Goal: Task Accomplishment & Management: Manage account settings

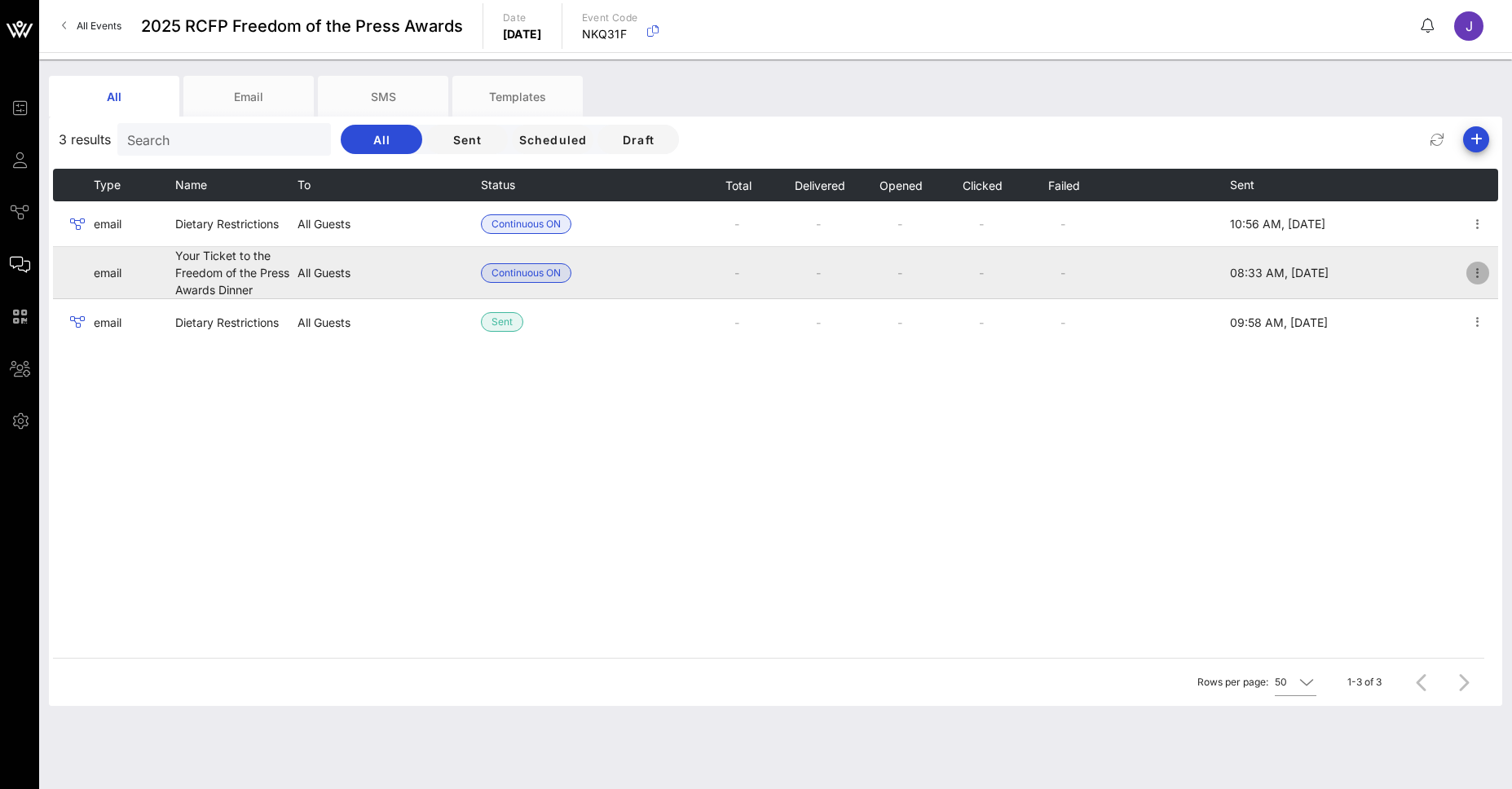
click at [1482, 269] on icon "button" at bounding box center [1478, 273] width 19 height 19
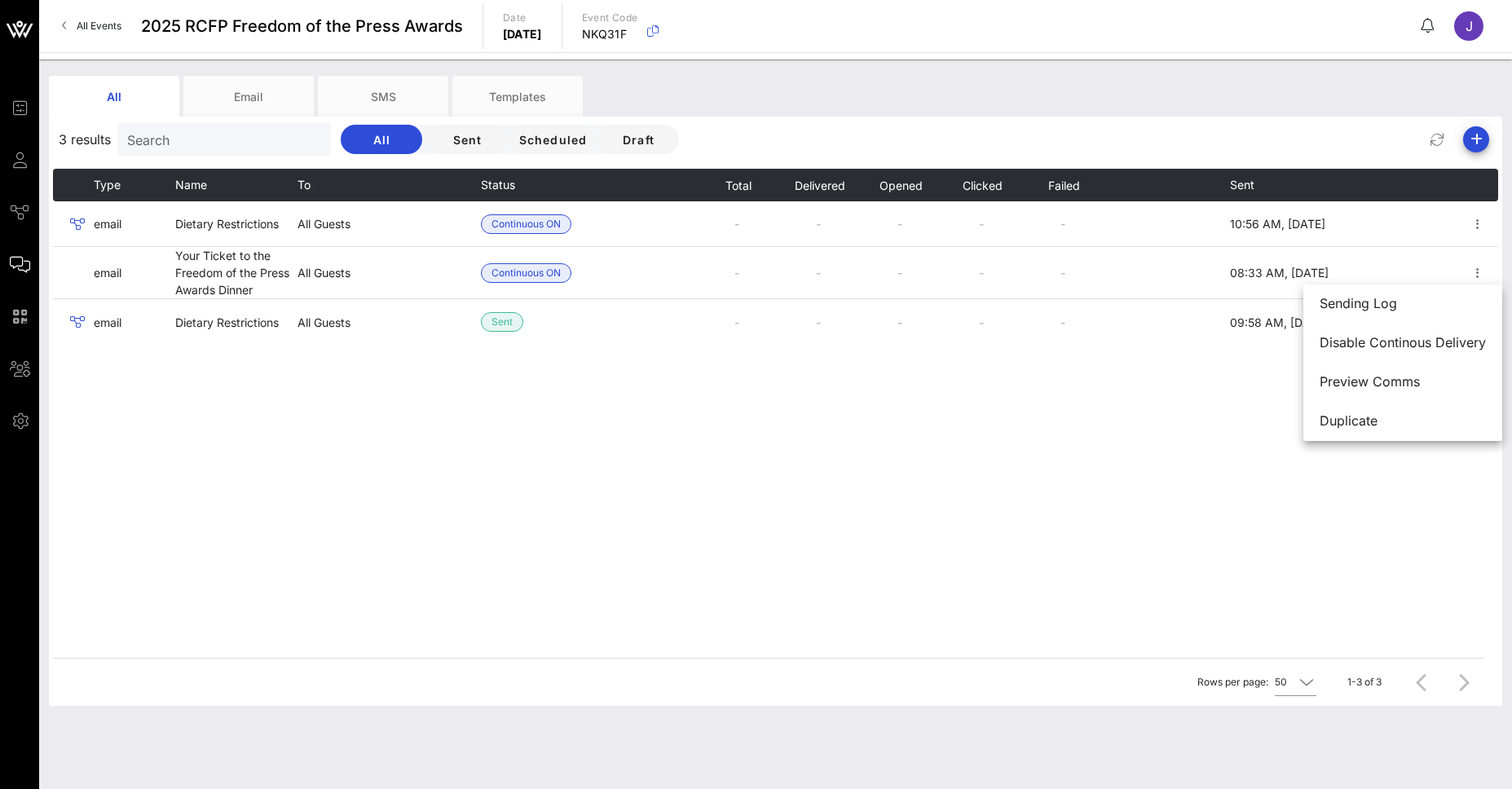
click at [686, 361] on div "Type Name To Status Total Delivered Opened Clicked Failed Sent email Dietary Re…" at bounding box center [776, 413] width 1446 height 489
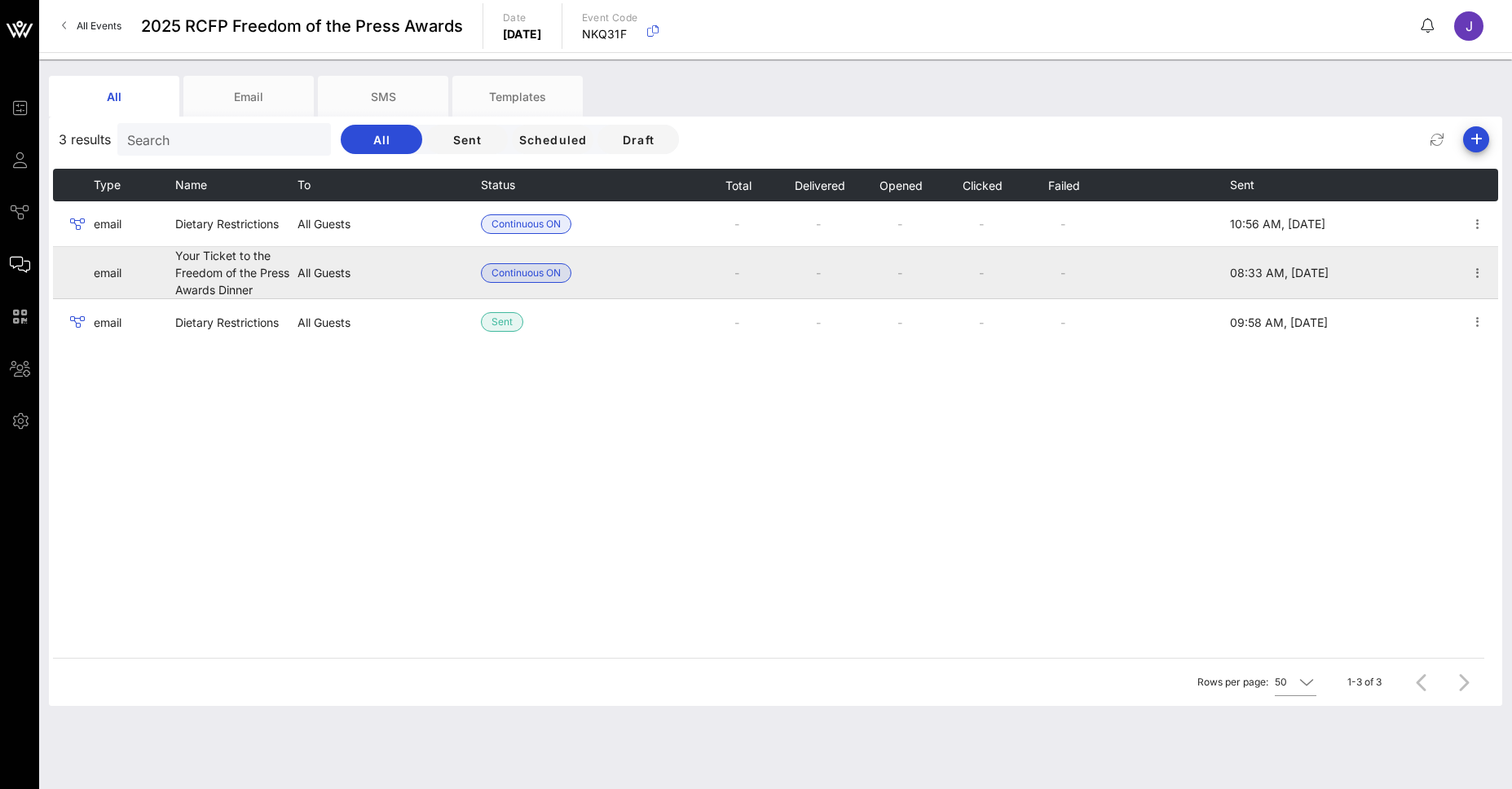
click at [353, 282] on td "All Guests" at bounding box center [390, 273] width 184 height 52
click at [261, 275] on td "Your Ticket to the Freedom of the Press Awards Dinner" at bounding box center [236, 273] width 122 height 52
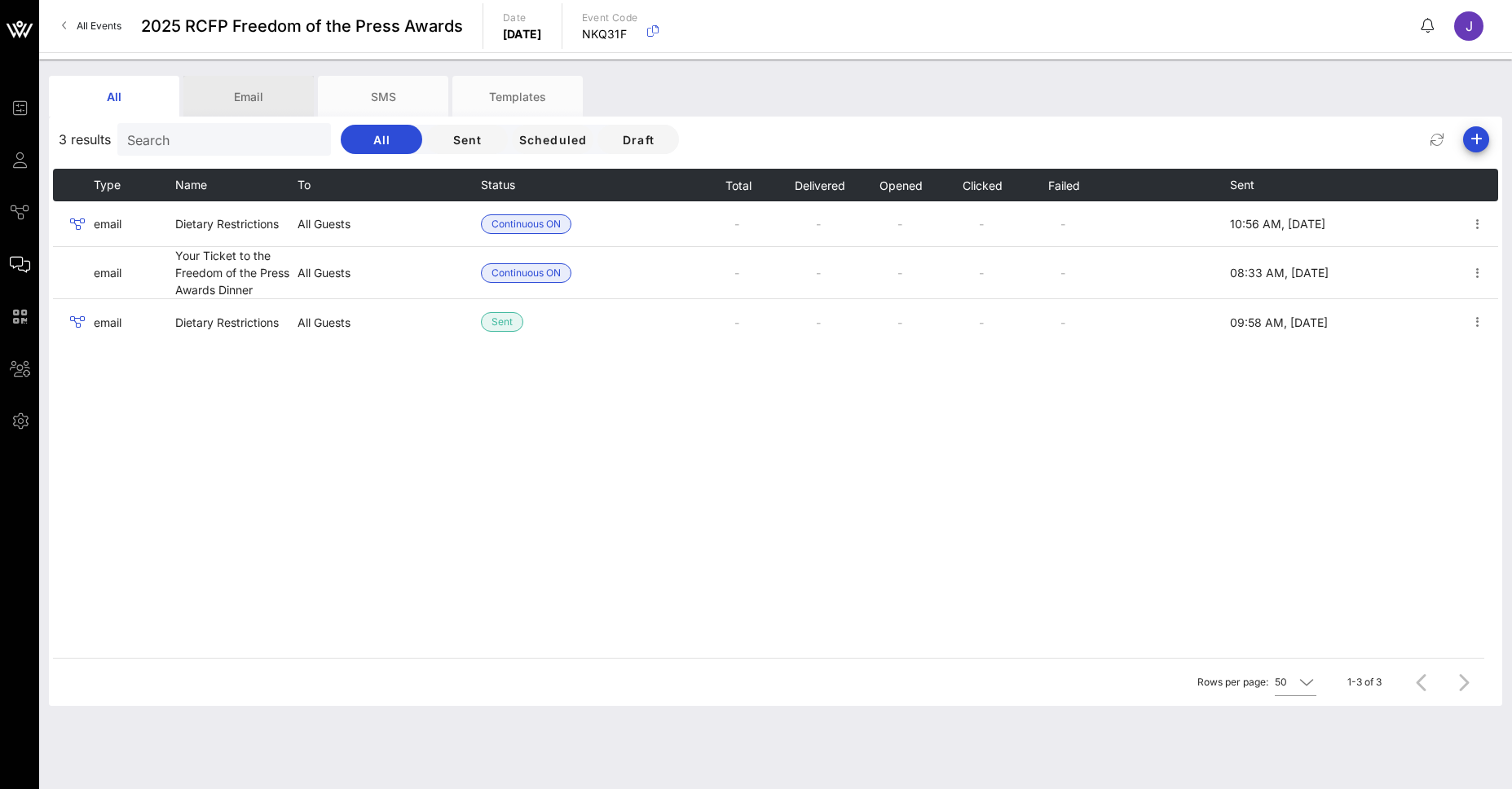
click at [260, 89] on div "Email" at bounding box center [249, 96] width 131 height 41
click at [248, 95] on div "Email" at bounding box center [249, 96] width 131 height 41
click at [551, 87] on div "Templates" at bounding box center [518, 96] width 131 height 41
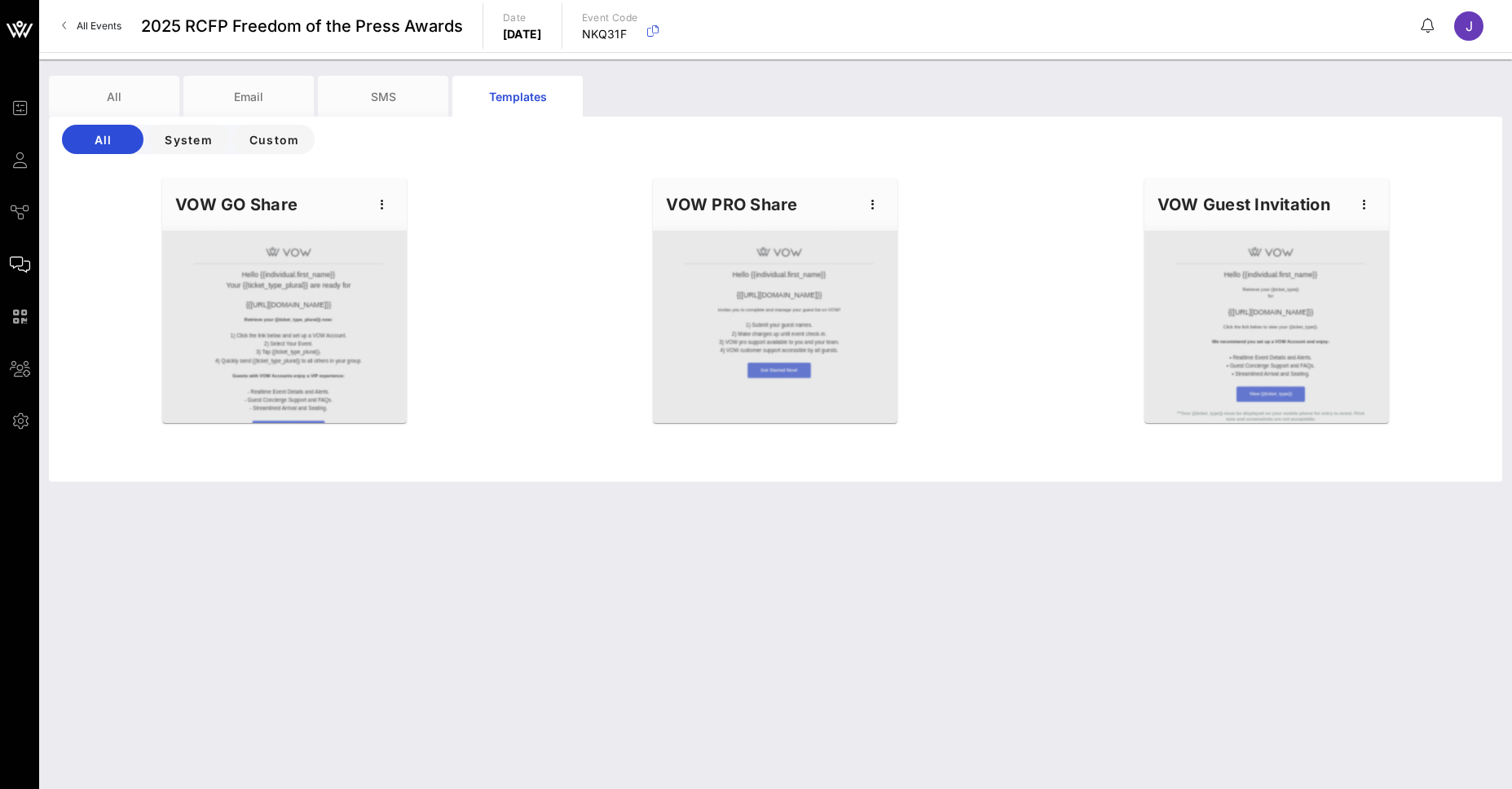
click at [266, 331] on div at bounding box center [285, 327] width 245 height 193
click at [1287, 398] on div at bounding box center [1266, 327] width 245 height 193
click at [185, 153] on button "System" at bounding box center [188, 139] width 81 height 29
click at [294, 142] on span "Custom" at bounding box center [274, 140] width 56 height 14
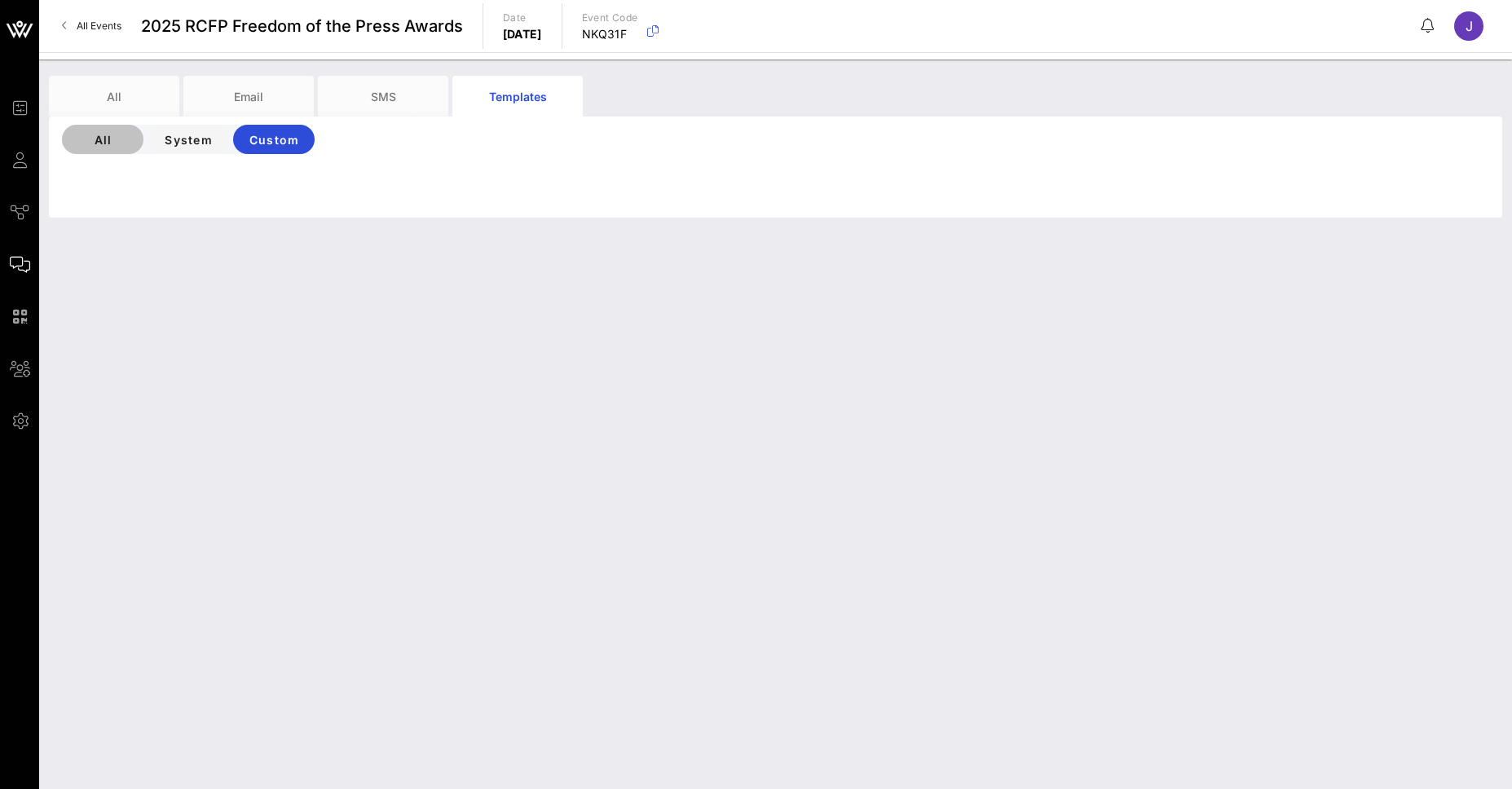
click at [103, 142] on span "All" at bounding box center [103, 140] width 56 height 14
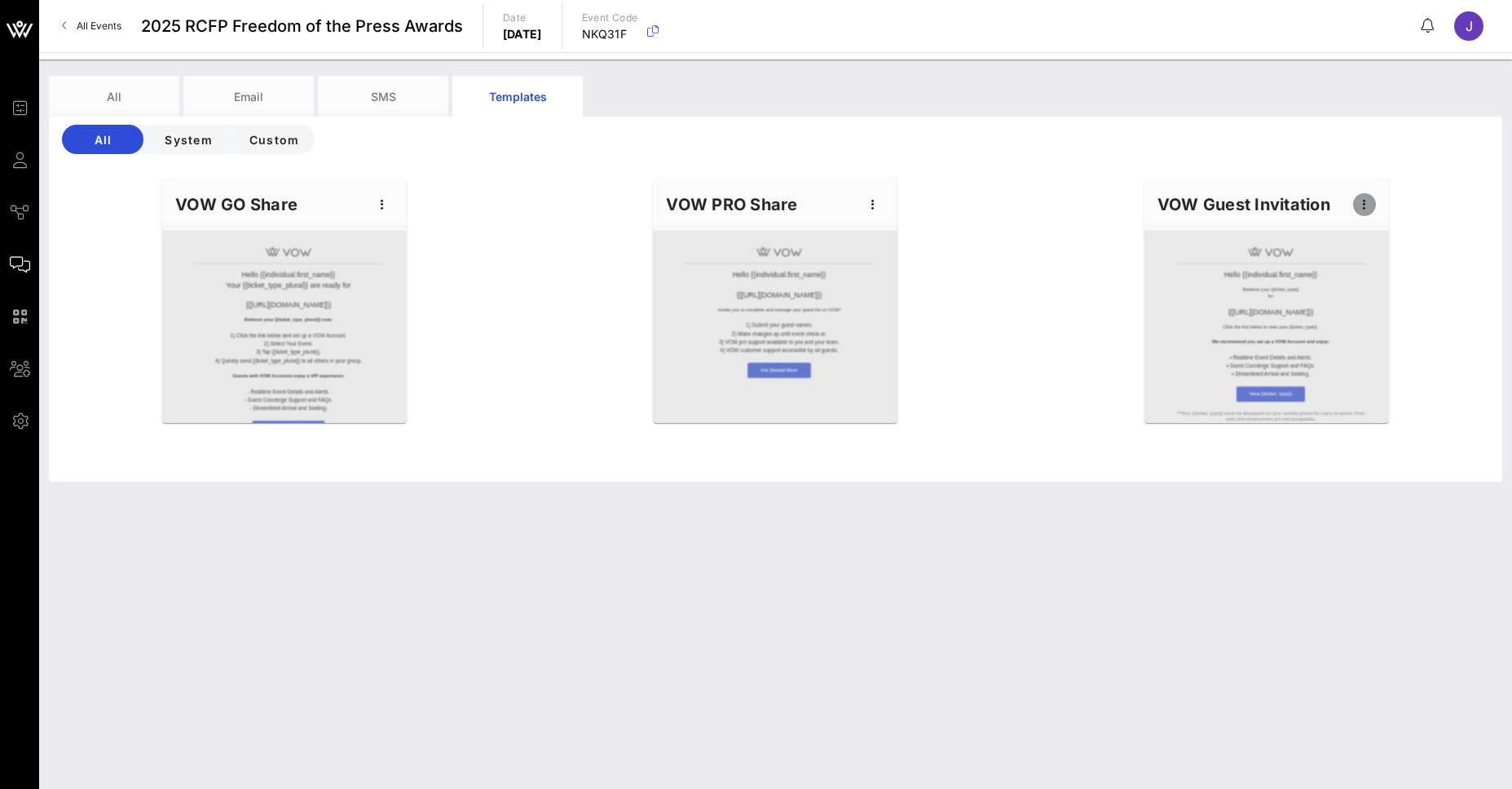
click at [1365, 206] on icon "button" at bounding box center [1364, 204] width 19 height 19
click at [1379, 236] on div "Edit" at bounding box center [1390, 232] width 41 height 13
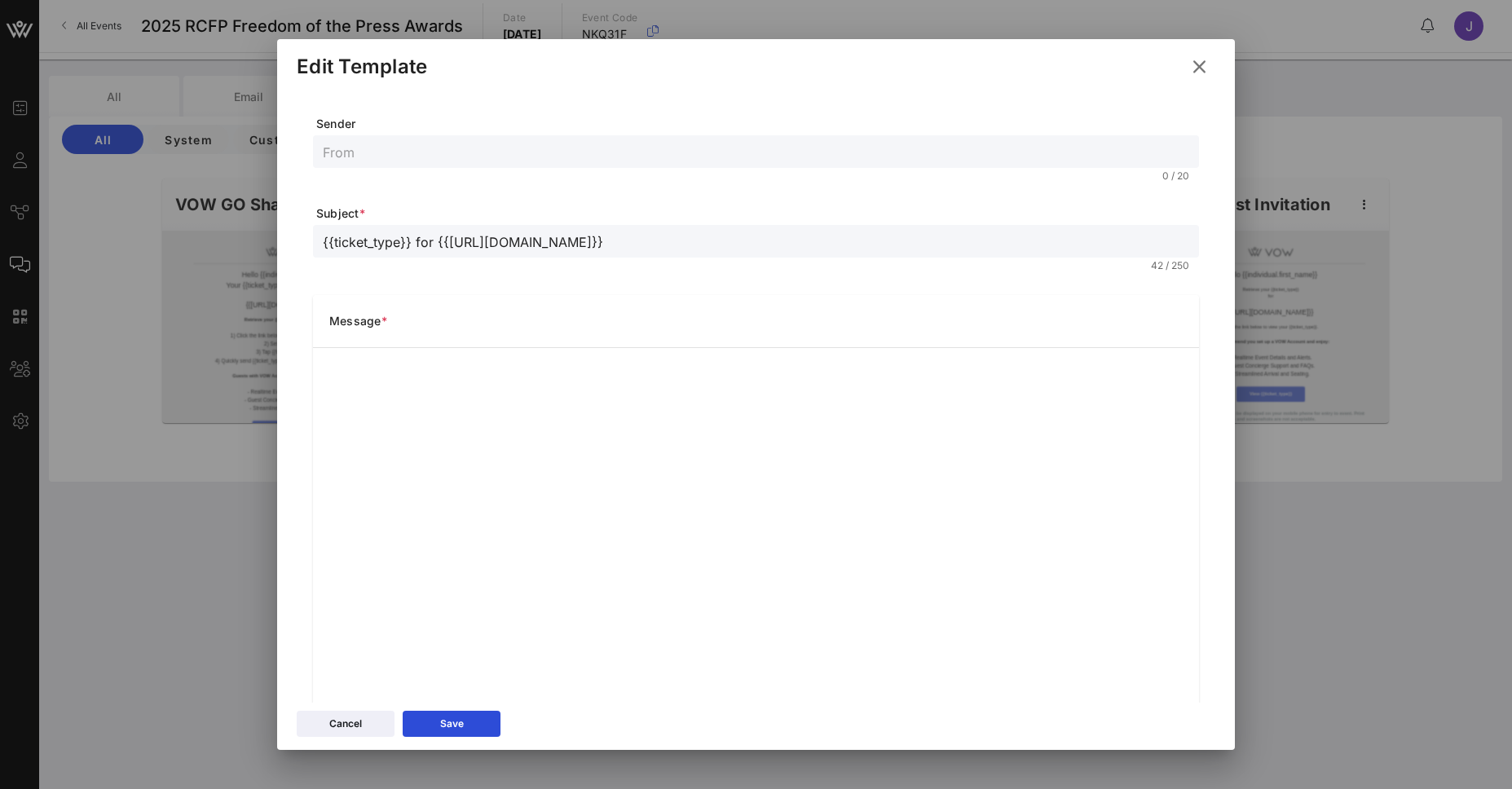
click at [391, 147] on input "text" at bounding box center [756, 152] width 867 height 21
type input "R"
type input "RCFP Awards Dinner"
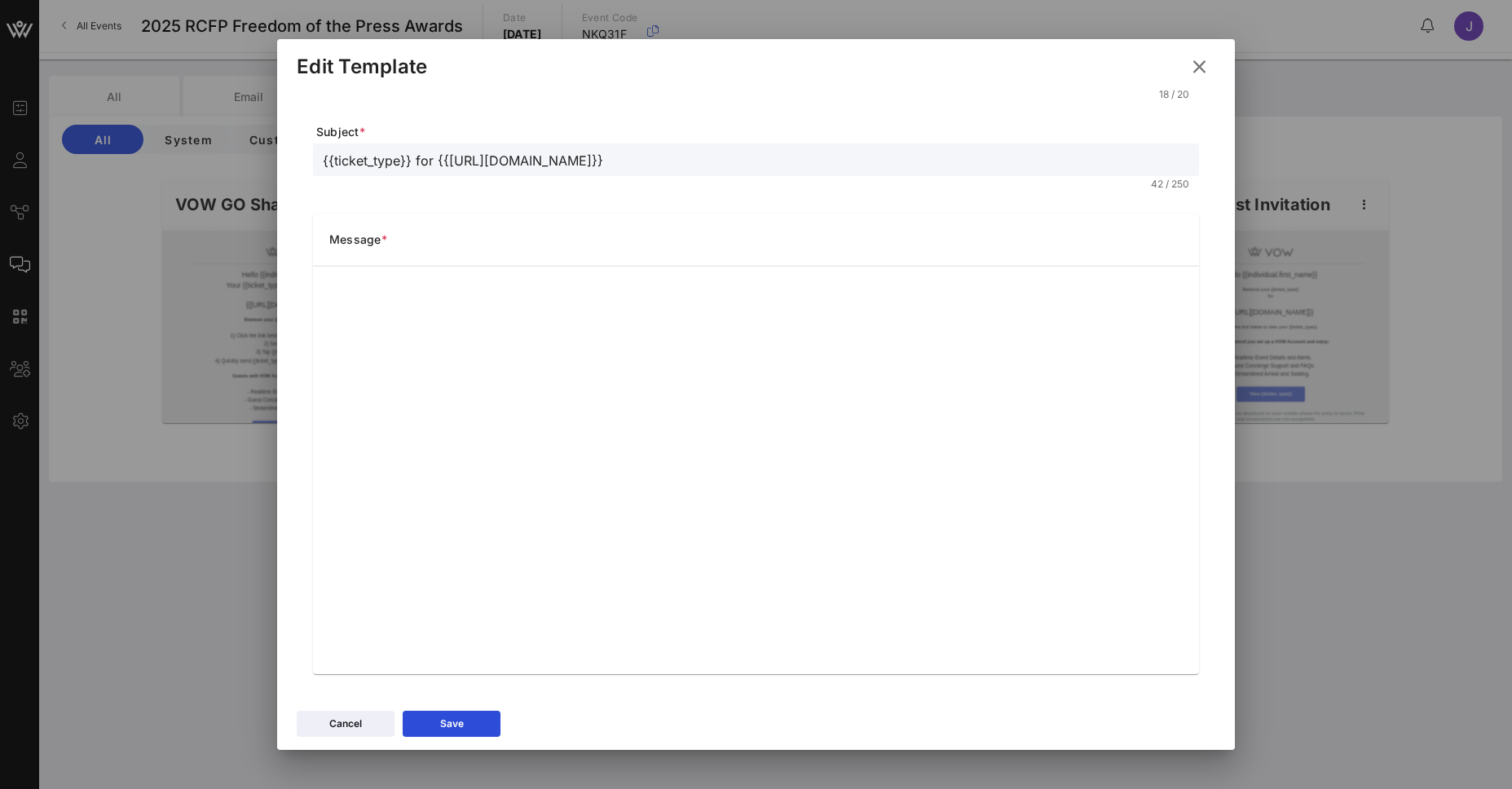
click at [576, 693] on div "Sender RCFP Awards Dinner 18 / 20 Subject * {{ticket_type}} for {{event_details…" at bounding box center [756, 395] width 958 height 612
click at [136, 320] on div at bounding box center [756, 394] width 1512 height 789
click at [1204, 71] on icon at bounding box center [1199, 67] width 25 height 23
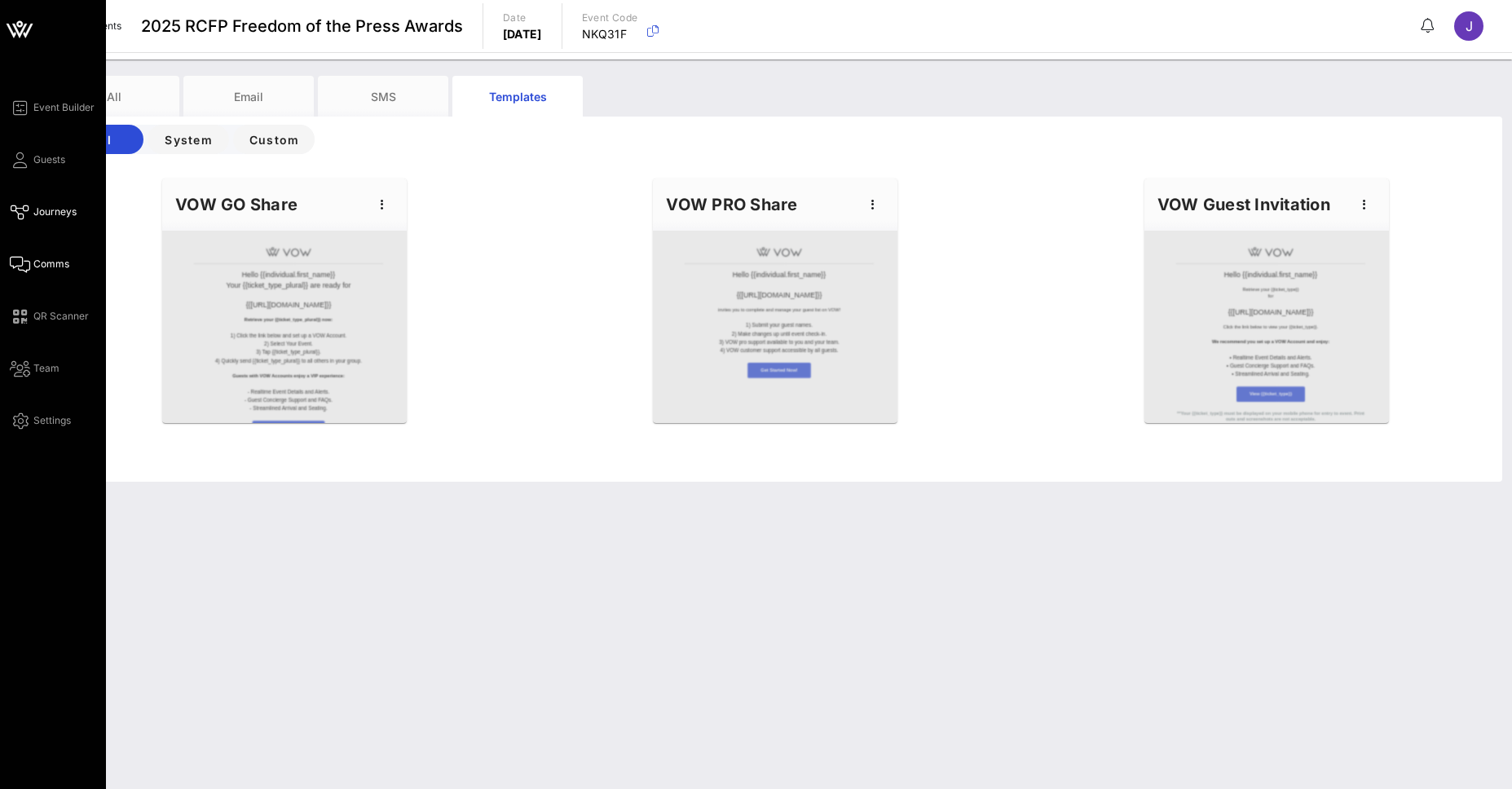
click at [21, 214] on icon at bounding box center [19, 212] width 20 height 3
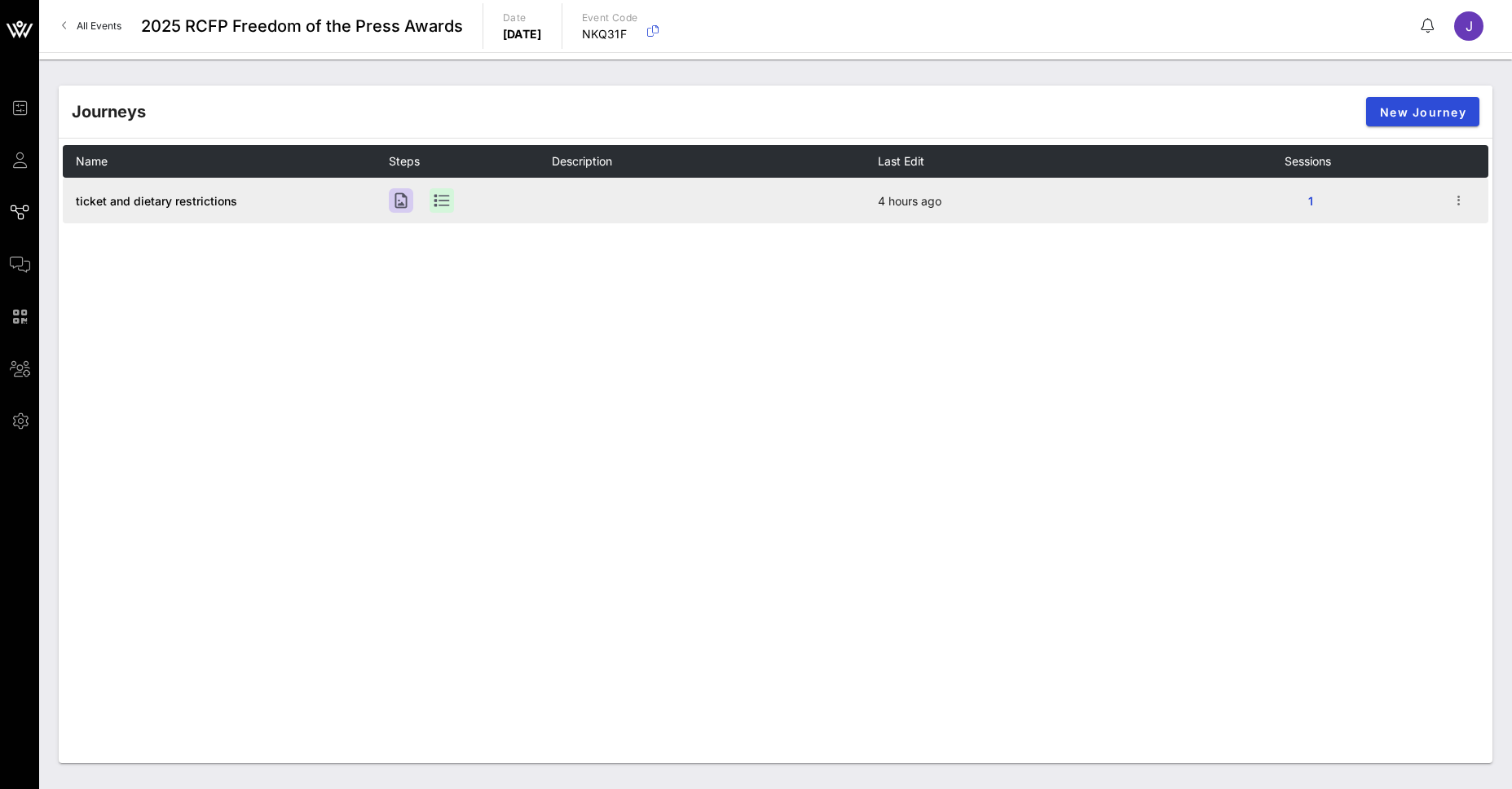
click at [197, 191] on td "ticket and dietary restrictions" at bounding box center [225, 201] width 326 height 46
click at [1468, 198] on icon "button" at bounding box center [1459, 201] width 19 height 19
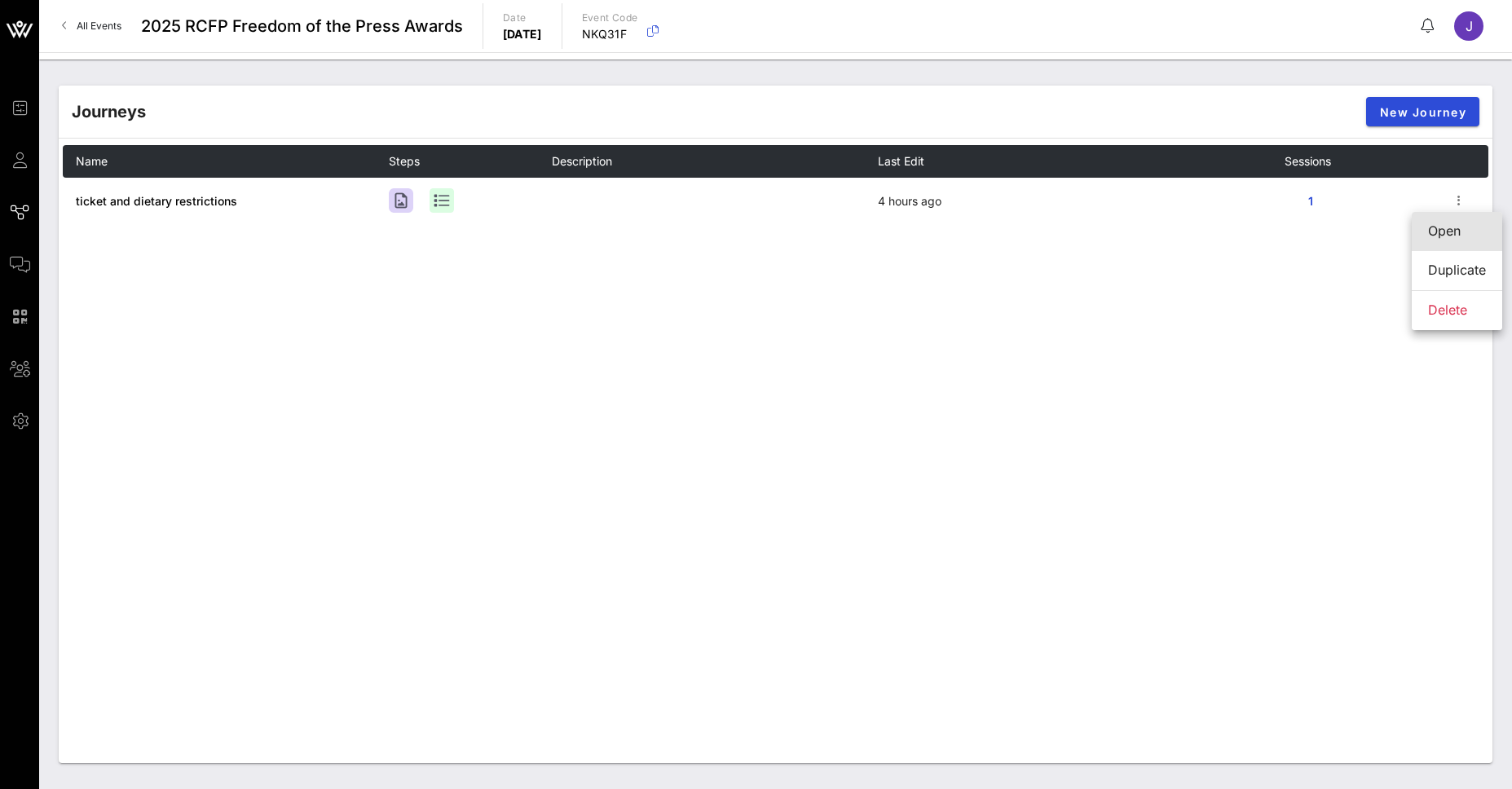
click at [1427, 226] on link "Open" at bounding box center [1457, 231] width 90 height 39
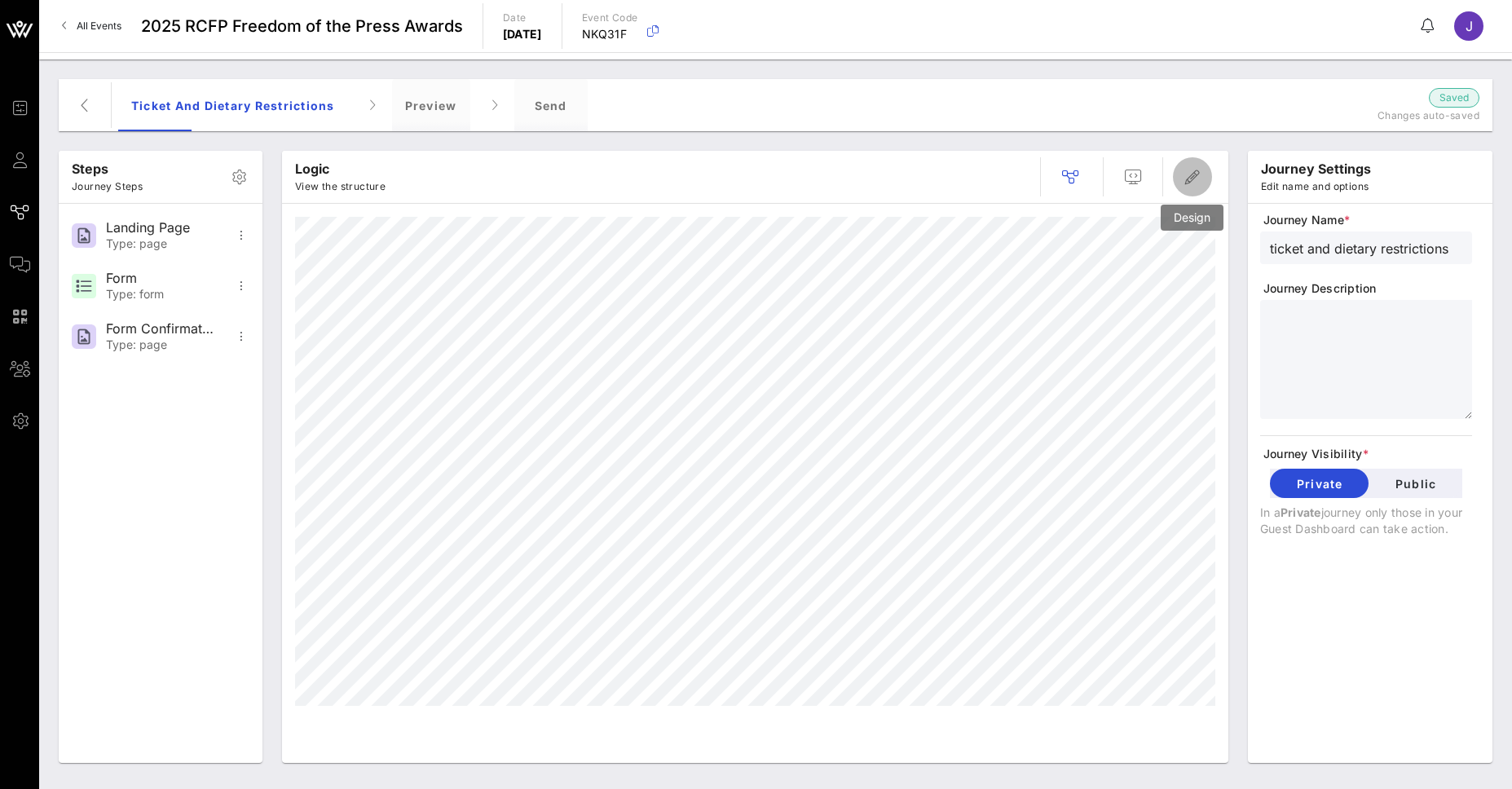
click at [1193, 172] on icon "button" at bounding box center [1193, 177] width 19 height 19
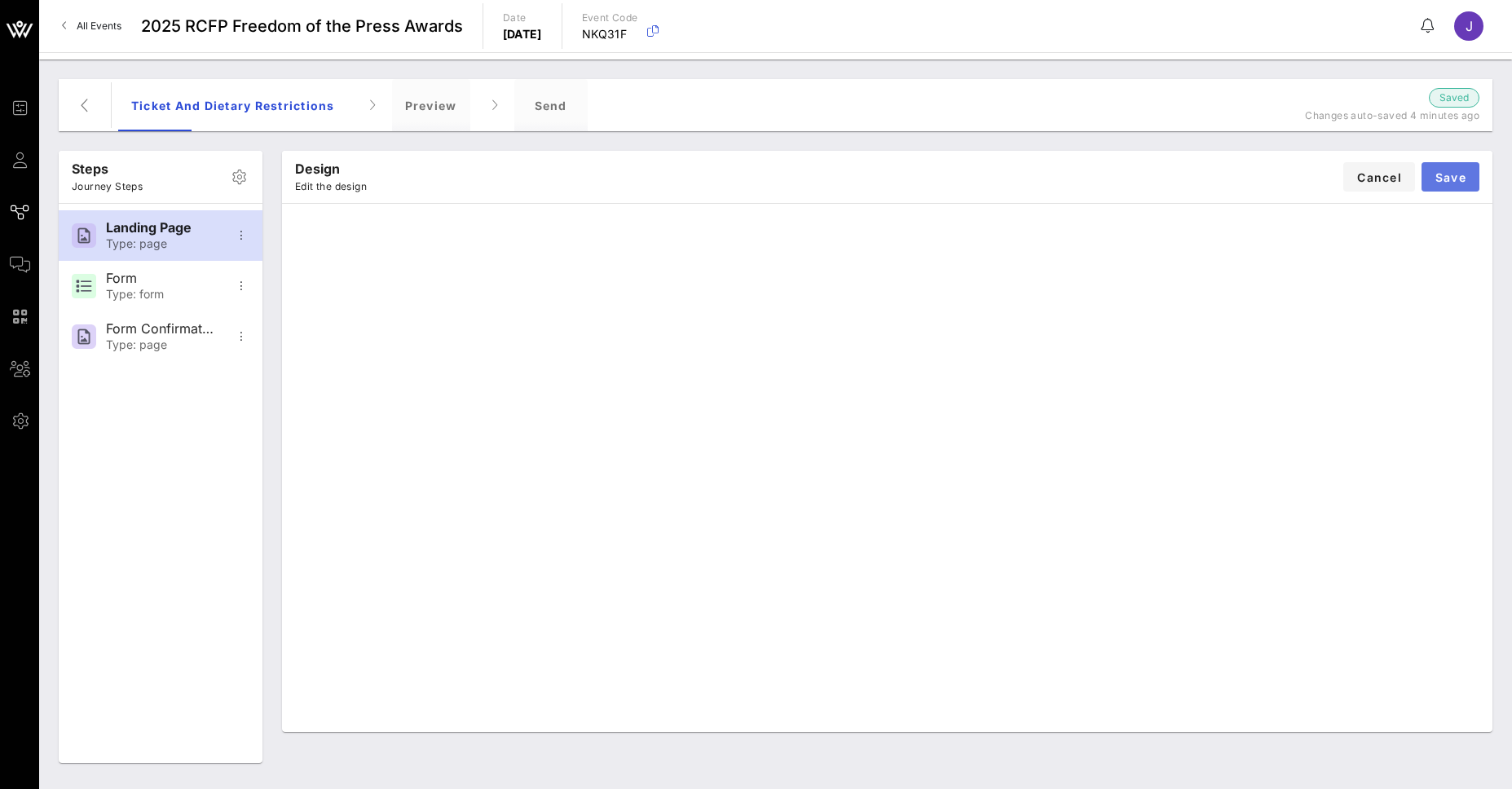
click at [1454, 174] on span "Save" at bounding box center [1451, 178] width 32 height 14
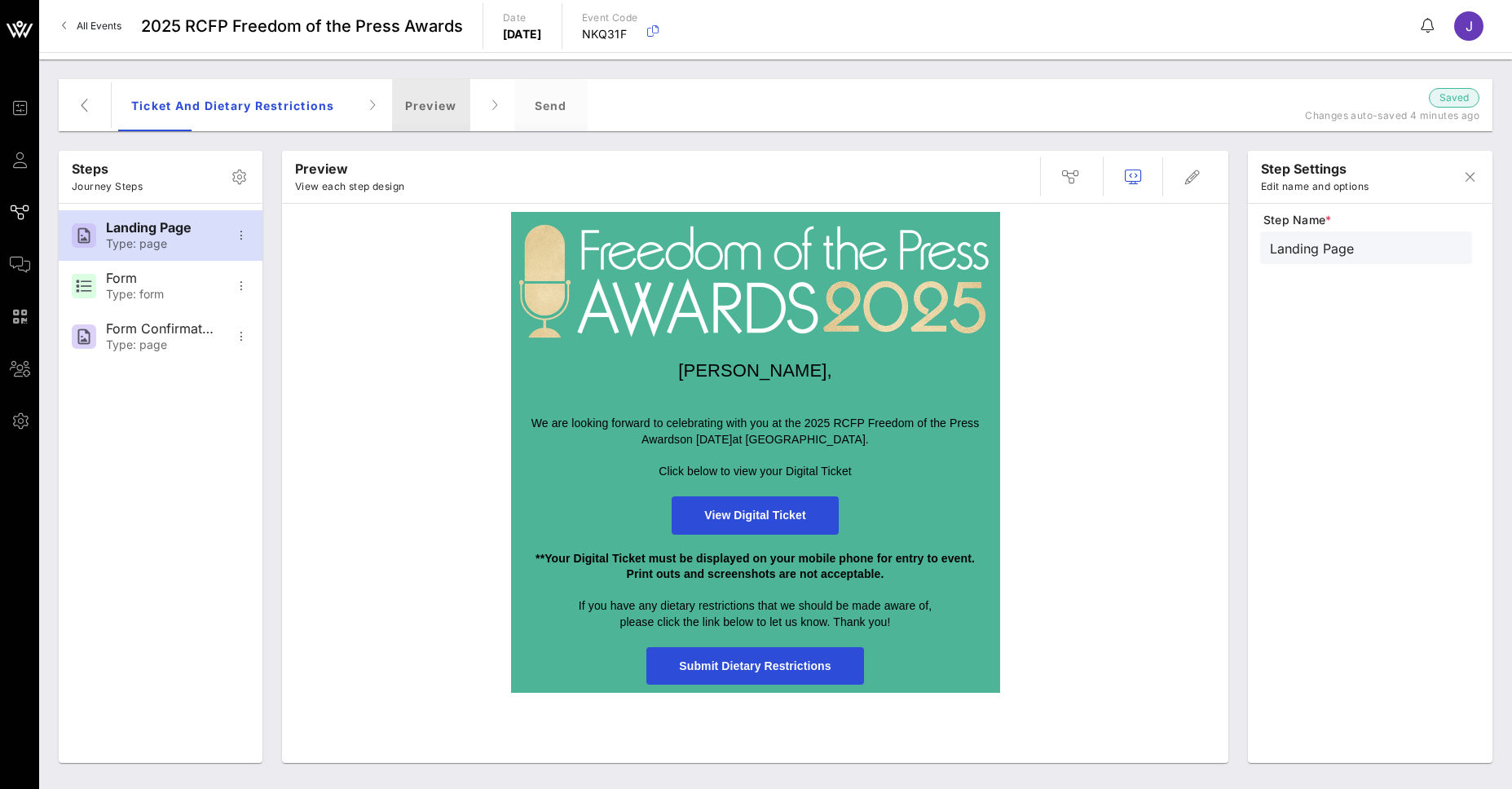
click at [448, 106] on div "Preview" at bounding box center [431, 104] width 79 height 52
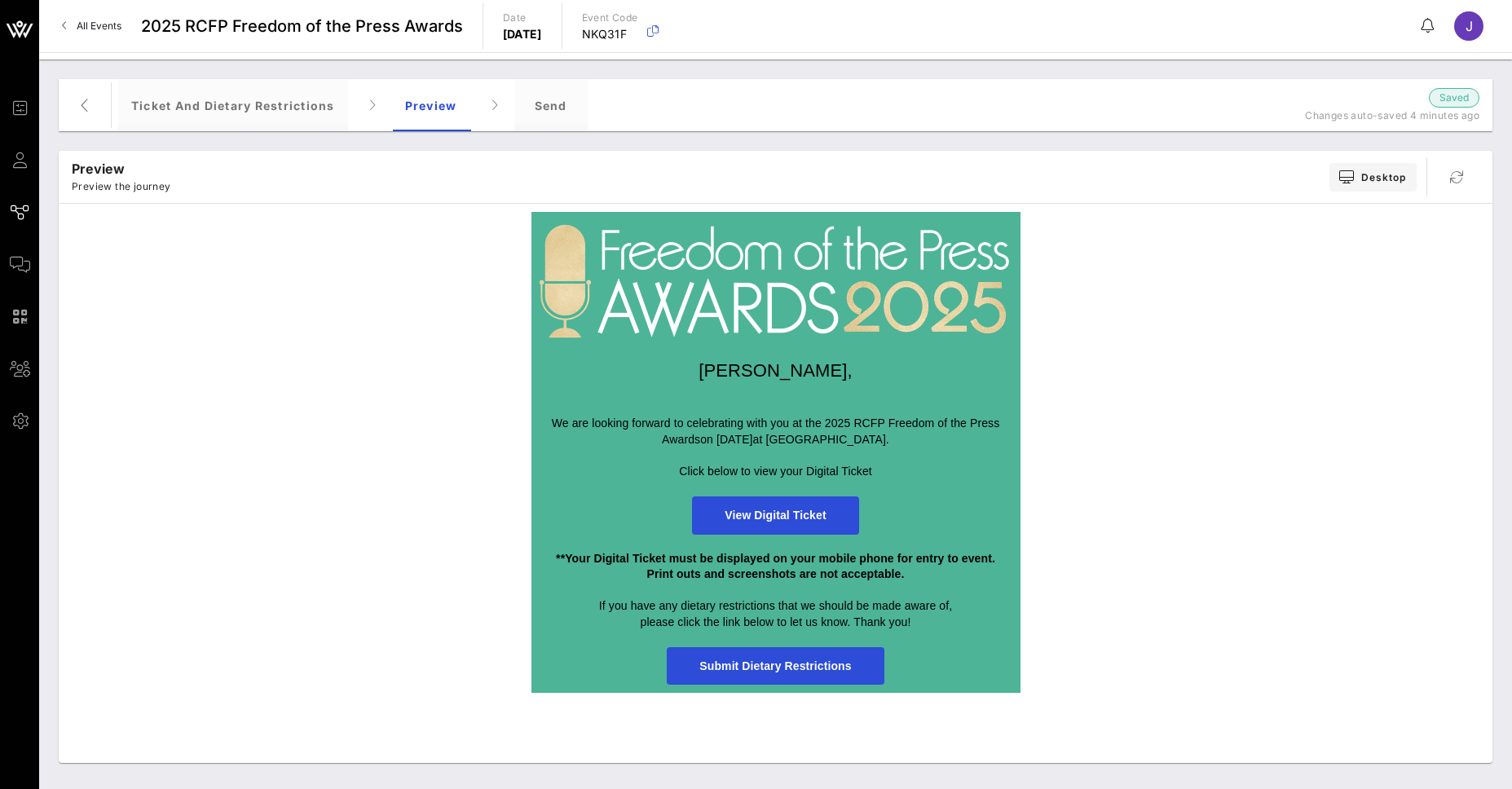
click at [783, 522] on span "View Digital Ticket" at bounding box center [775, 515] width 166 height 38
click at [584, 107] on div "Send" at bounding box center [551, 104] width 73 height 52
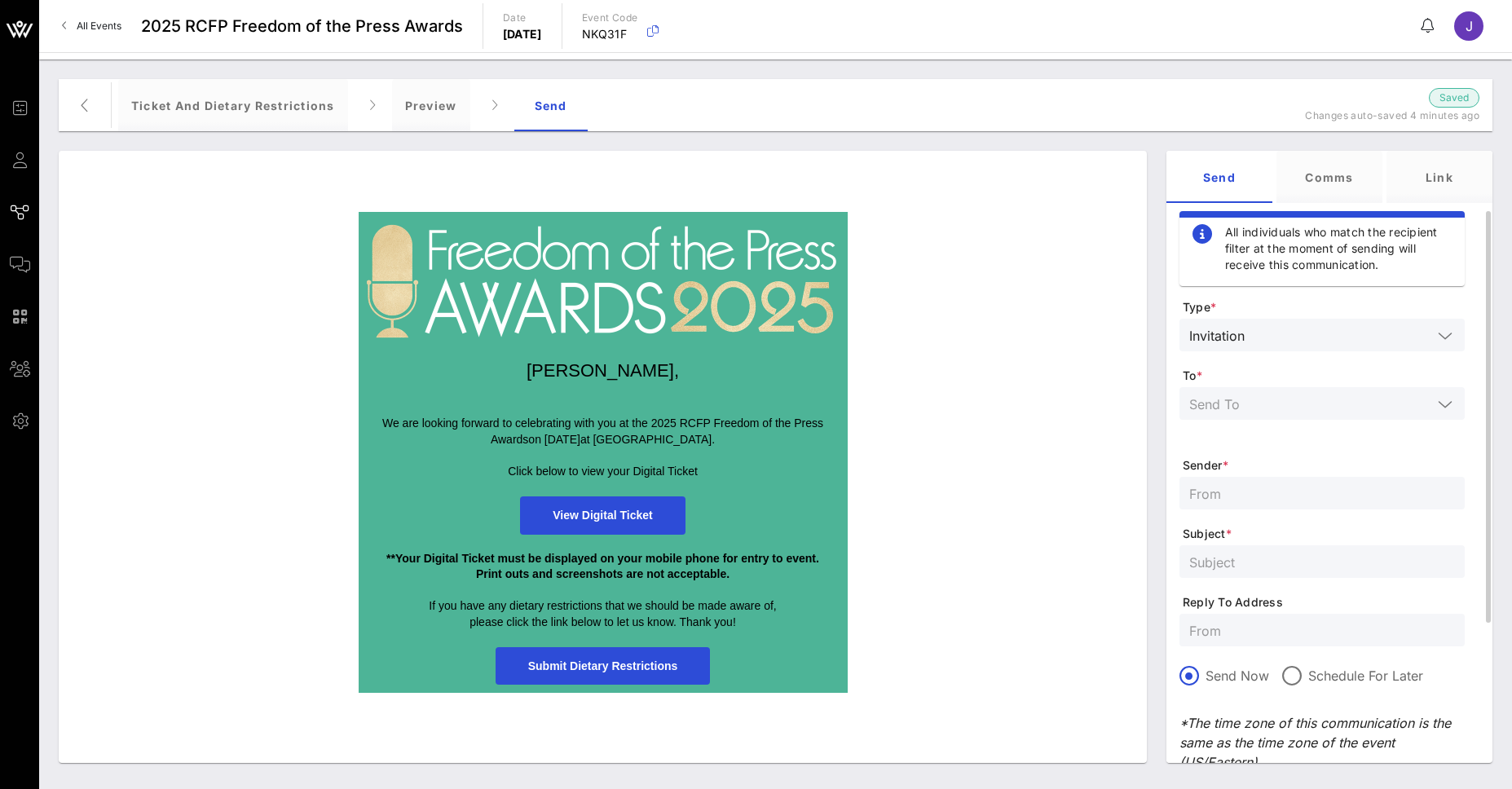
click at [1243, 406] on input "text" at bounding box center [1311, 404] width 243 height 21
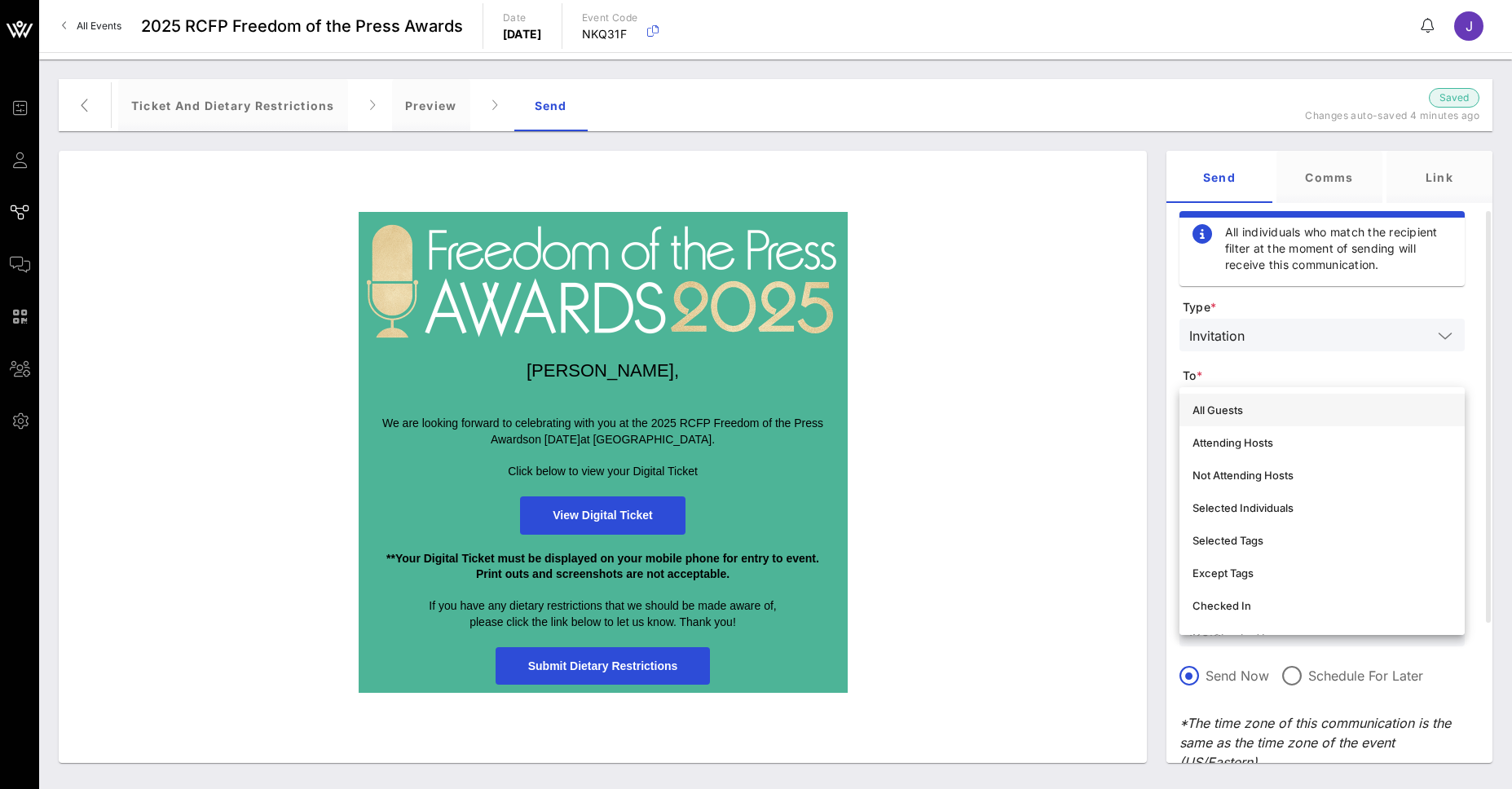
click at [1248, 412] on div "All Guests" at bounding box center [1322, 410] width 259 height 13
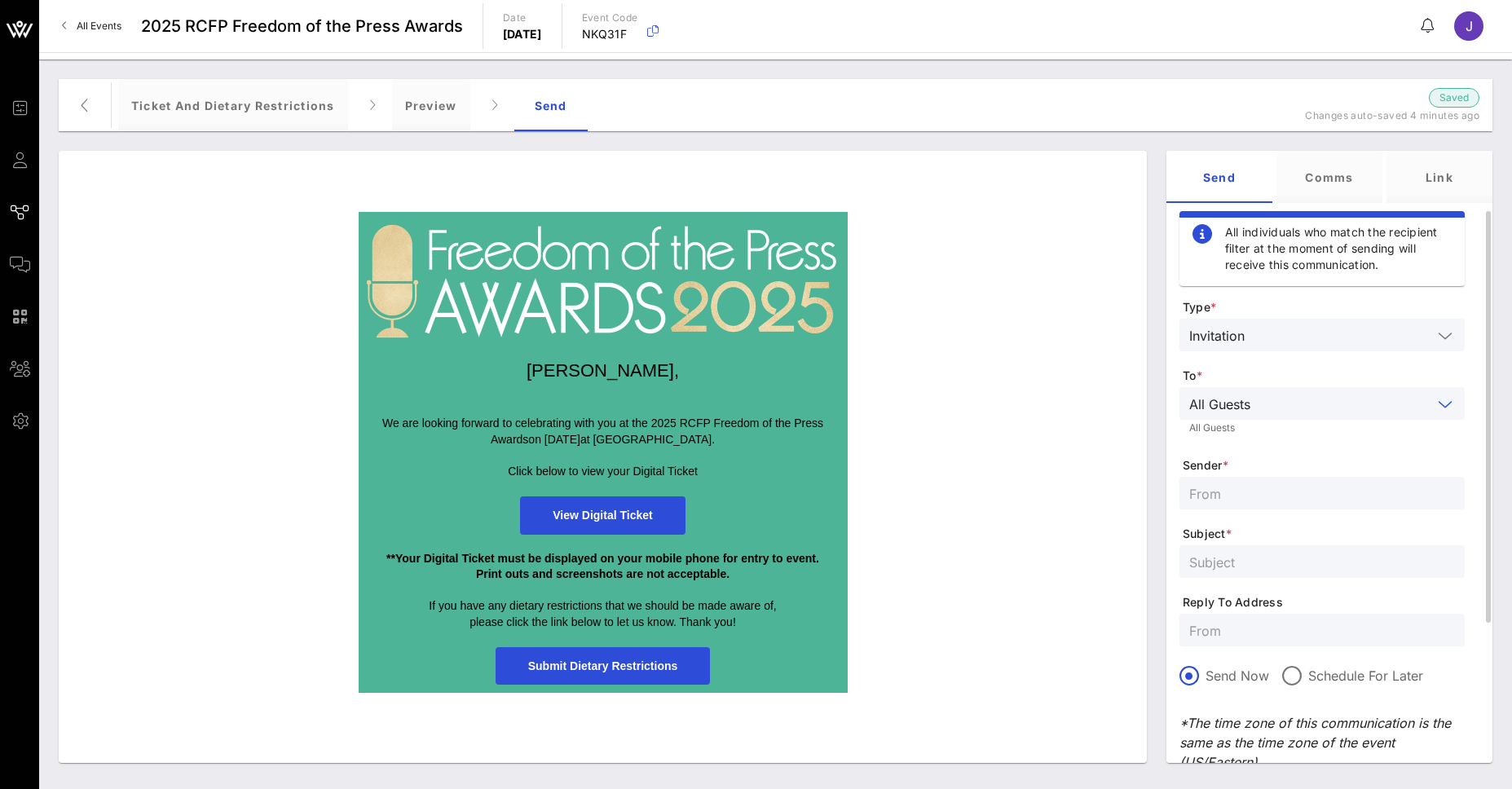
click at [1253, 491] on input "text" at bounding box center [1322, 493] width 266 height 21
type input "RCFP"
type input "Your Digital Ticket for the Freedom of the Press Awards"
click at [1313, 643] on div at bounding box center [1322, 630] width 266 height 33
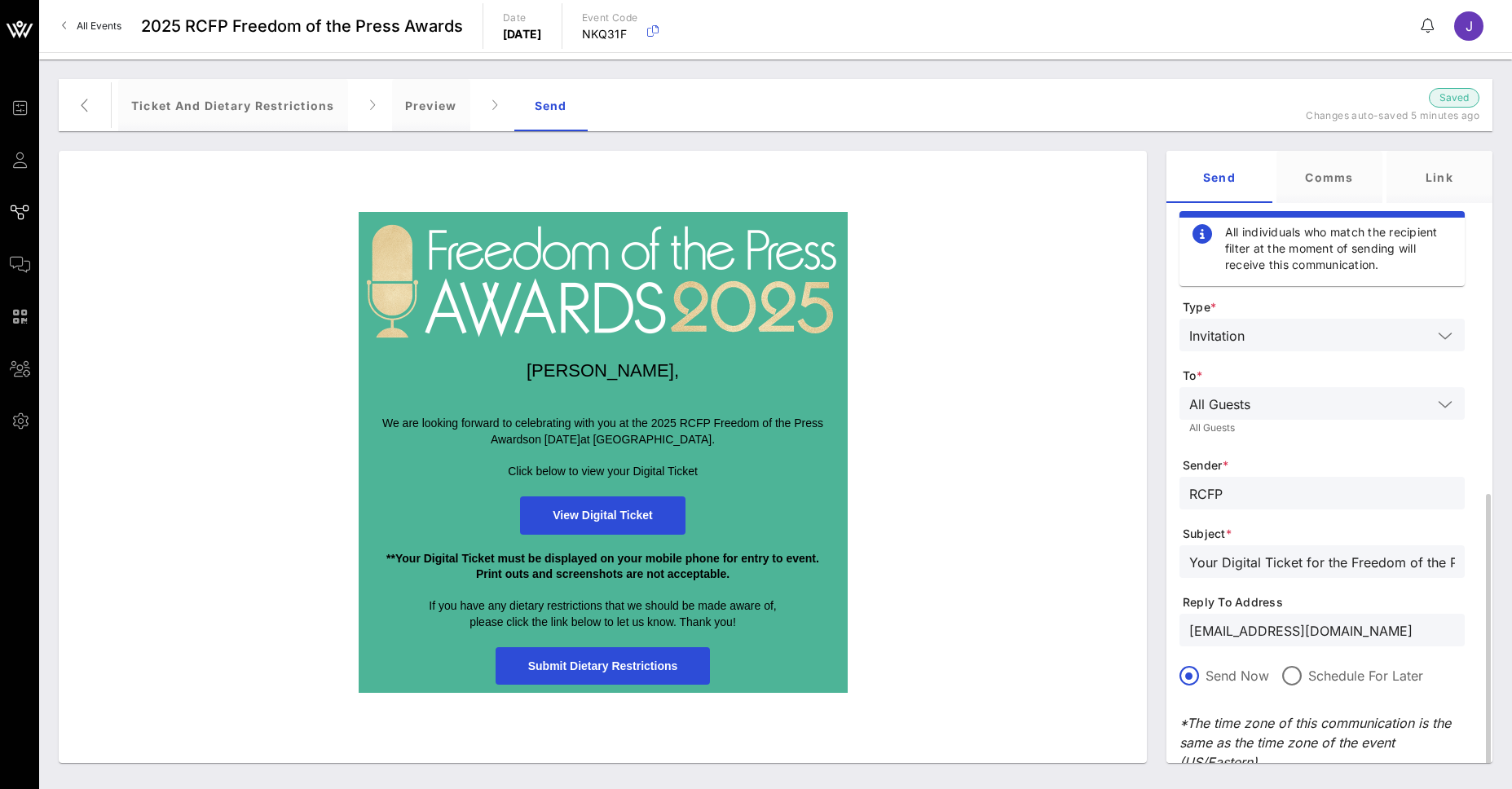
scroll to position [163, 0]
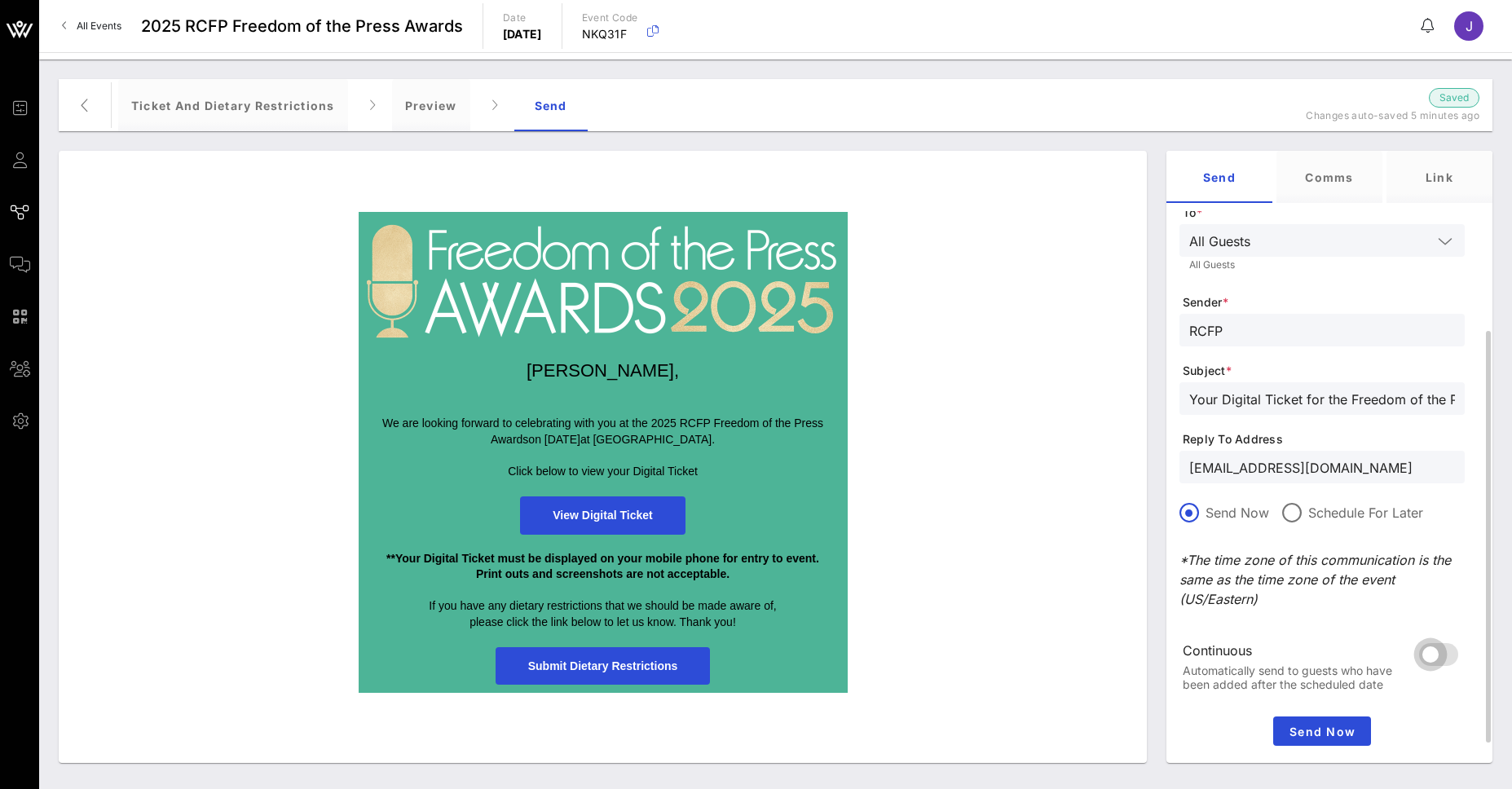
type input "jvanzino@inezevents.com"
click at [1445, 651] on div at bounding box center [1430, 654] width 27 height 27
click at [1338, 739] on button "Send Now" at bounding box center [1322, 731] width 98 height 29
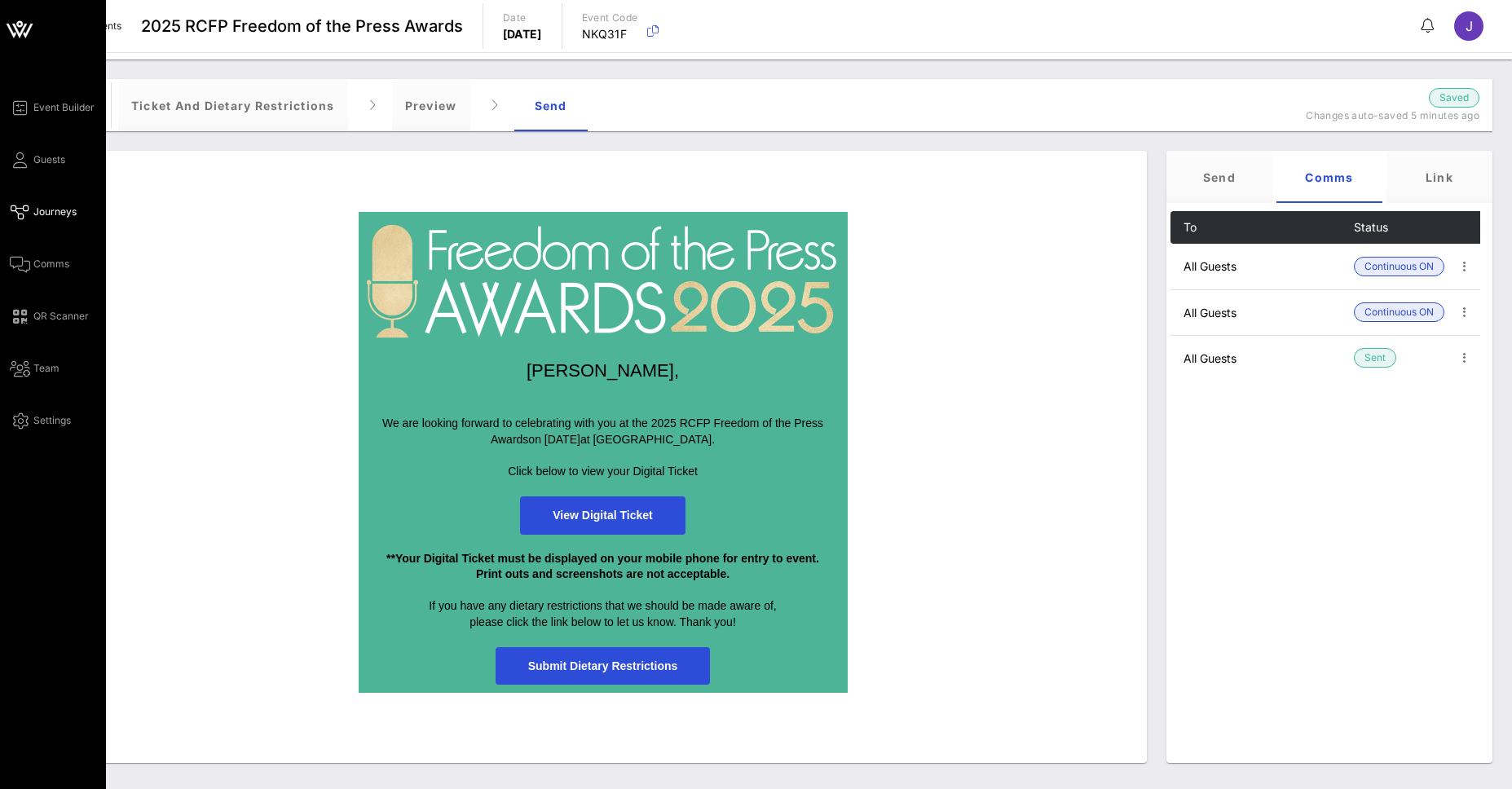
click at [18, 214] on icon at bounding box center [19, 212] width 20 height 3
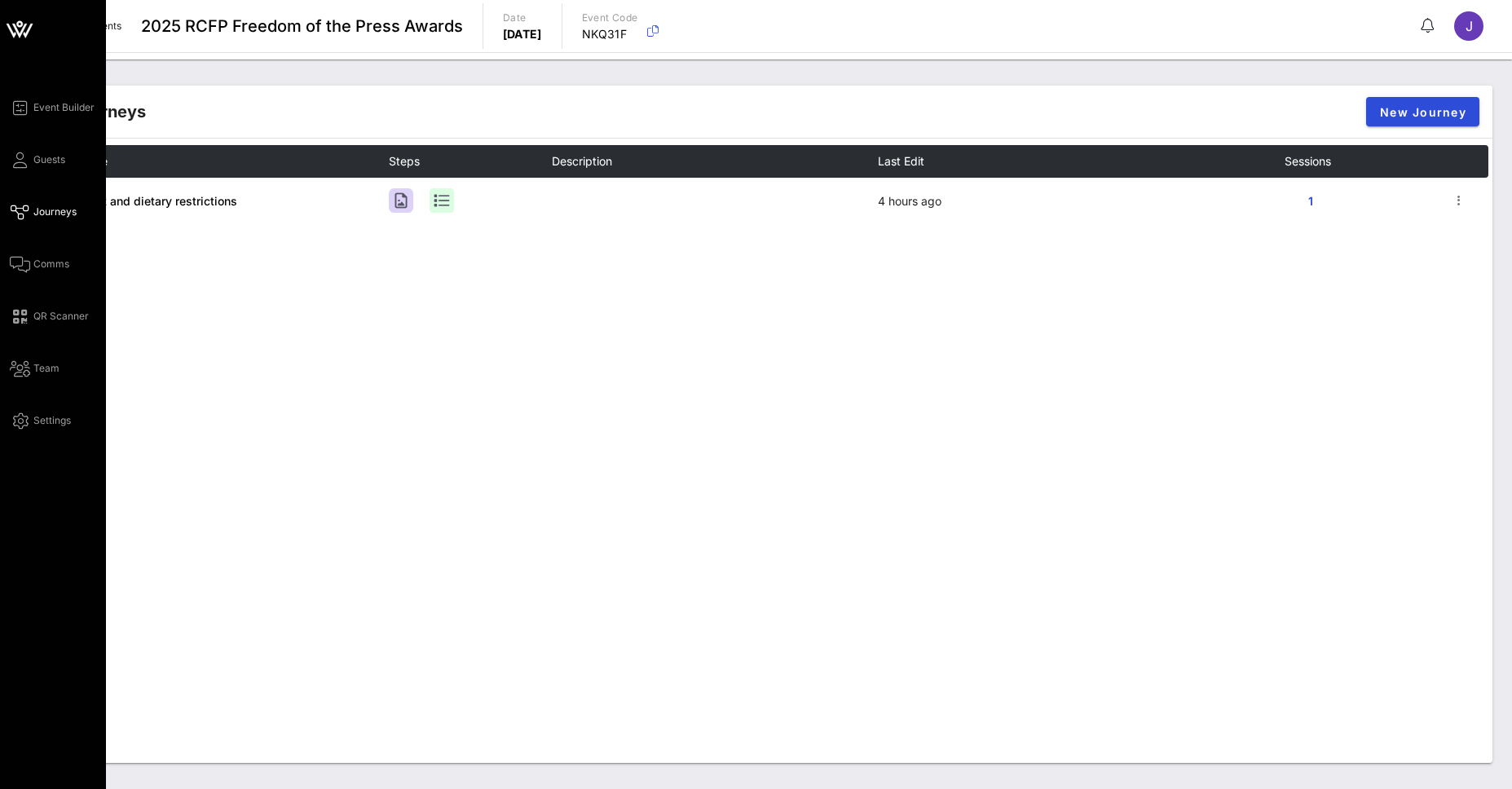
click at [54, 253] on div "Event Builder Guests Journeys Comms QR Scanner Team Settings" at bounding box center [57, 264] width 96 height 332
click at [53, 263] on span "Comms" at bounding box center [51, 264] width 36 height 15
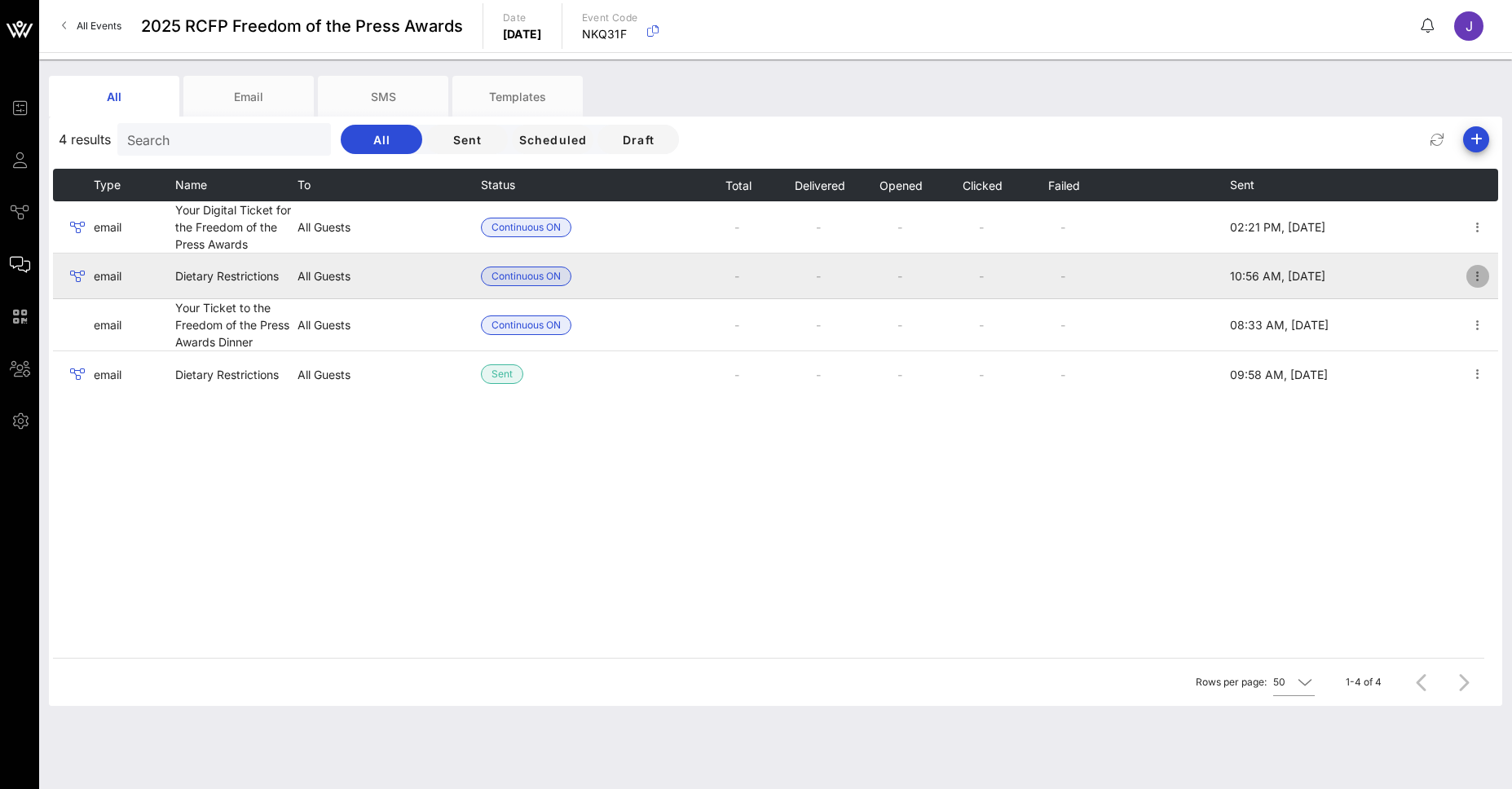
click at [1482, 277] on icon "button" at bounding box center [1478, 277] width 19 height 19
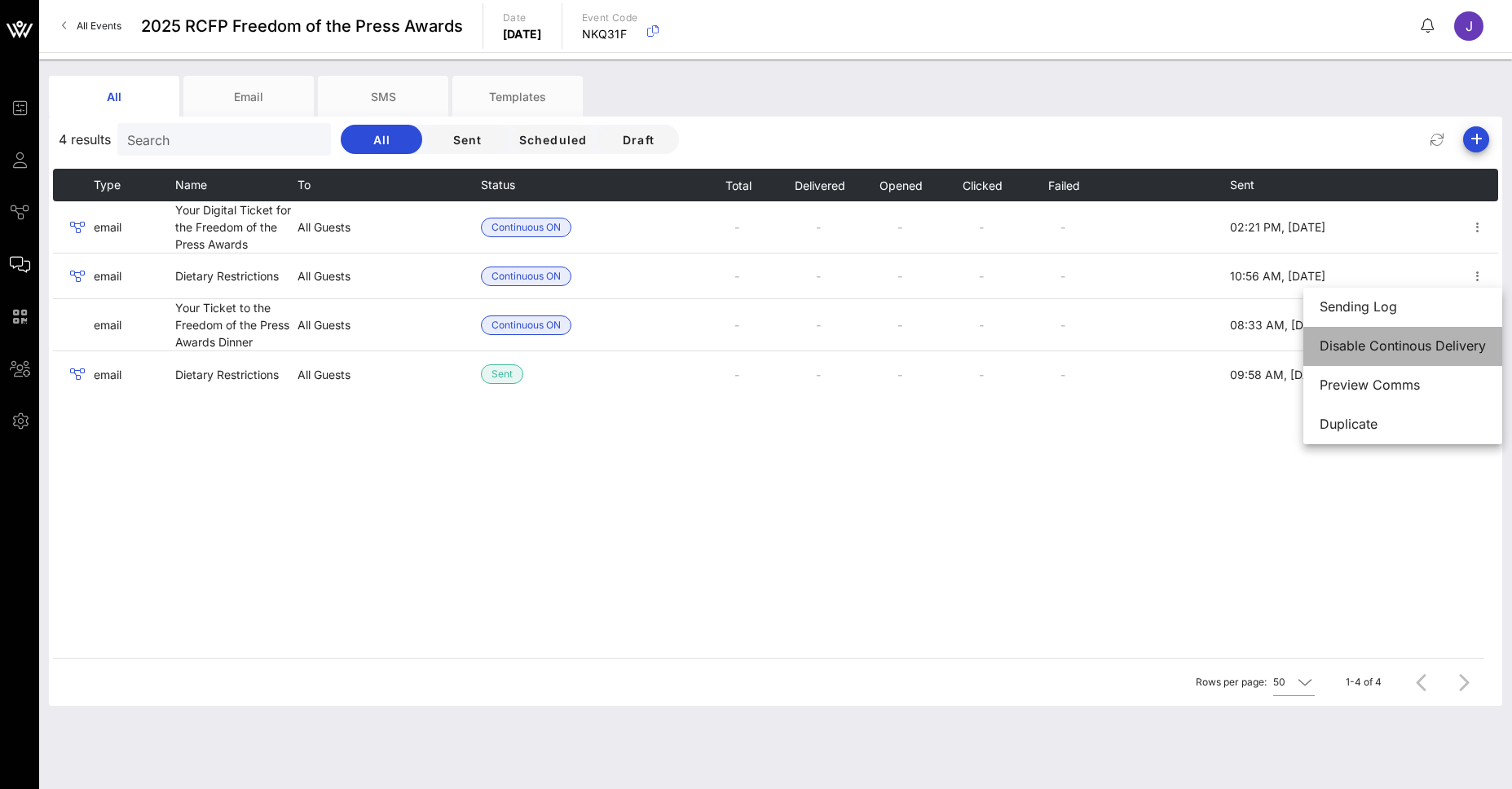
click at [1385, 345] on div "Disable Continous Delivery" at bounding box center [1403, 346] width 166 height 16
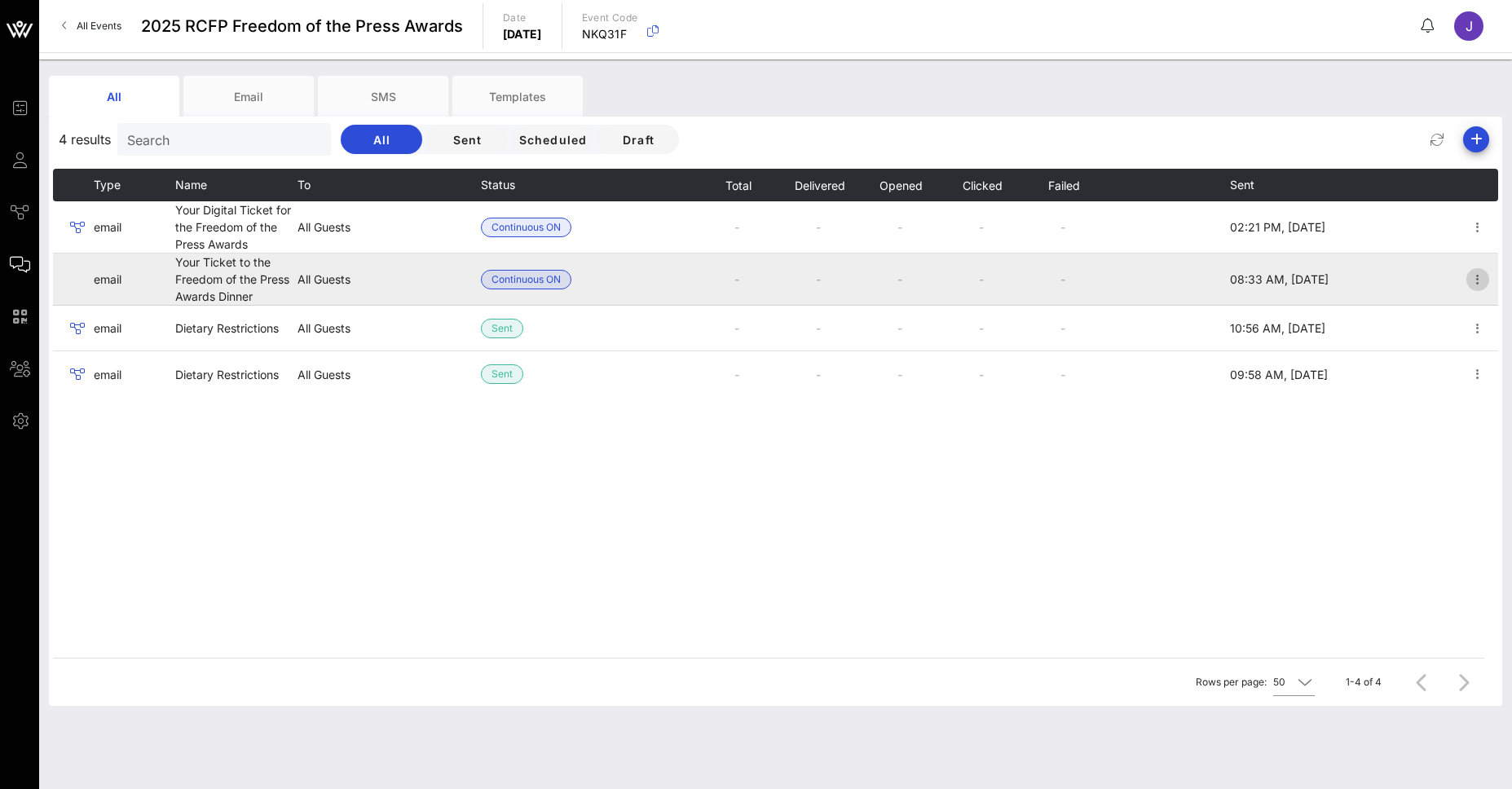
click at [1478, 277] on icon "button" at bounding box center [1478, 279] width 19 height 19
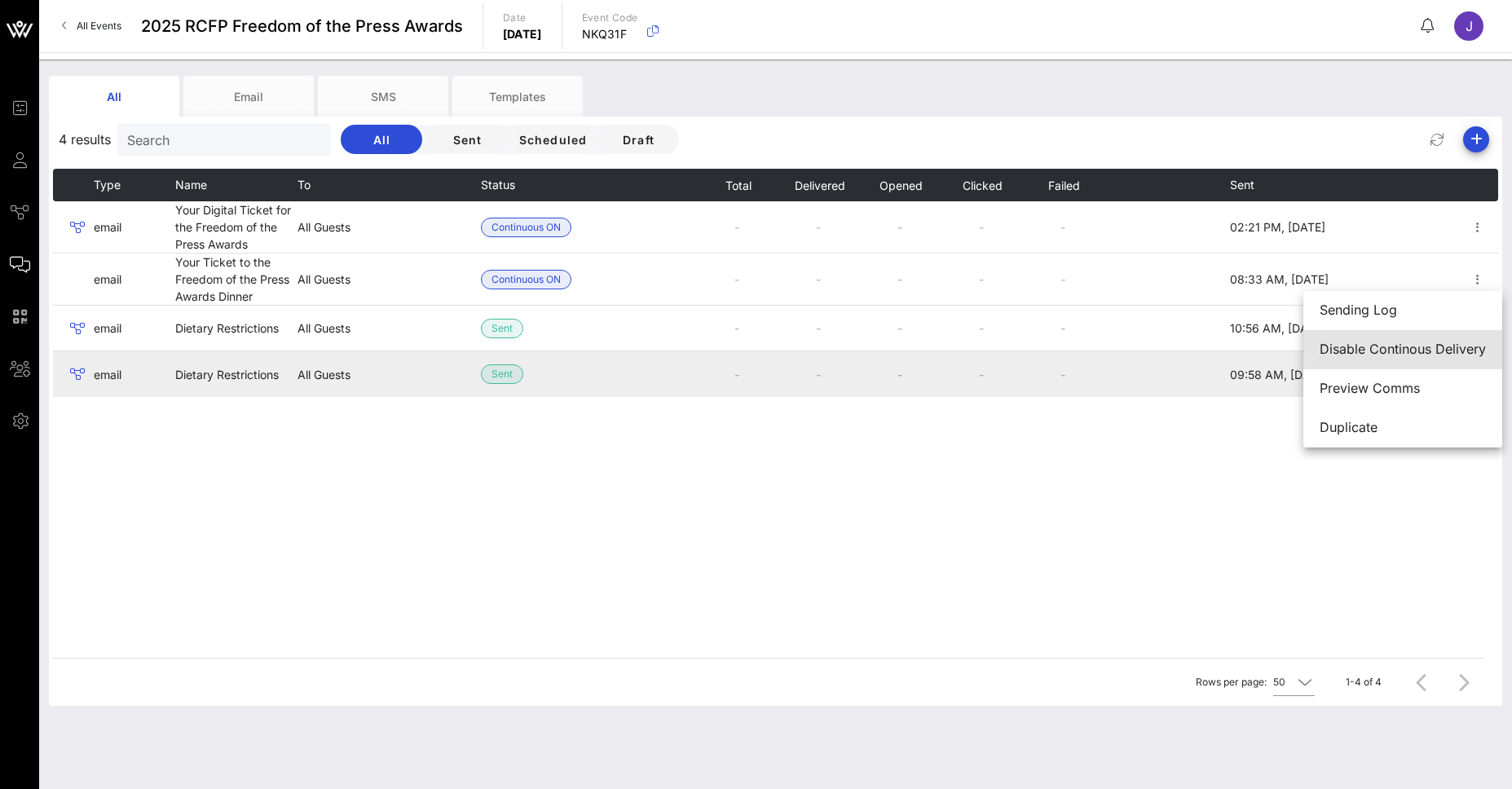
click at [1354, 357] on div "Disable Continous Delivery" at bounding box center [1403, 350] width 166 height 16
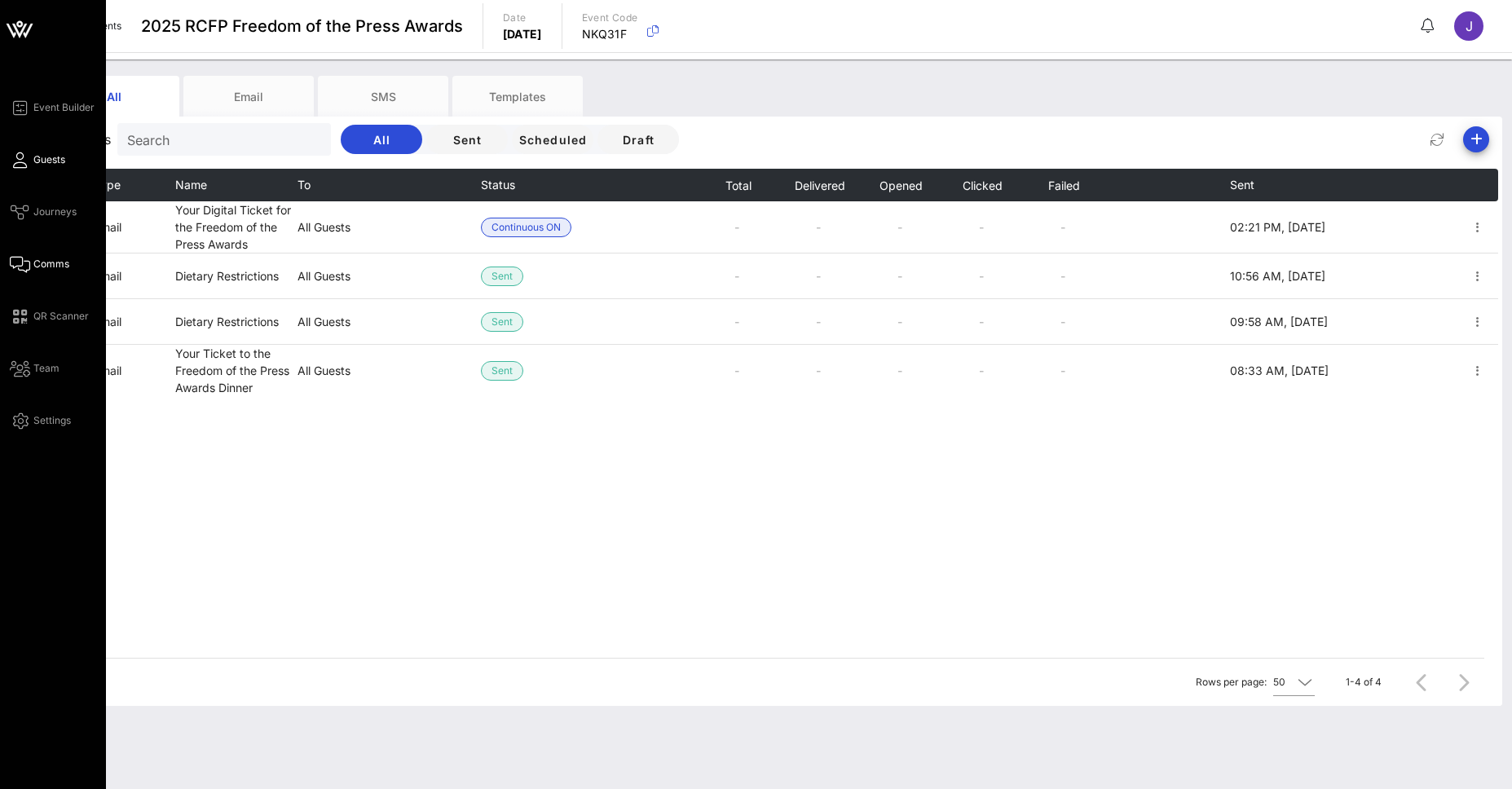
click at [12, 156] on div "Event Builder Guests Journeys Comms QR Scanner Team Settings" at bounding box center [53, 394] width 106 height 789
click at [55, 160] on span "Guests" at bounding box center [49, 160] width 32 height 15
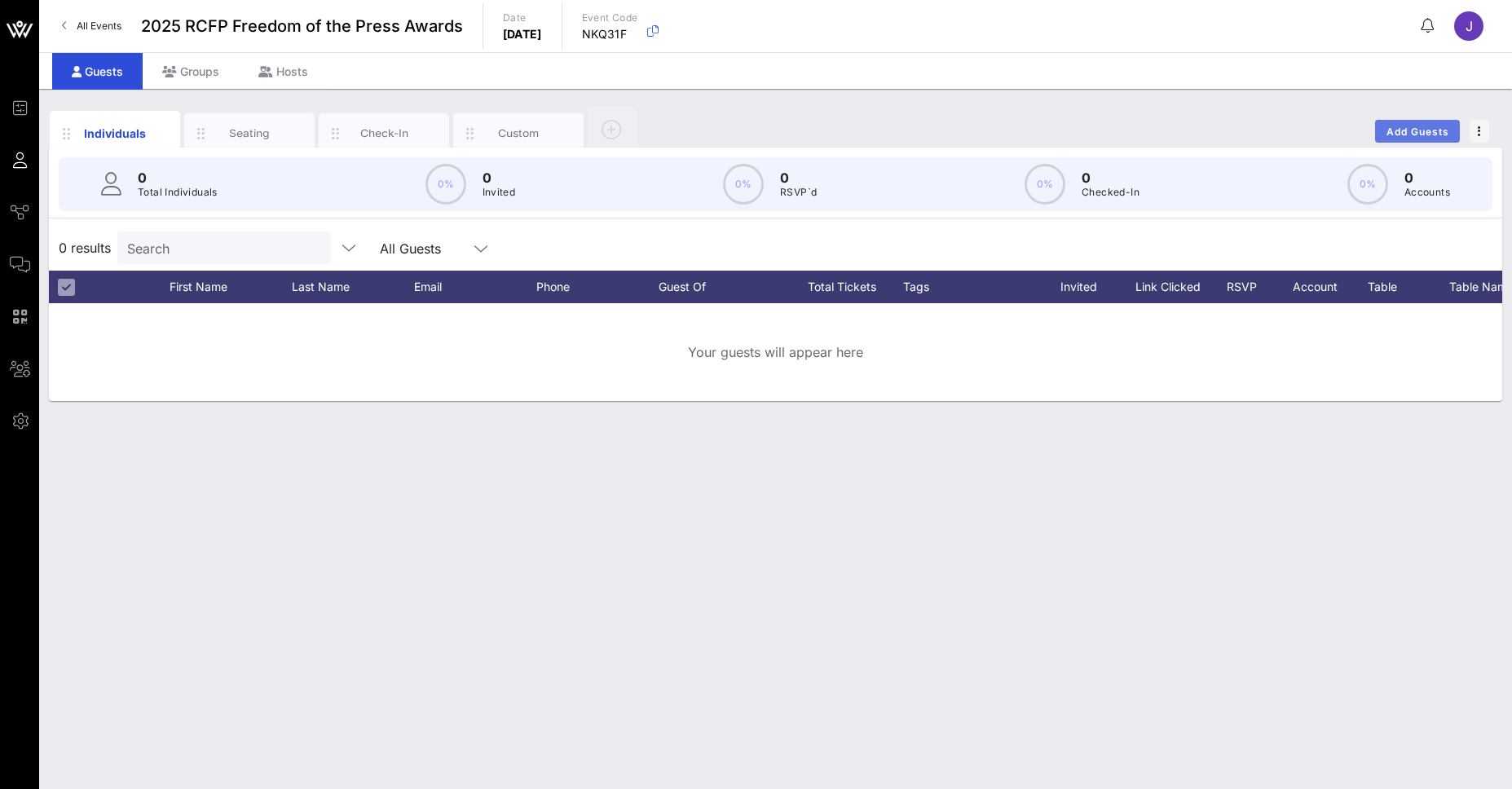
click at [1432, 124] on button "Add Guests" at bounding box center [1417, 132] width 85 height 23
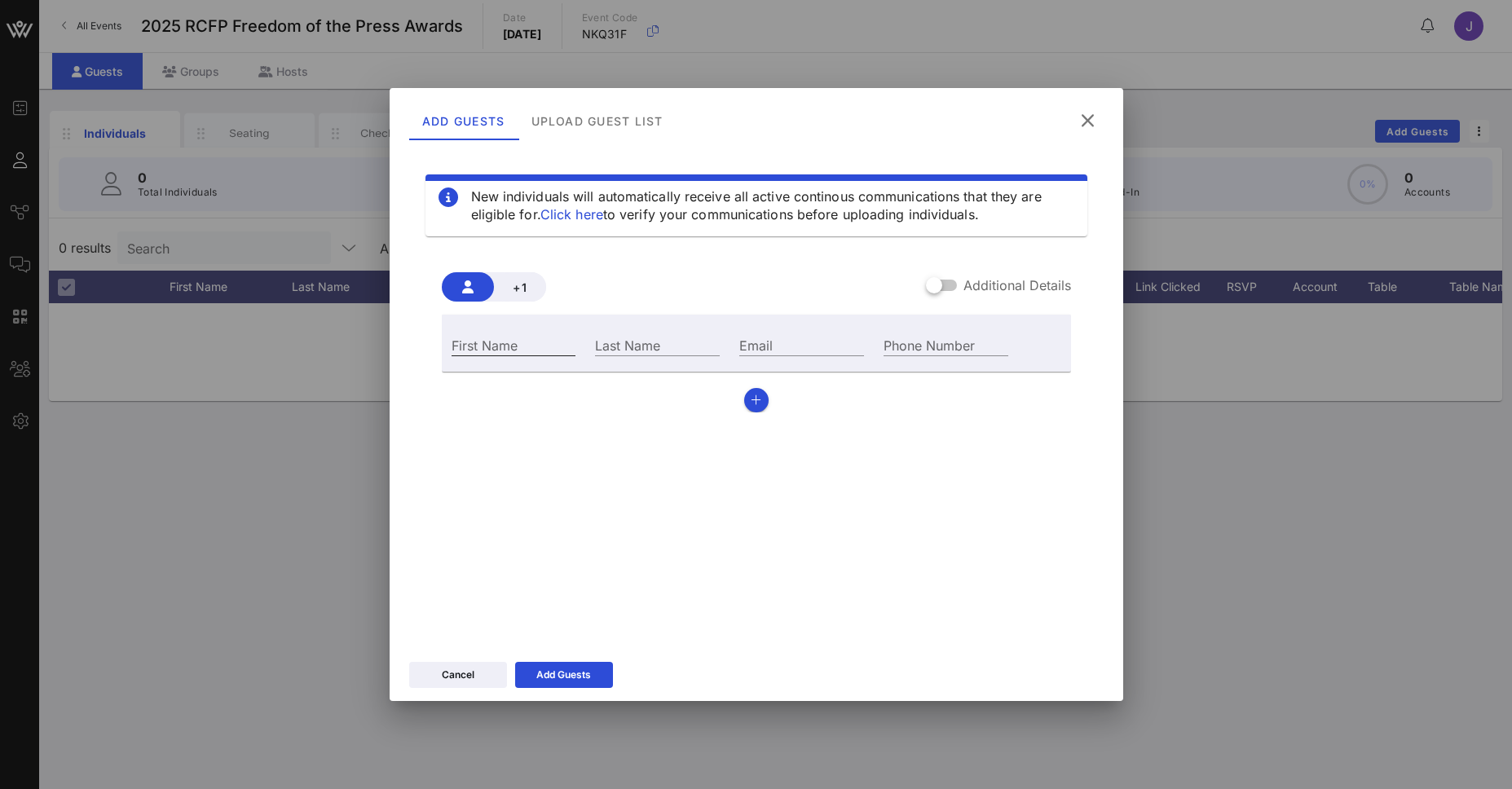
click at [560, 346] on input "First Name" at bounding box center [513, 345] width 125 height 21
type input "Jill"
type input "Vanzino"
type input "jvanzino@inezevents.com"
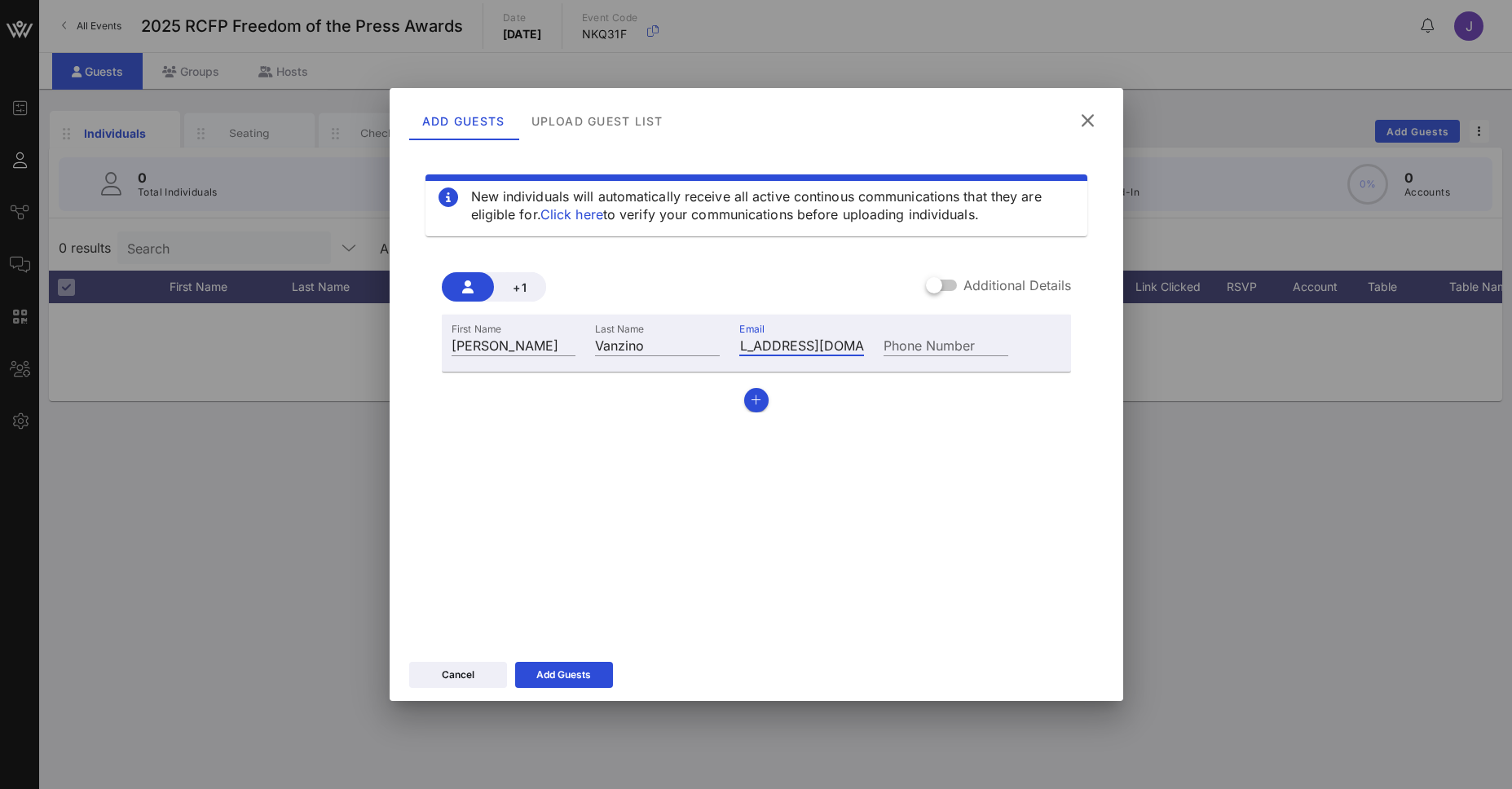
scroll to position [0, 0]
click at [751, 407] on button "button" at bounding box center [756, 400] width 25 height 25
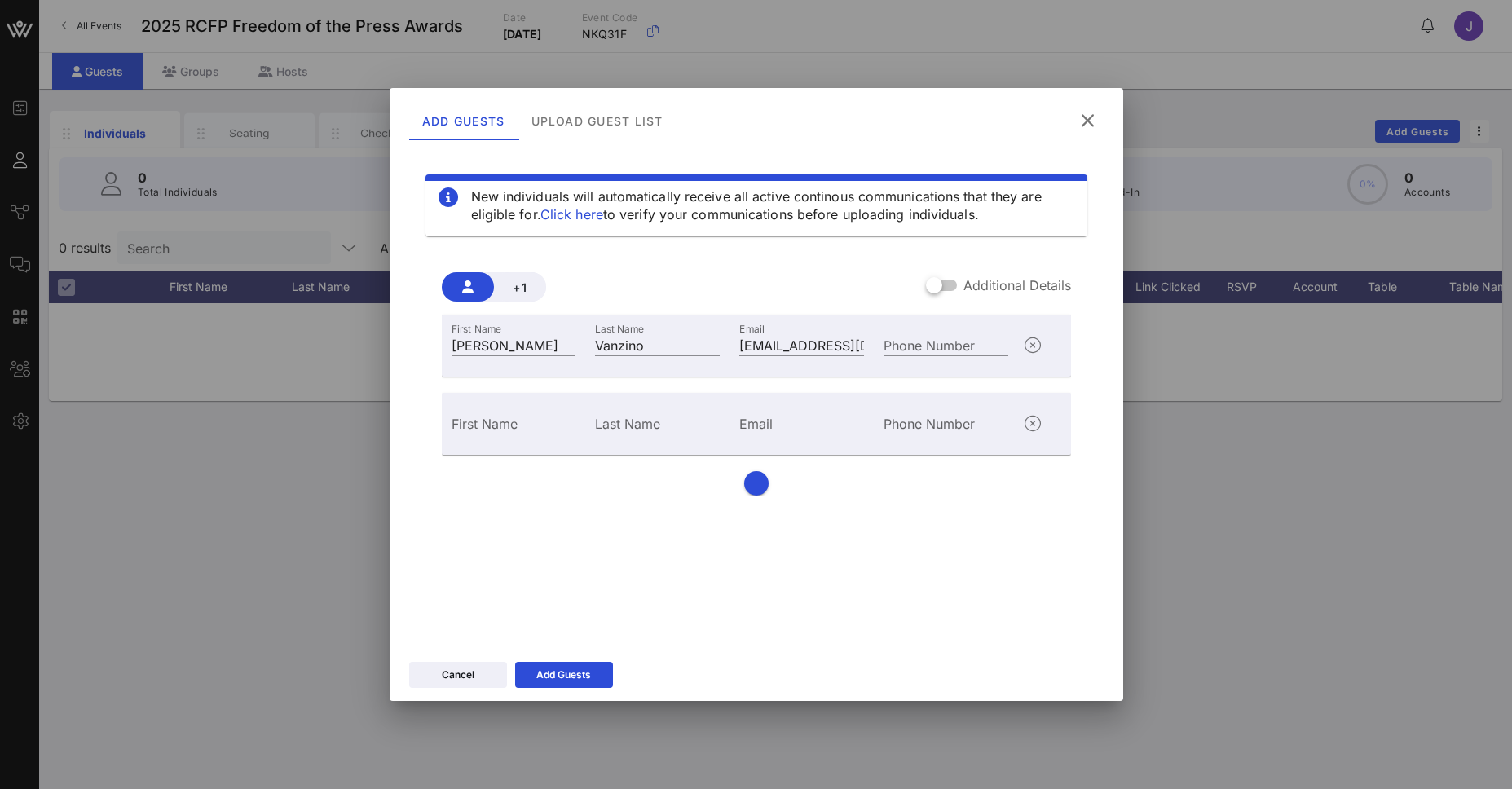
click at [1030, 292] on label "Additional Details" at bounding box center [1018, 285] width 108 height 16
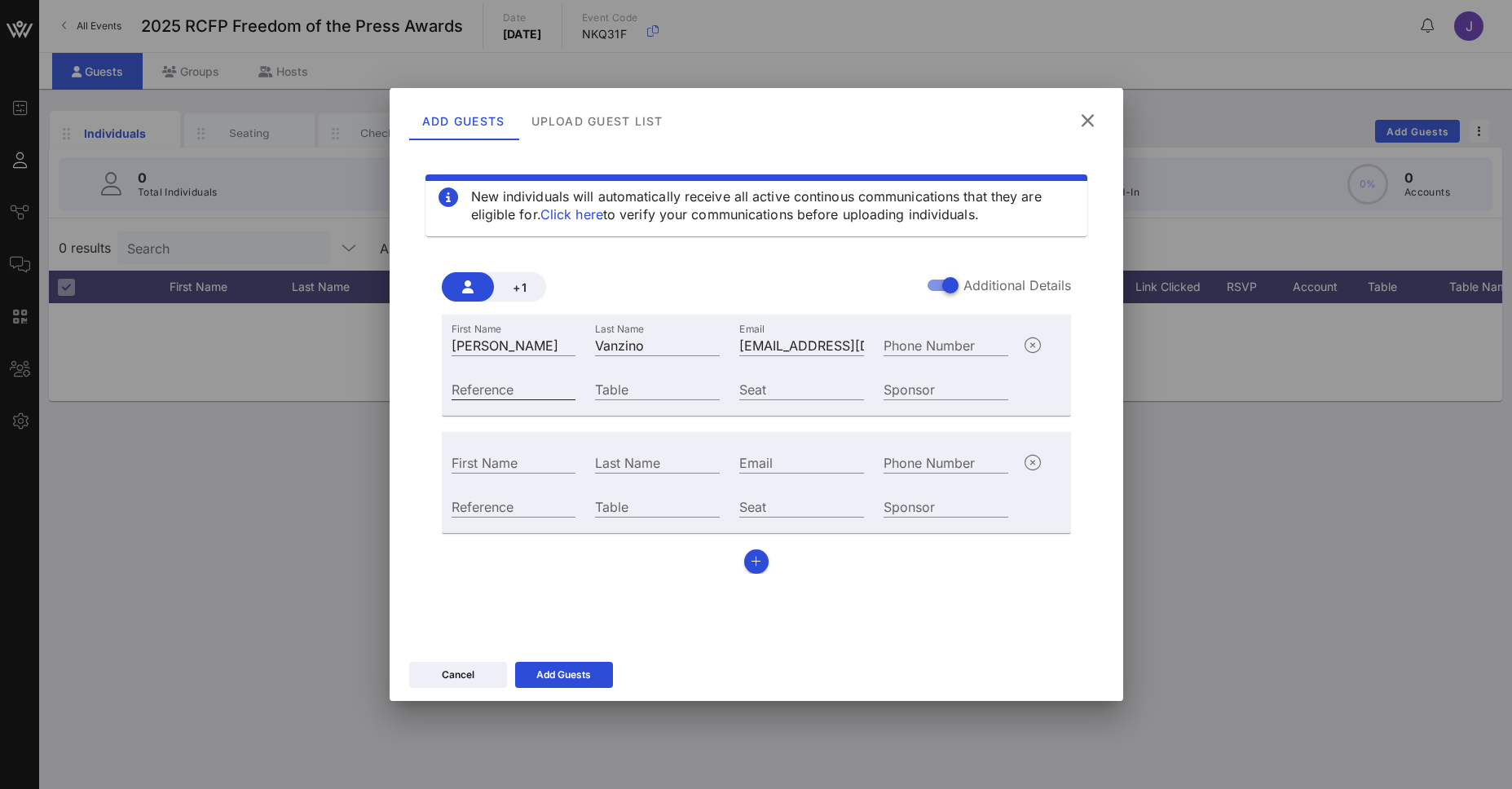
click at [559, 399] on div "Reference" at bounding box center [513, 387] width 144 height 44
click at [680, 387] on input "Table" at bounding box center [657, 389] width 125 height 21
type input "1"
click at [1036, 463] on icon "button" at bounding box center [1033, 463] width 19 height 19
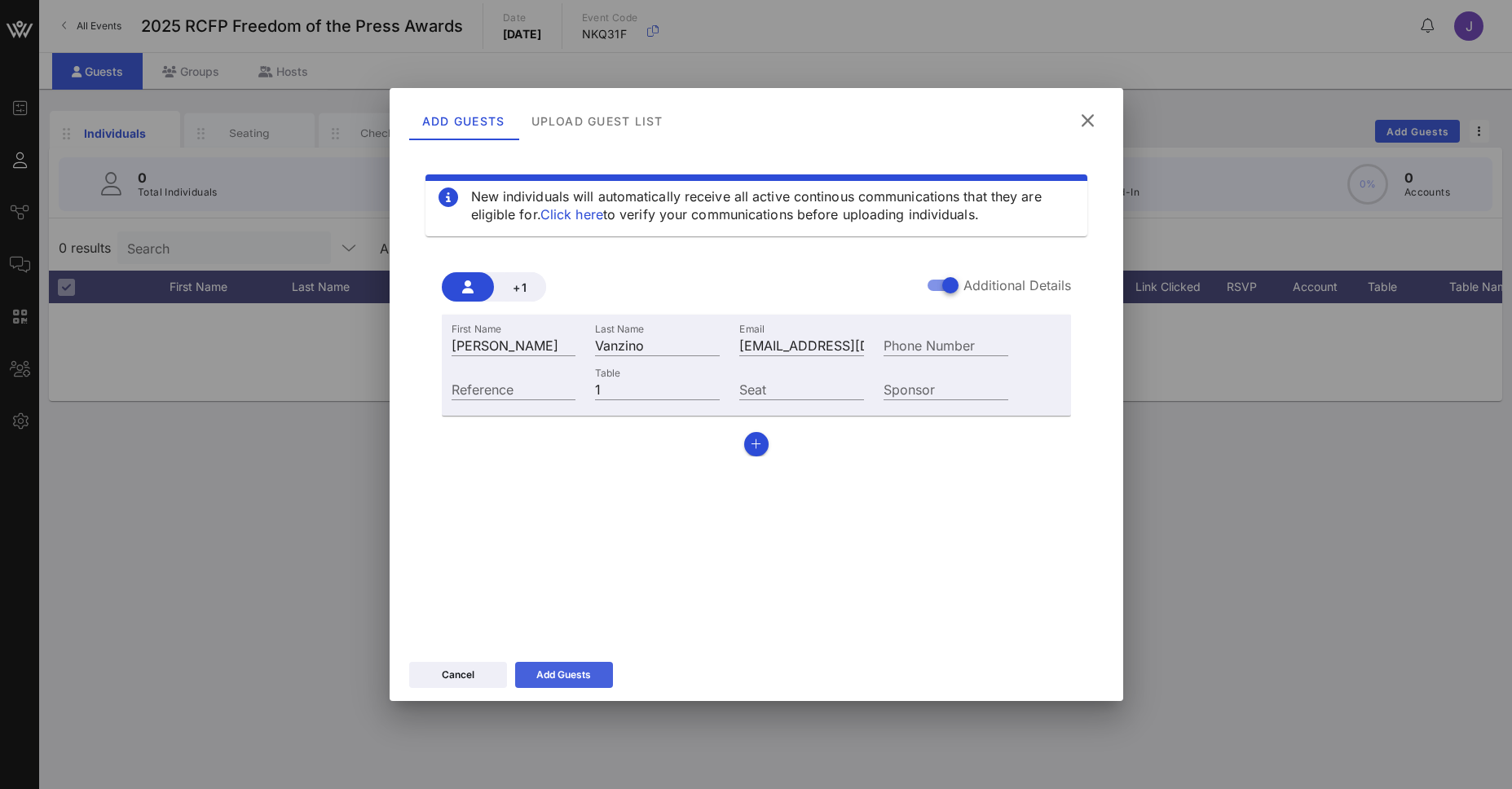
click at [578, 675] on div "Add Guests" at bounding box center [564, 675] width 55 height 16
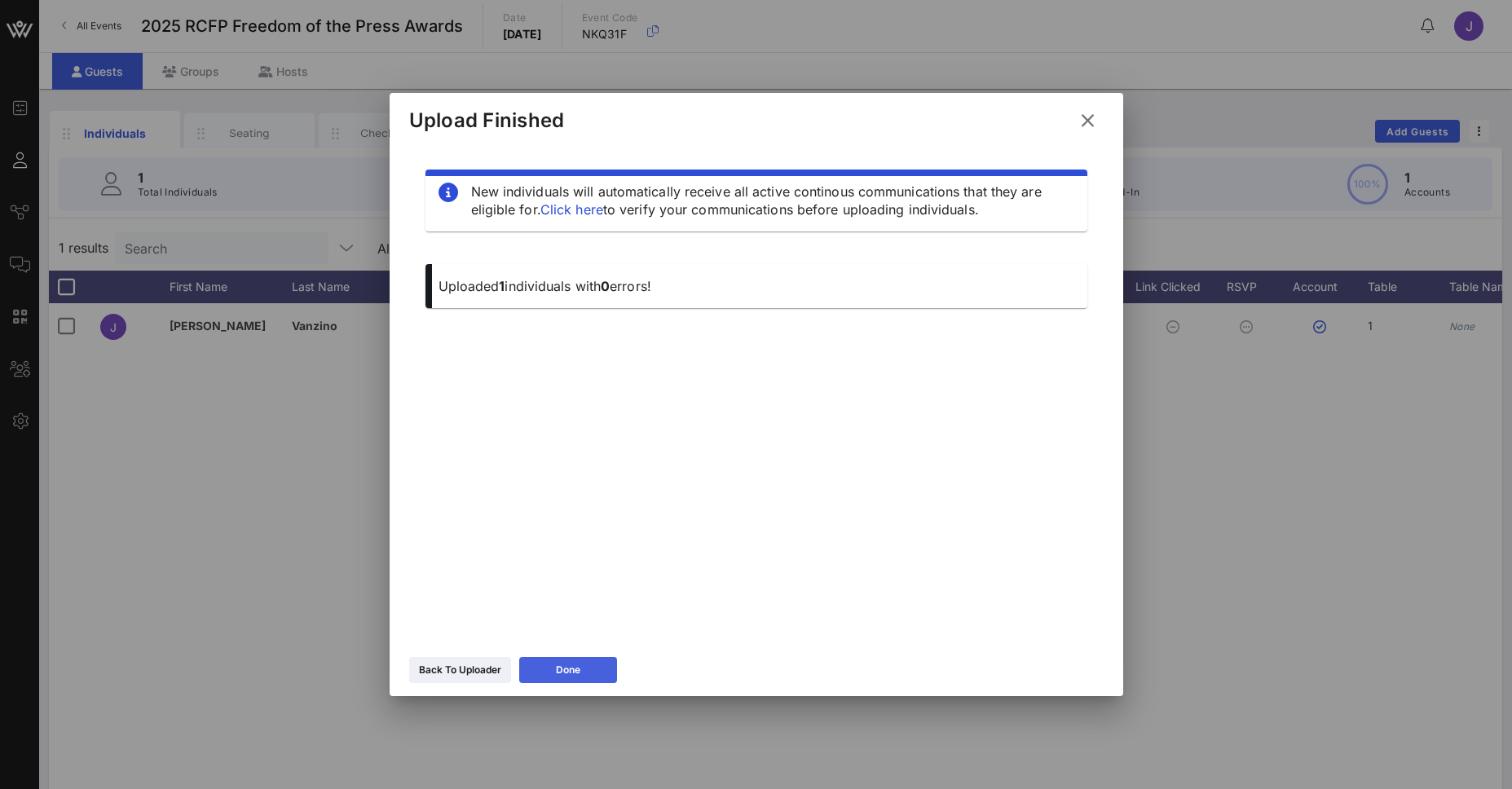
click at [572, 678] on div "Done" at bounding box center [568, 670] width 25 height 16
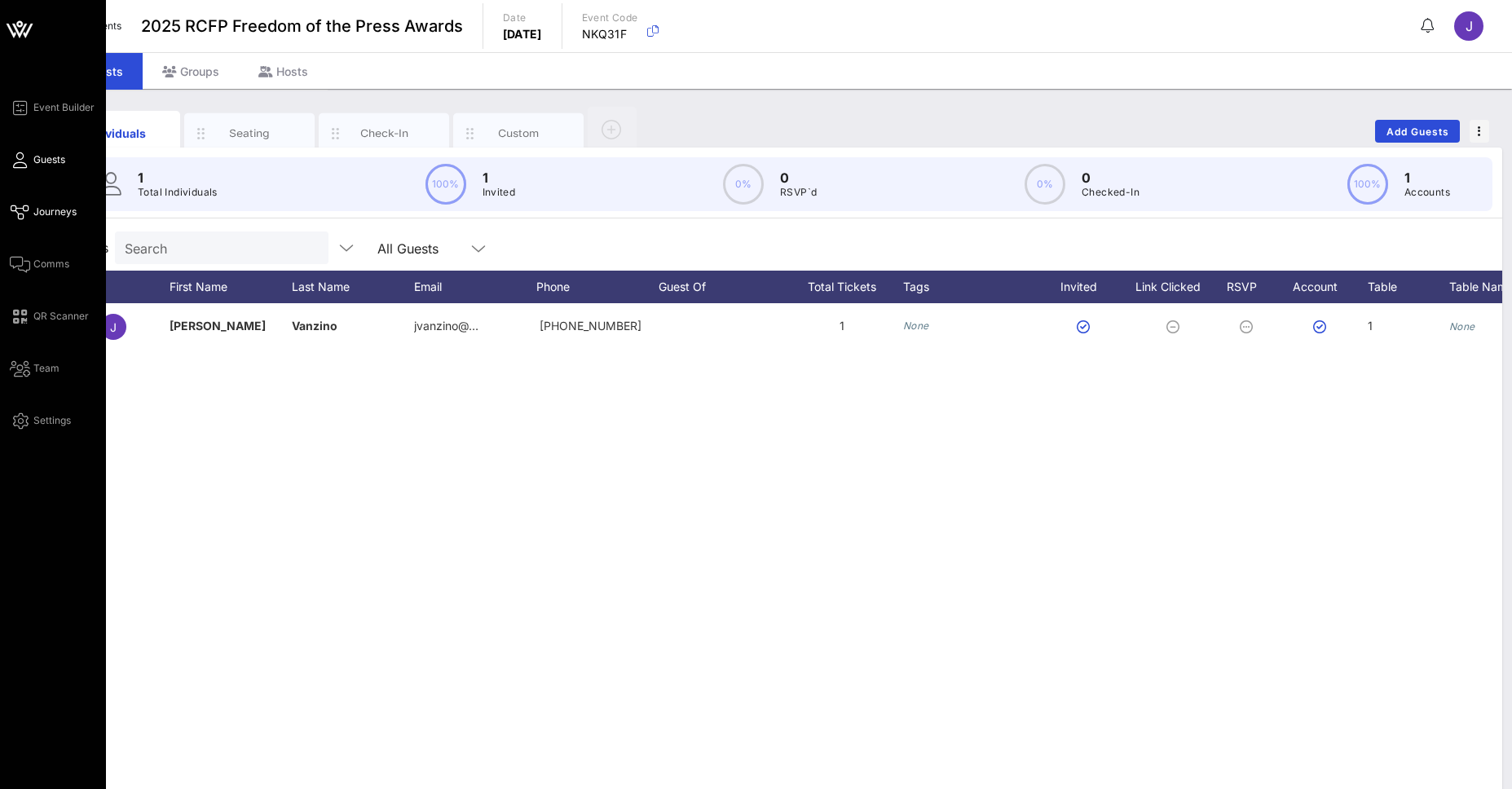
click at [49, 209] on span "Journeys" at bounding box center [55, 212] width 43 height 15
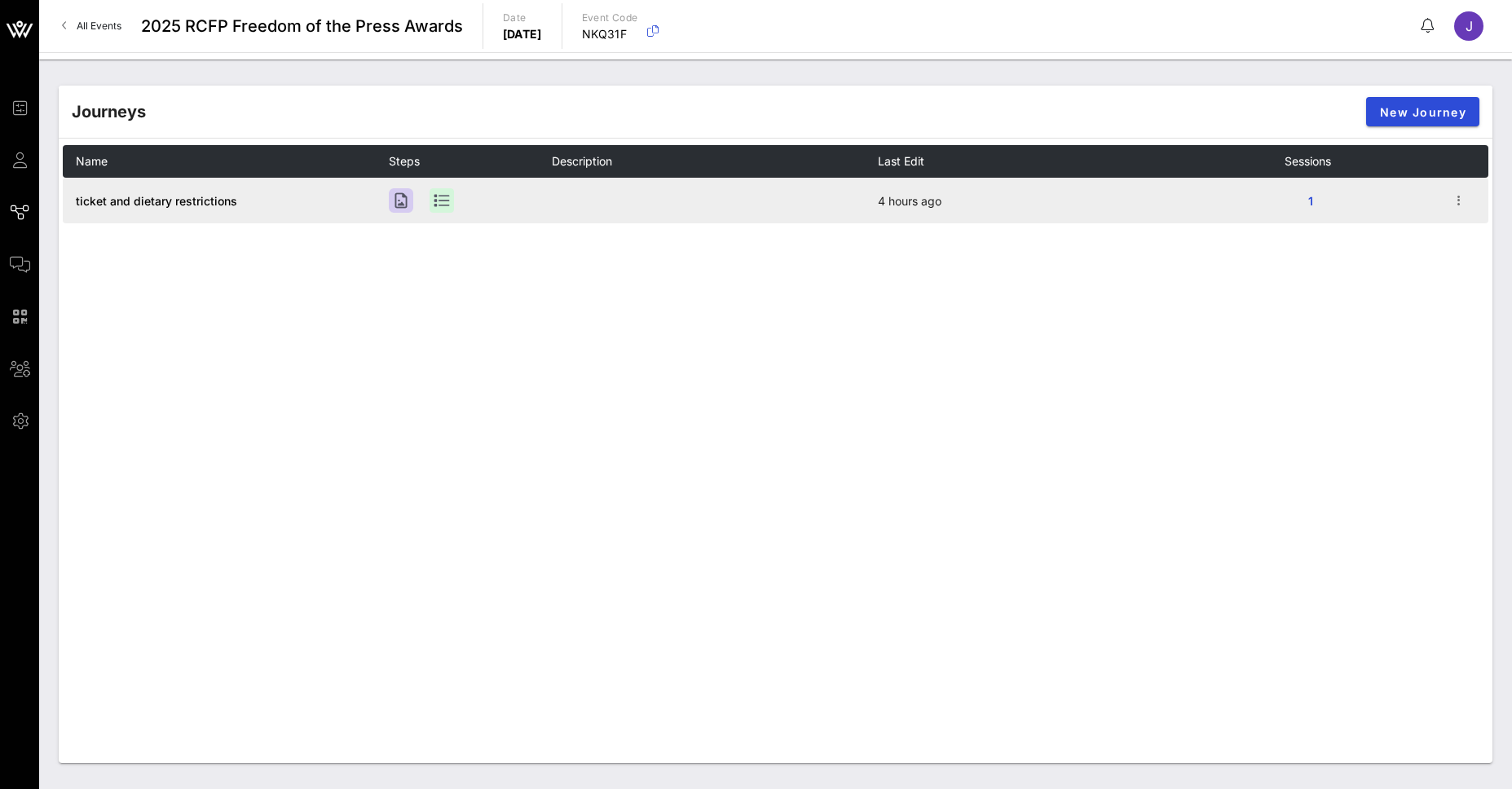
click at [1470, 201] on td at bounding box center [1469, 201] width 41 height 46
click at [1454, 201] on icon "button" at bounding box center [1459, 201] width 19 height 19
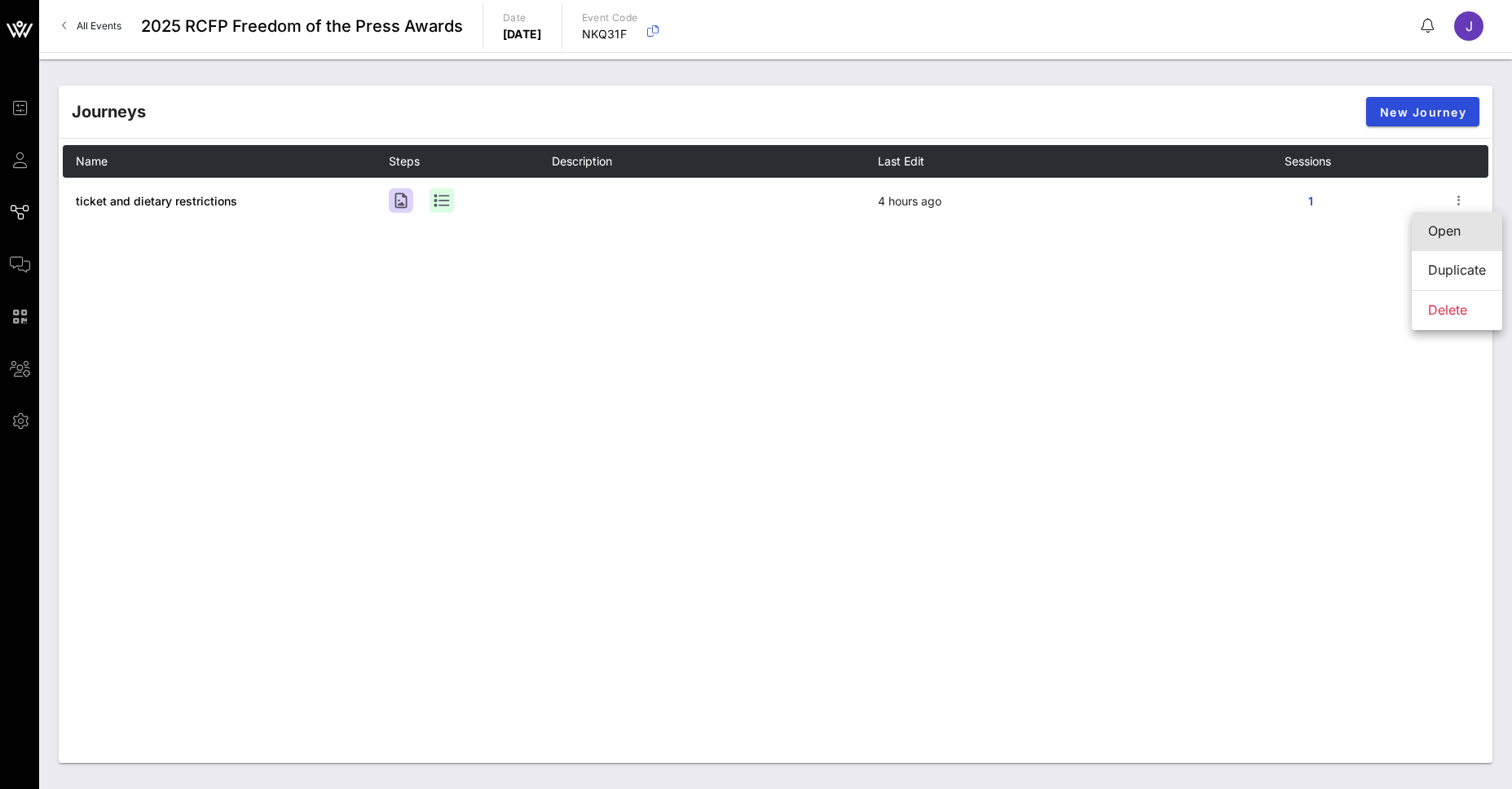
click at [1434, 238] on div "Open" at bounding box center [1457, 231] width 58 height 16
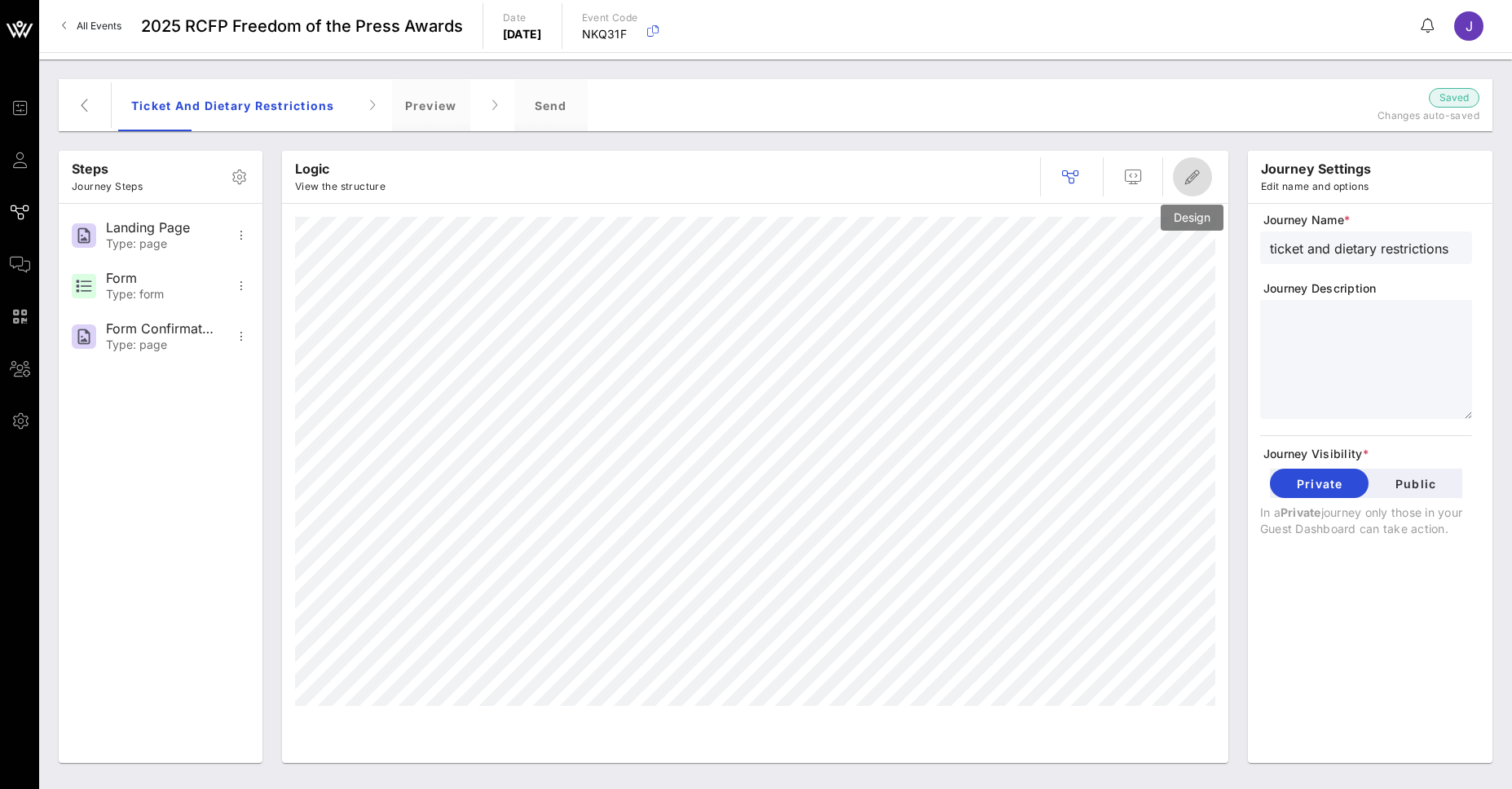
click at [1193, 177] on icon "button" at bounding box center [1193, 177] width 19 height 19
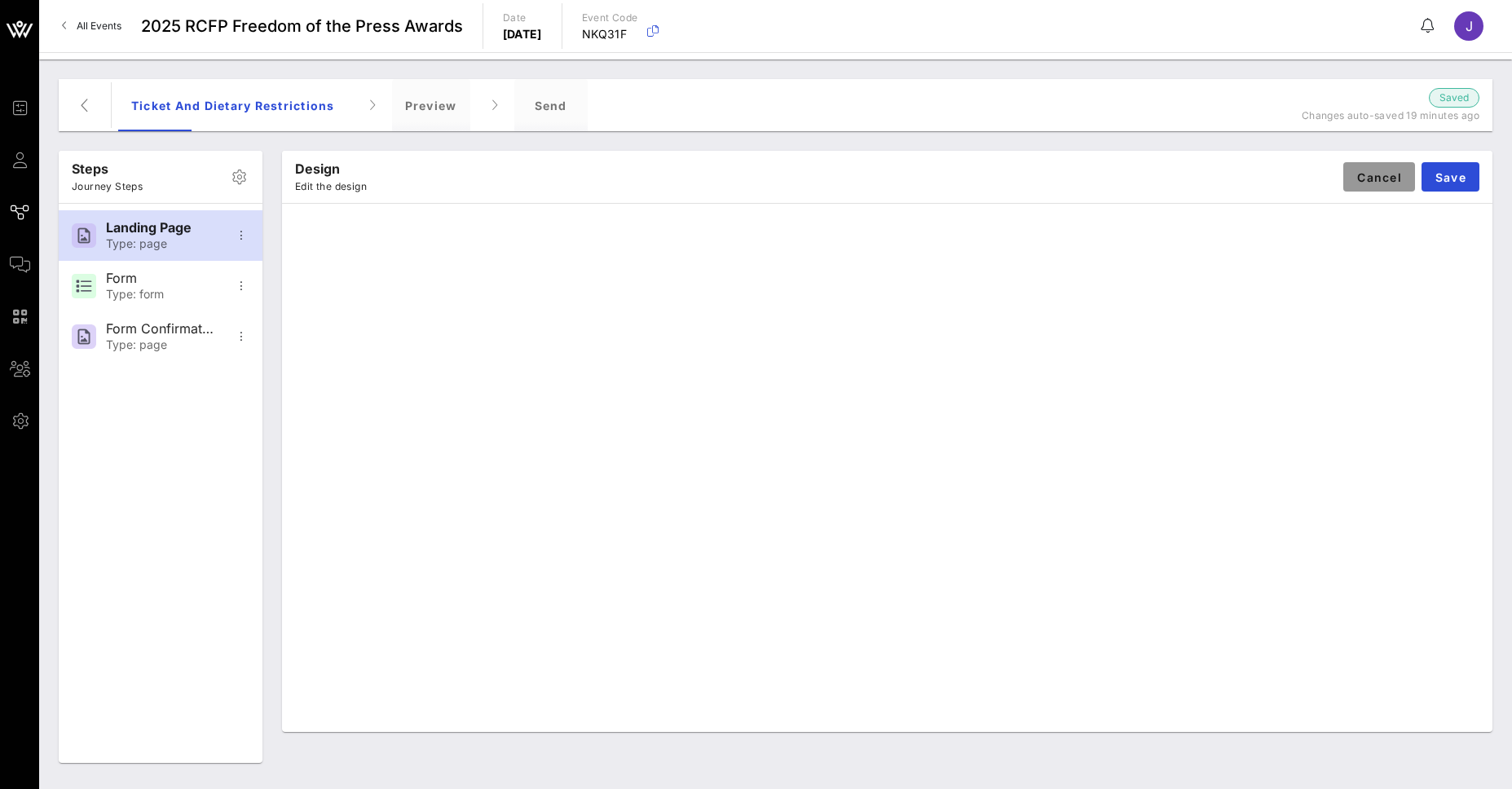
click at [1396, 180] on span "Cancel" at bounding box center [1379, 178] width 46 height 14
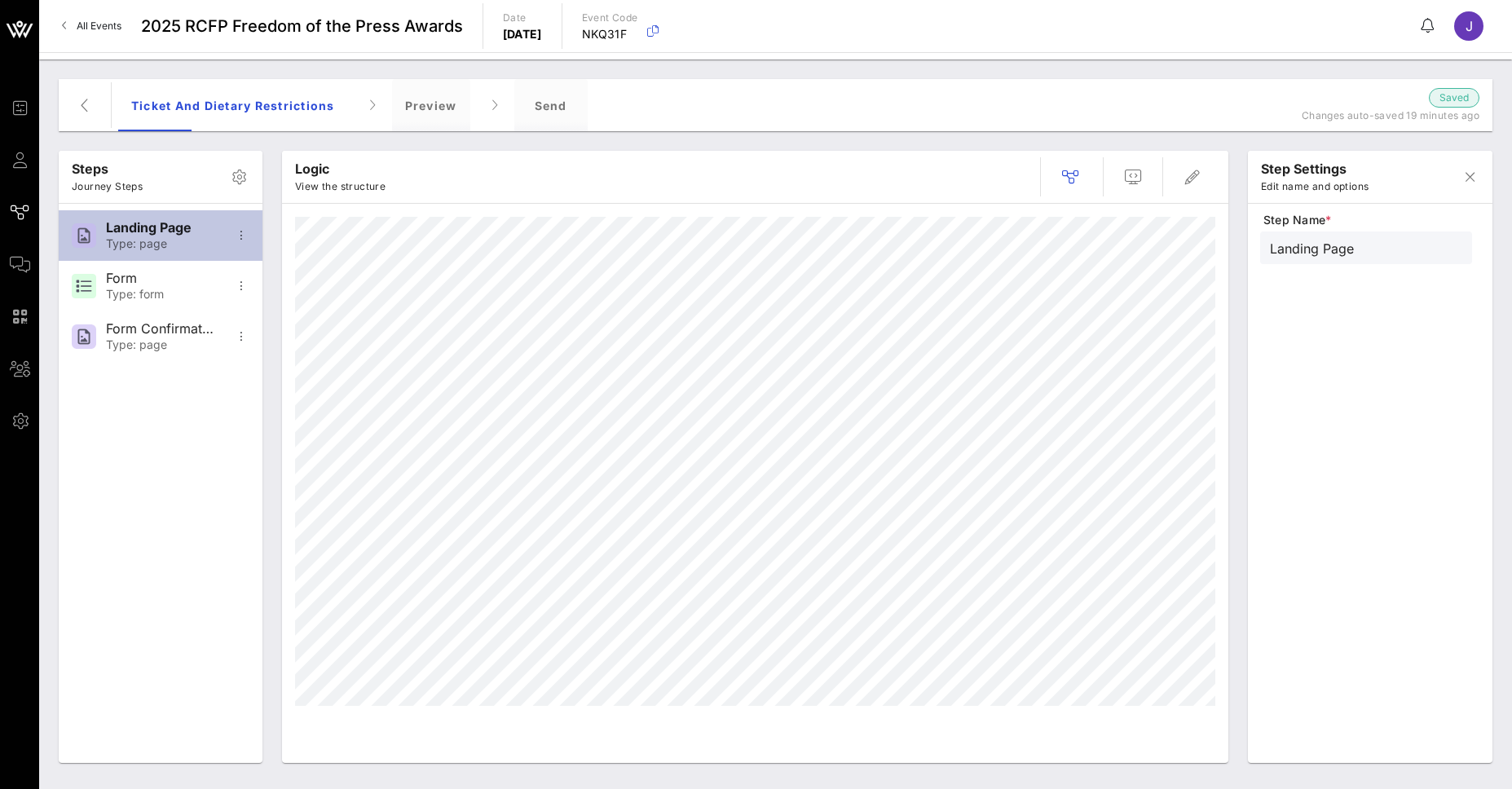
click at [152, 249] on div "Type: page" at bounding box center [160, 244] width 108 height 14
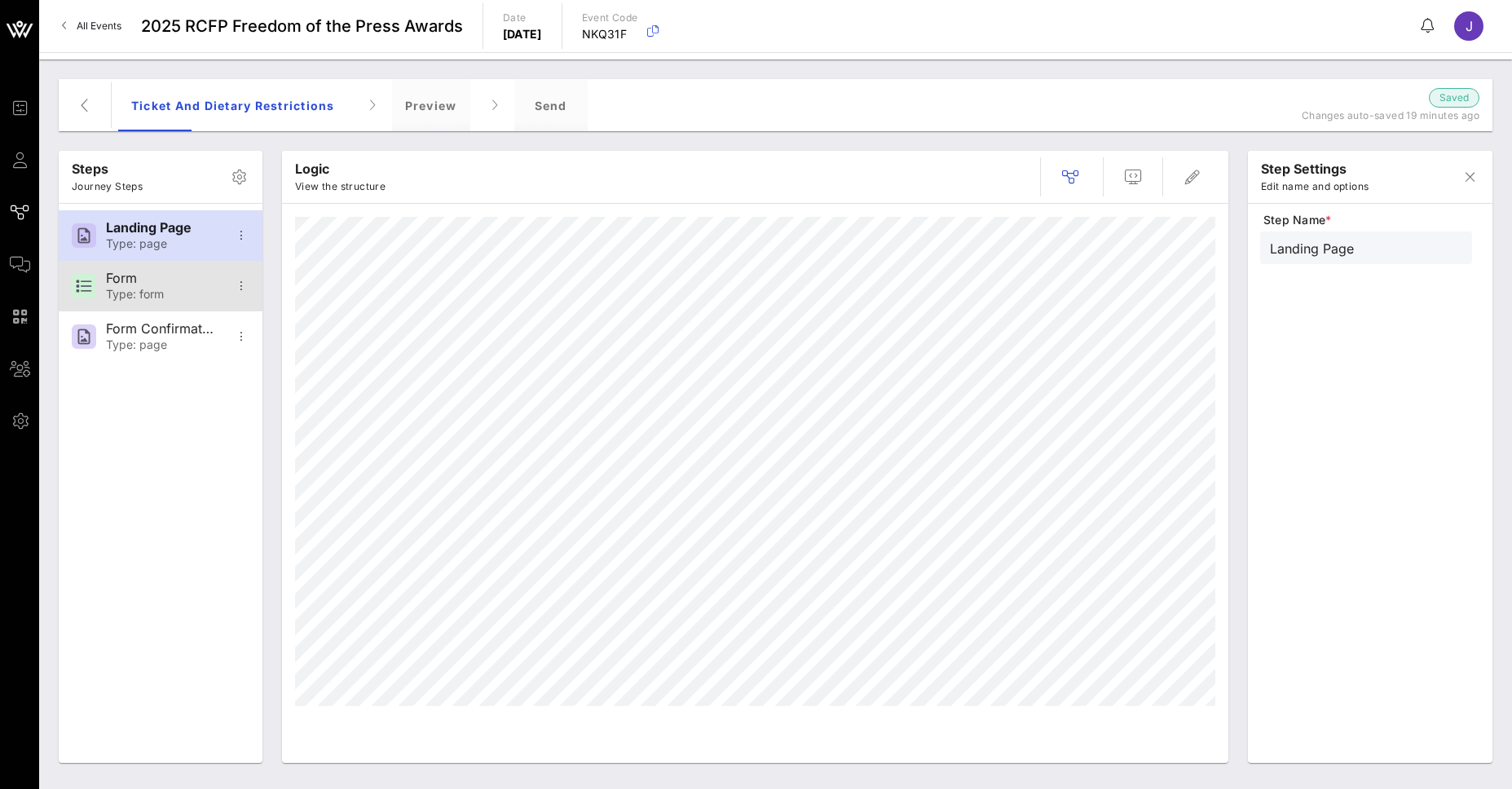
click at [153, 279] on div "Form" at bounding box center [160, 278] width 108 height 16
type input "Form"
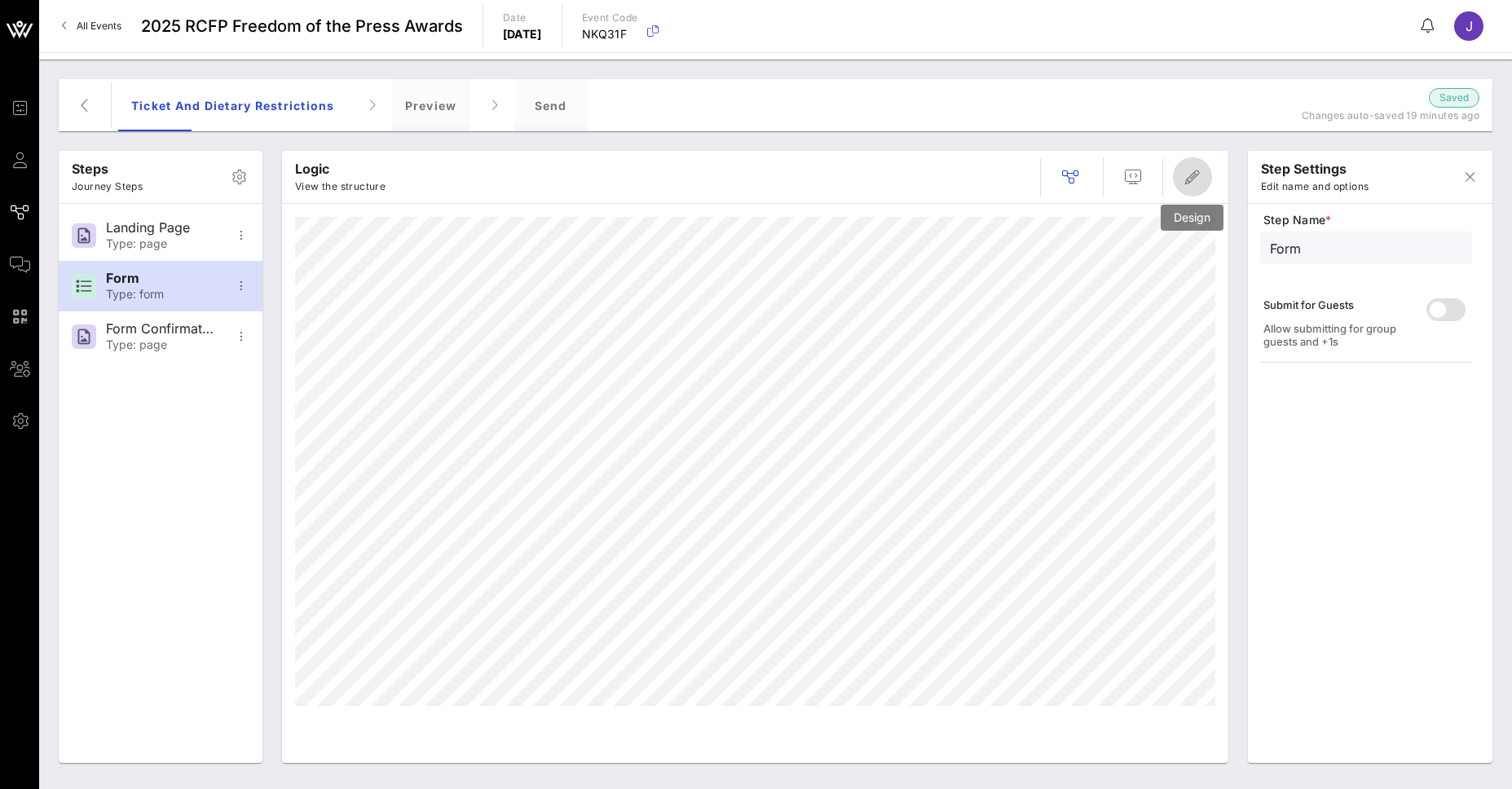
click at [1208, 174] on span "button" at bounding box center [1193, 177] width 39 height 19
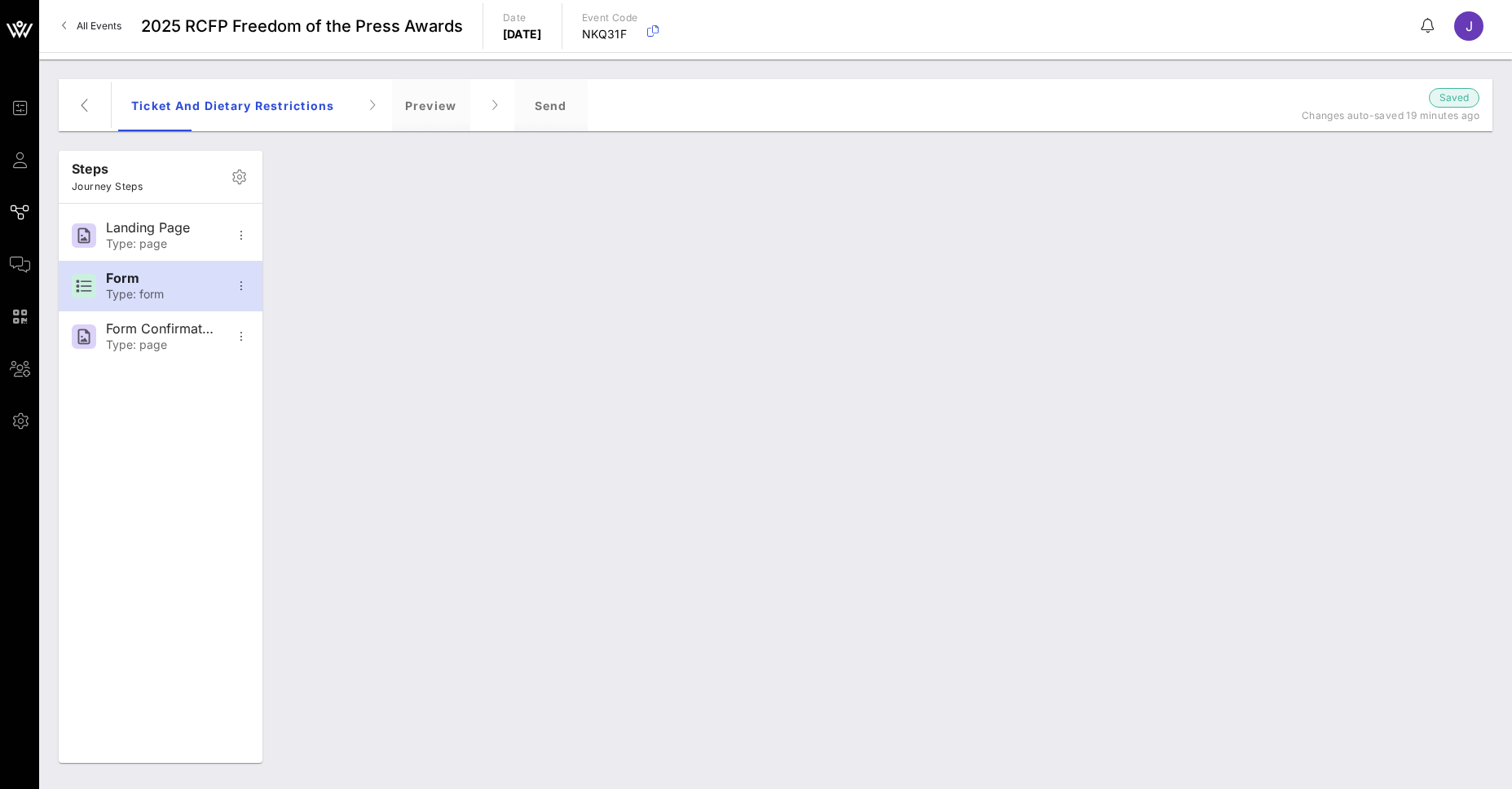
click at [1208, 174] on div "Design Edit the design Cancel Save" at bounding box center [900, 177] width 1211 height 52
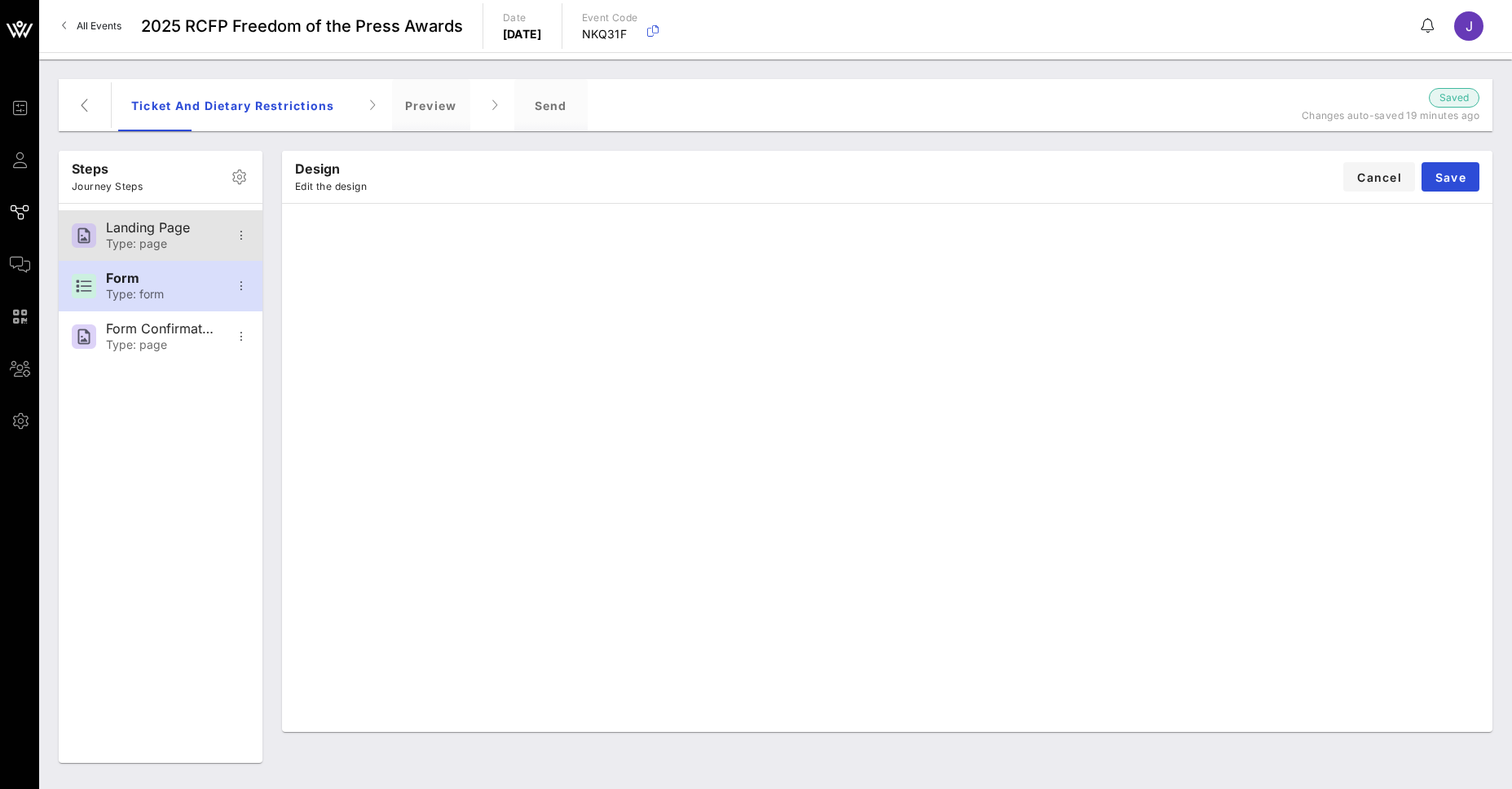
click at [186, 244] on div "Type: page" at bounding box center [160, 244] width 108 height 14
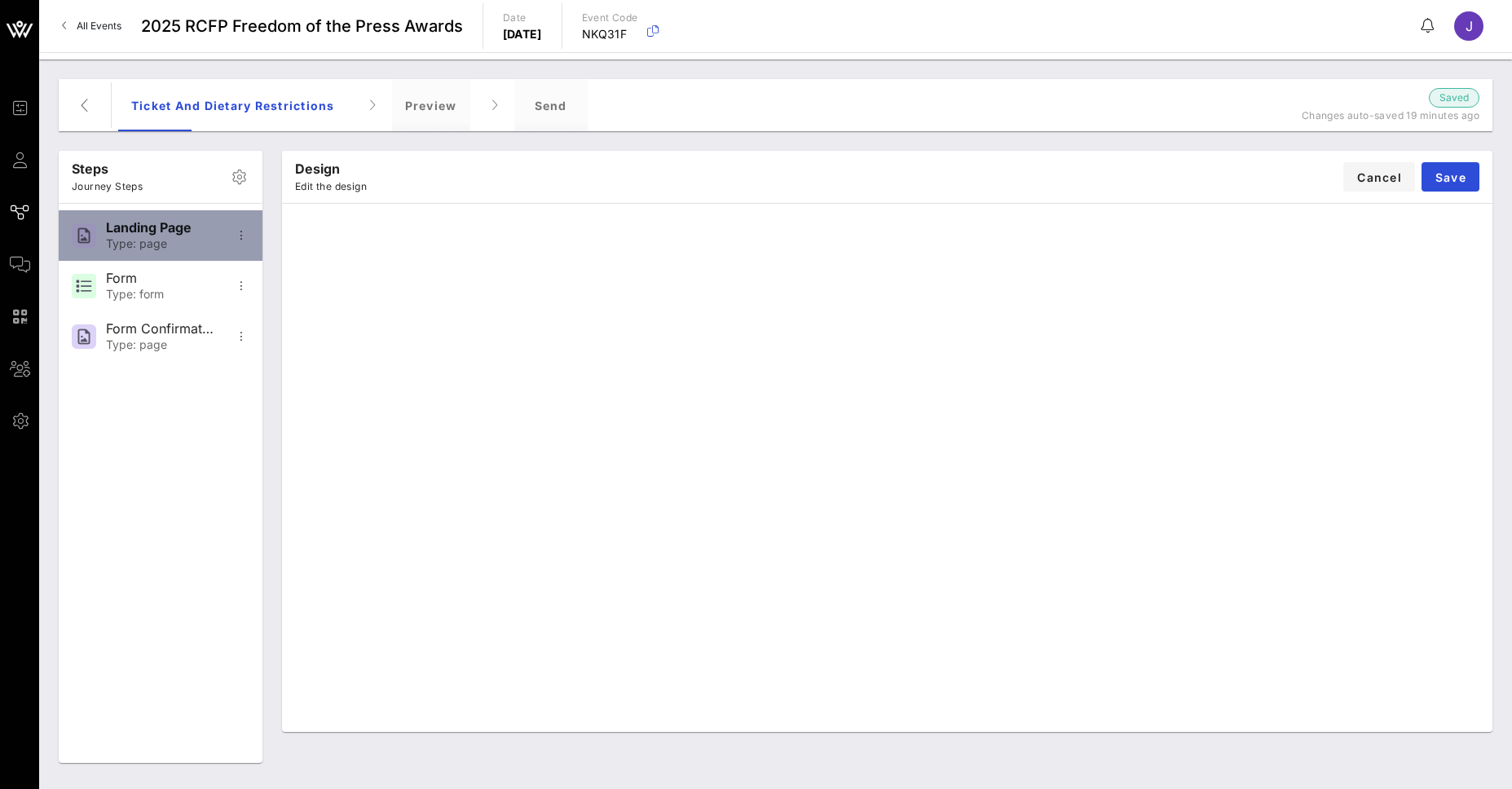
click at [153, 234] on div "Landing Page" at bounding box center [160, 228] width 108 height 16
click at [1448, 172] on span "Save" at bounding box center [1451, 178] width 32 height 14
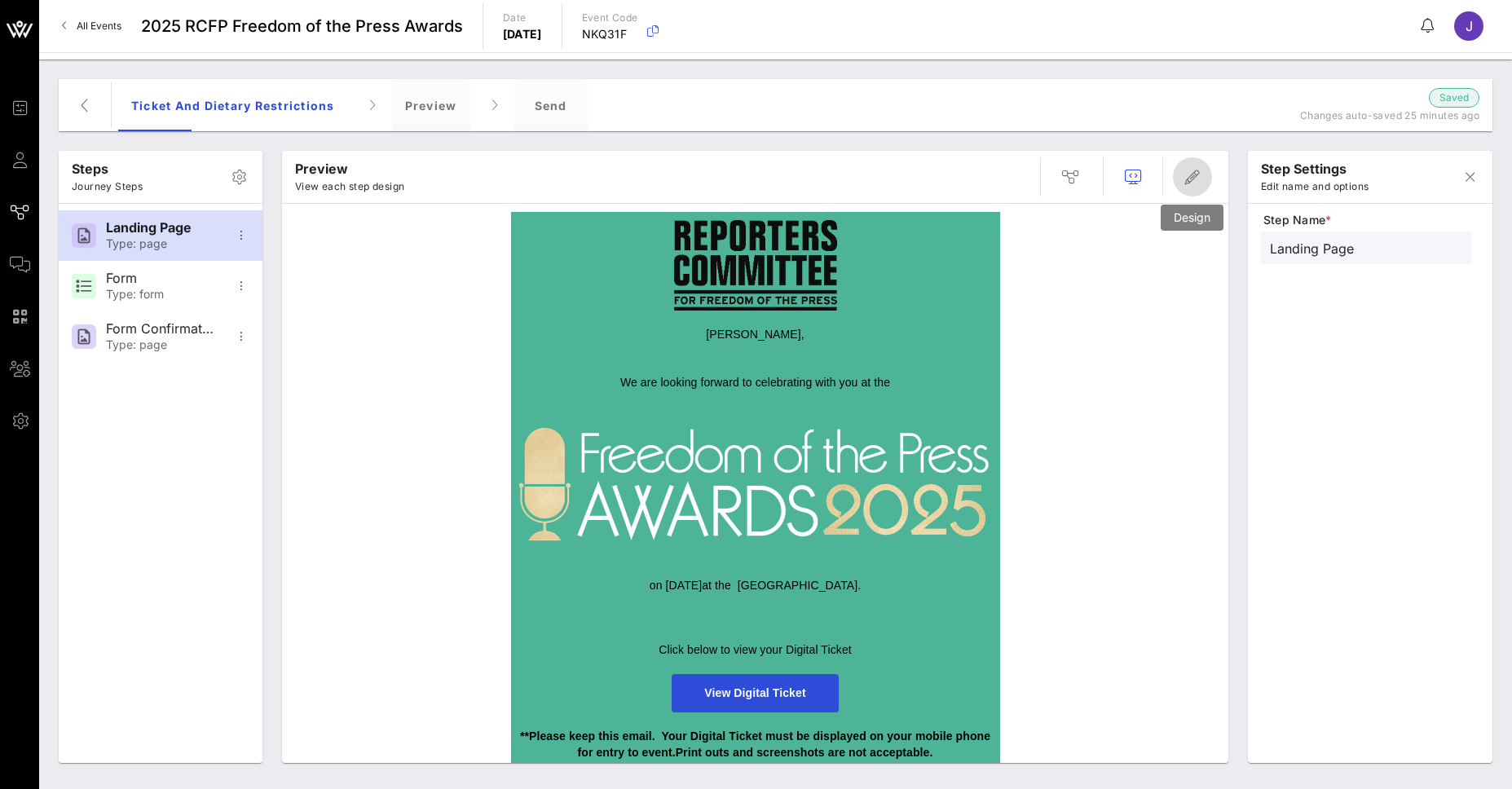
click at [1196, 181] on icon "button" at bounding box center [1193, 177] width 19 height 19
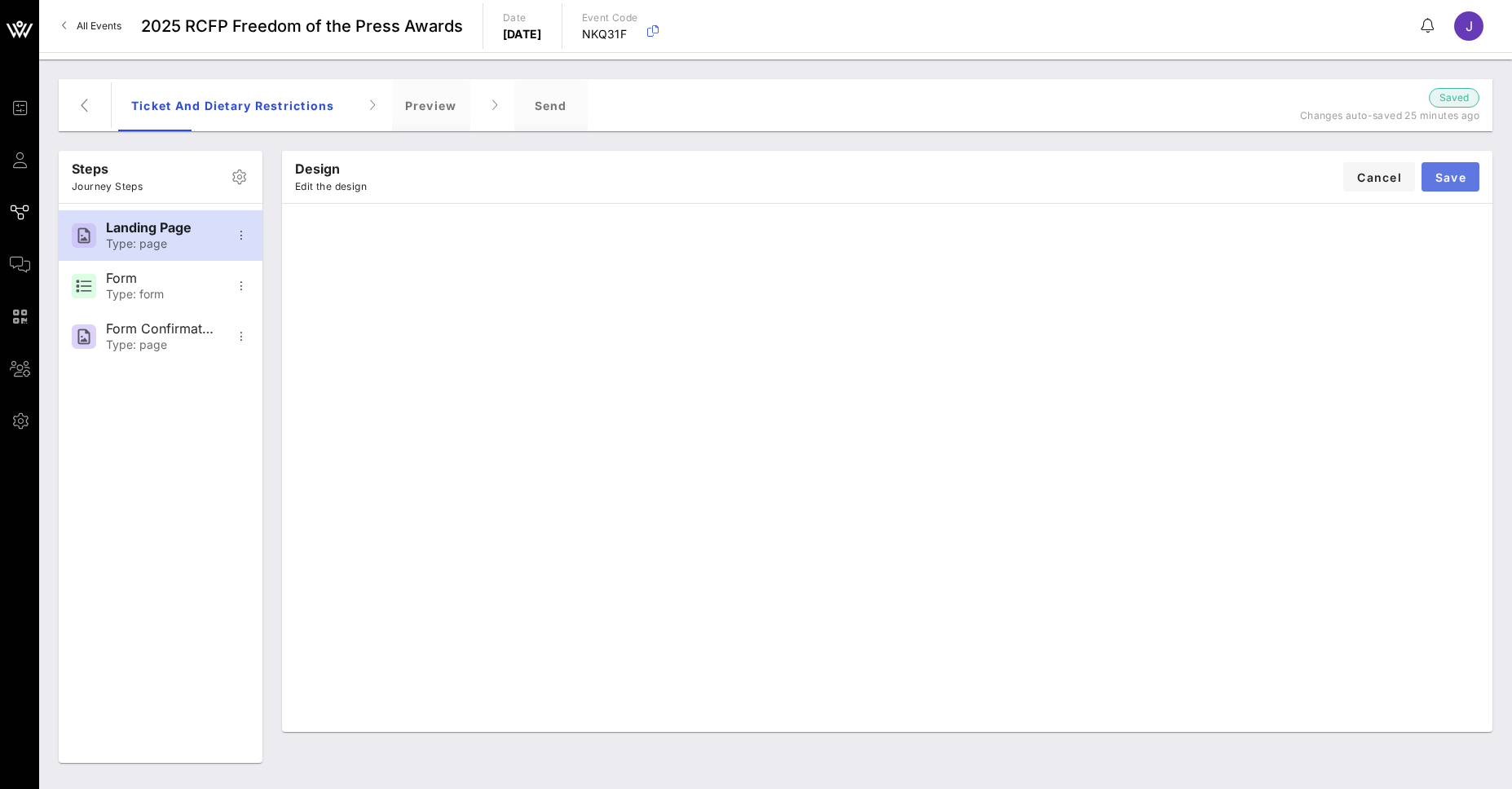
click at [1435, 174] on span "Save" at bounding box center [1451, 178] width 32 height 14
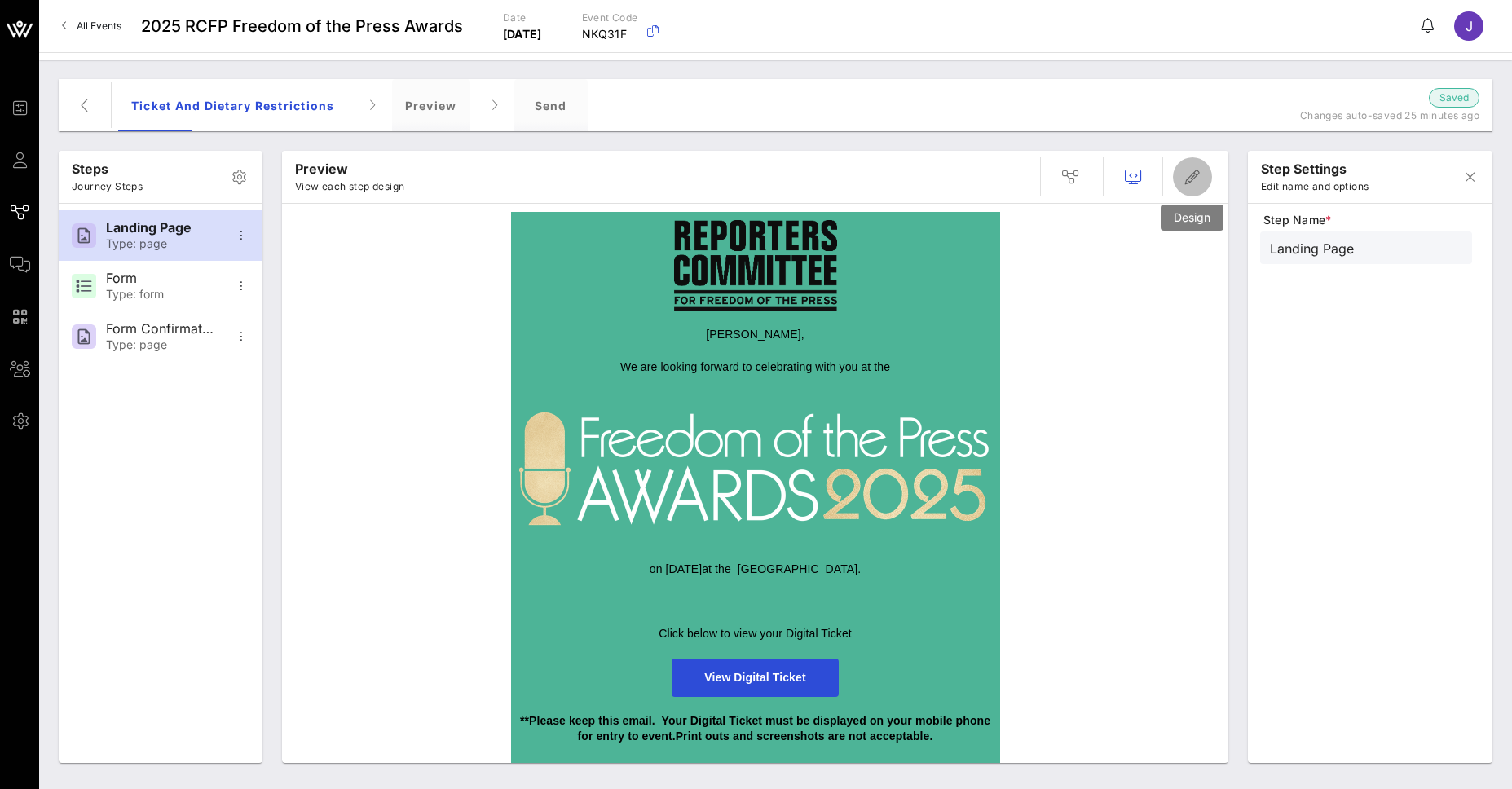
click at [1193, 178] on icon "button" at bounding box center [1193, 177] width 19 height 19
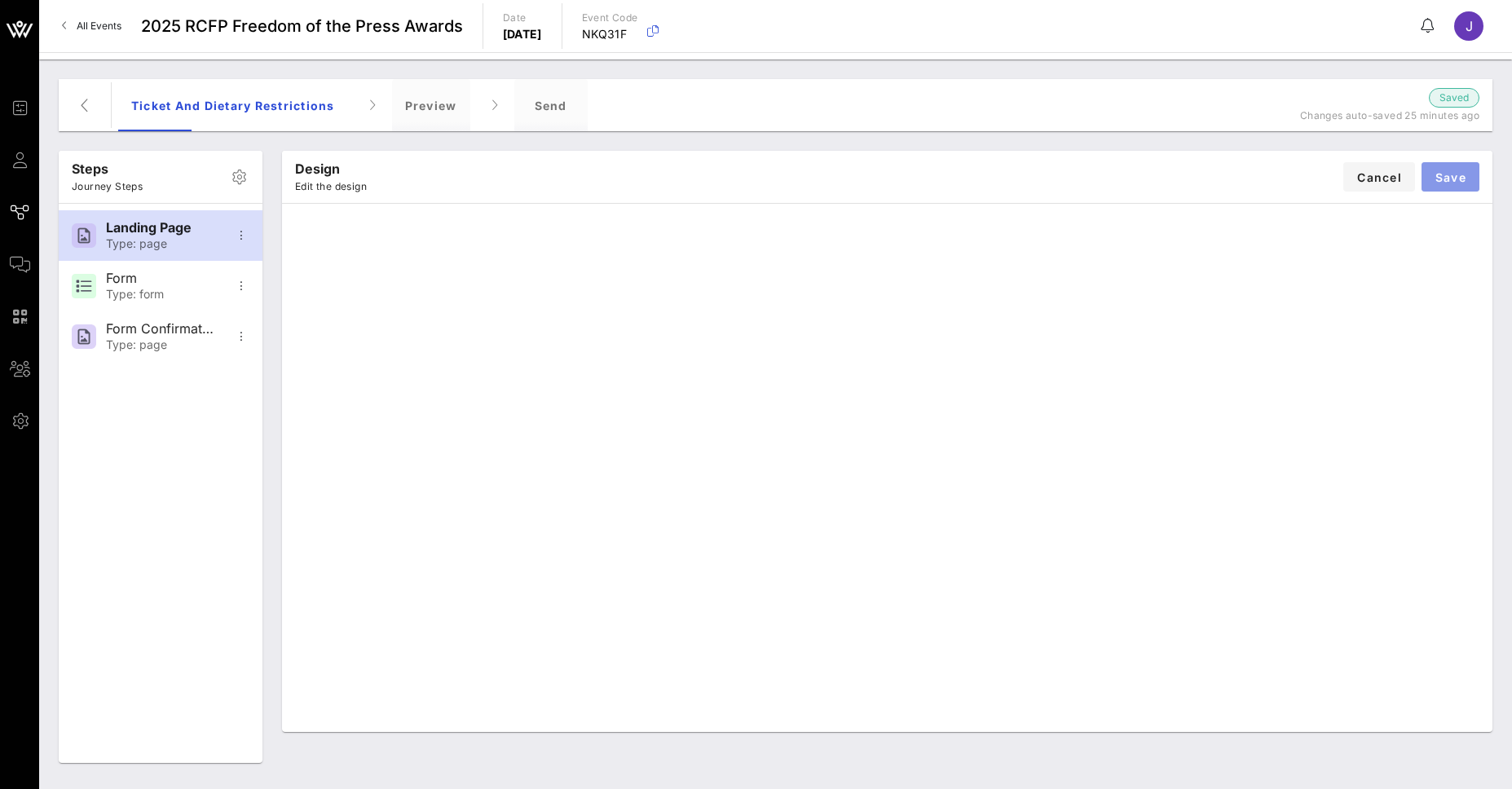
click at [1469, 179] on button "Save" at bounding box center [1451, 177] width 58 height 29
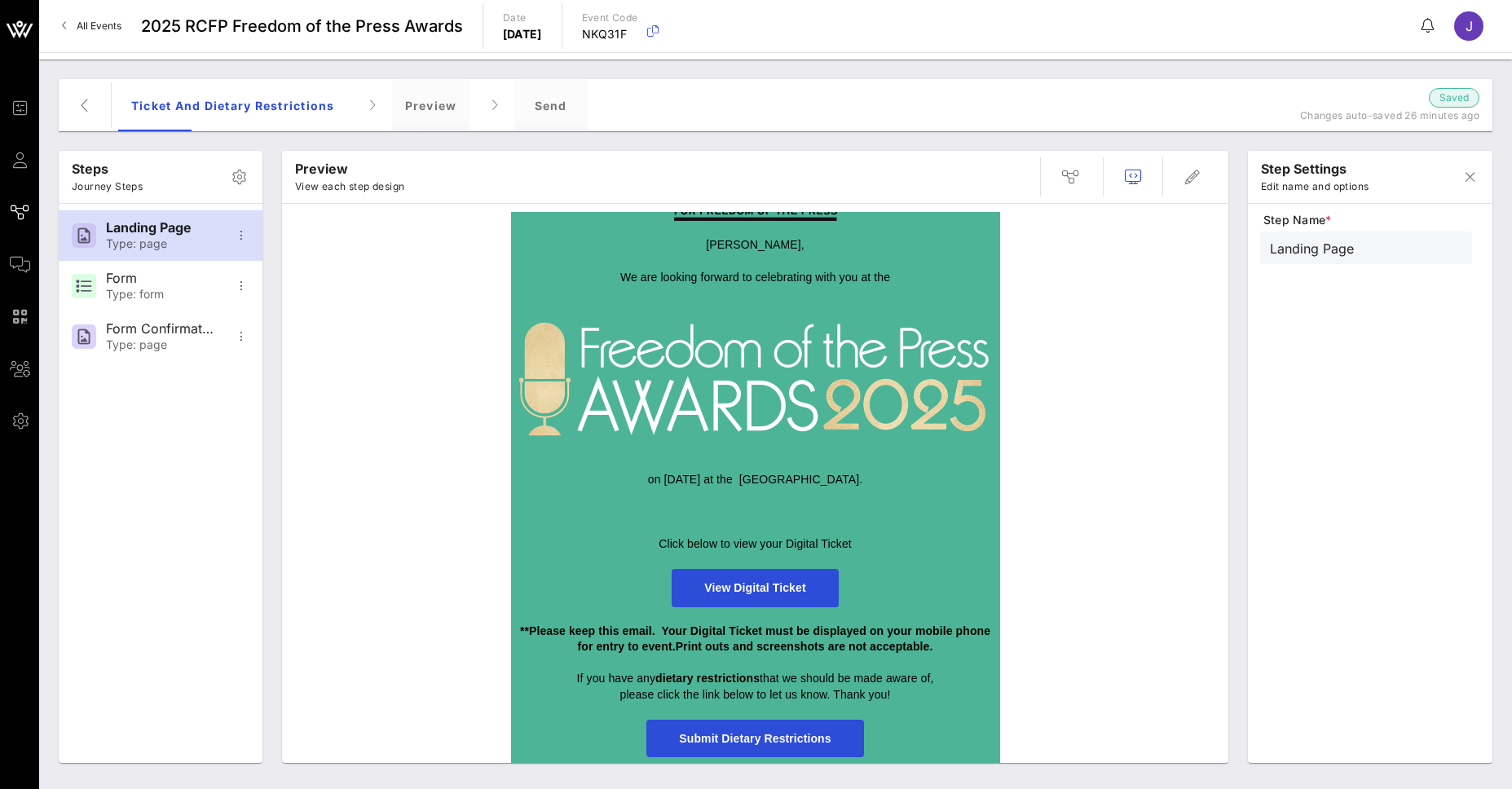
scroll to position [92, 0]
click at [1204, 182] on span "button" at bounding box center [1193, 177] width 39 height 19
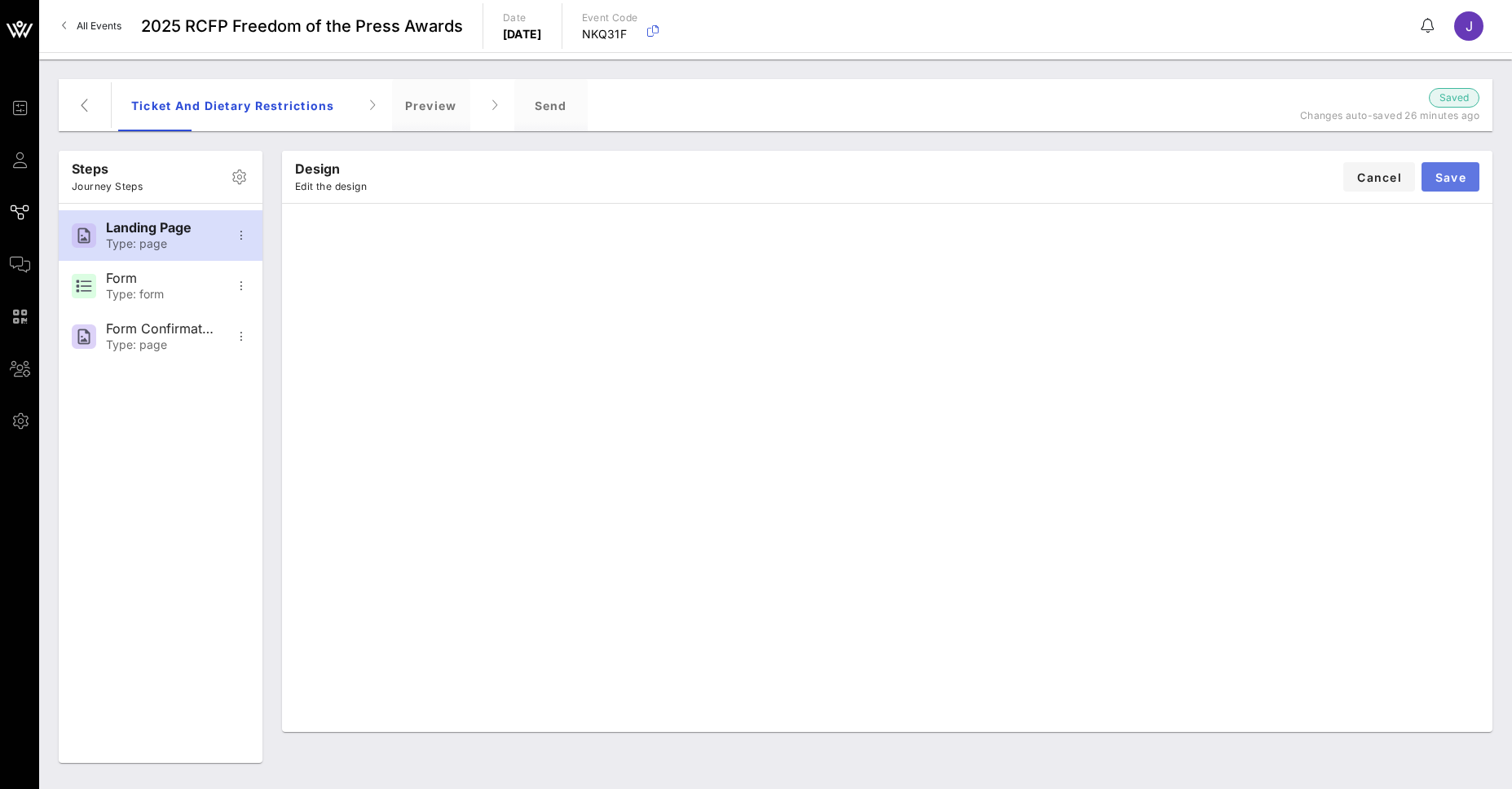
click at [1448, 177] on span "Save" at bounding box center [1451, 178] width 32 height 14
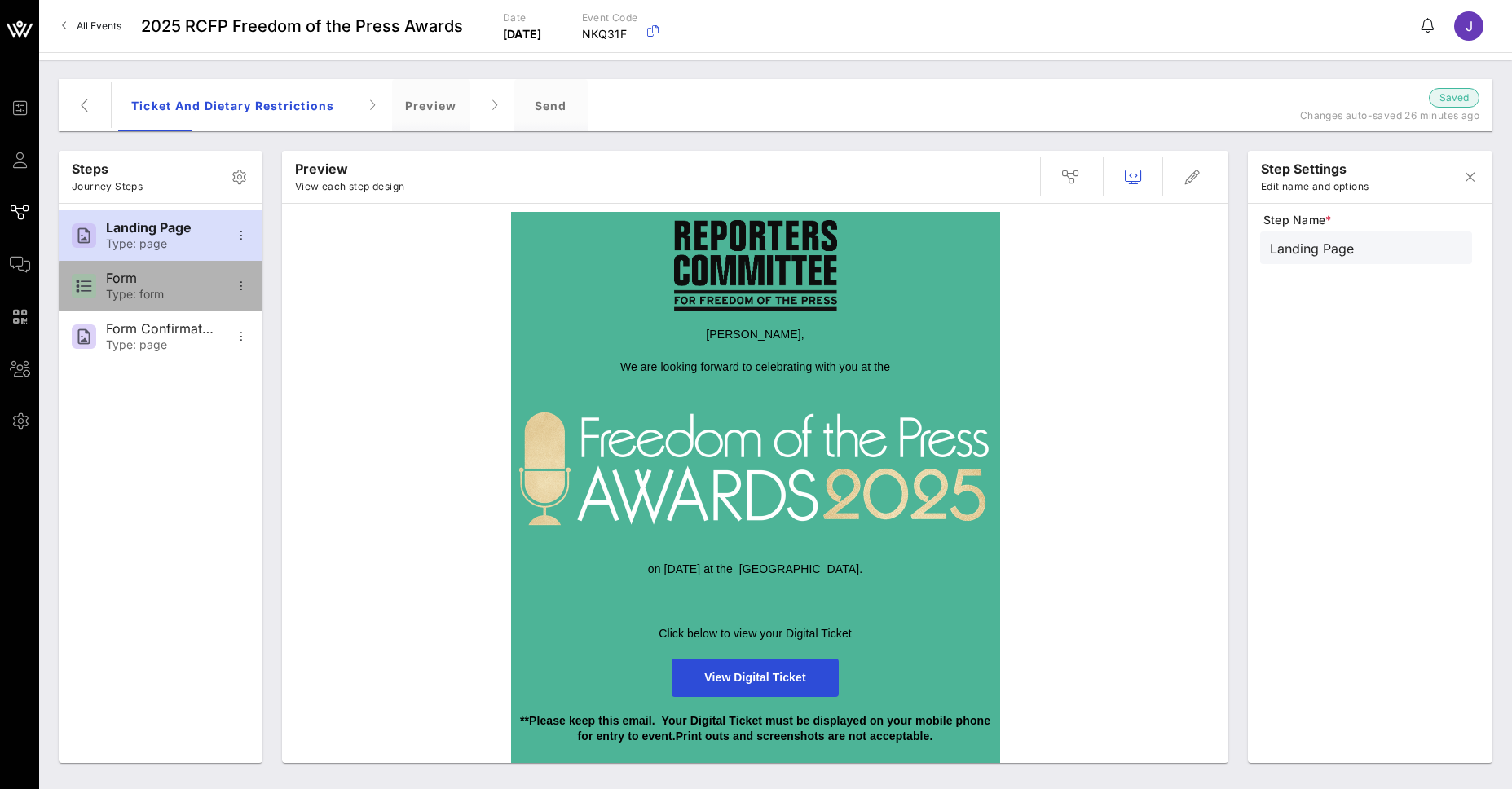
click at [167, 290] on div "Type: form" at bounding box center [160, 295] width 108 height 14
type input "Form"
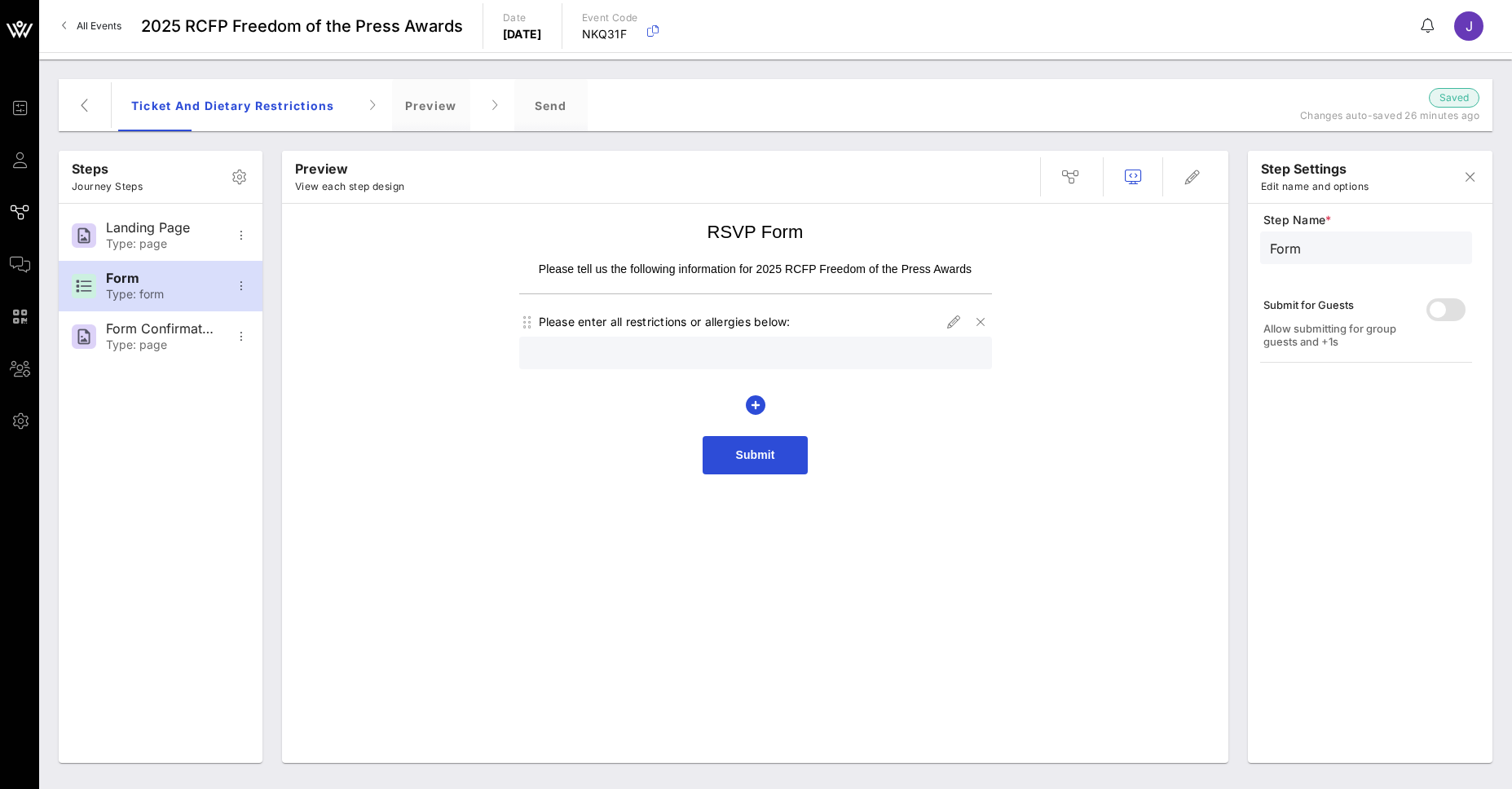
click at [748, 231] on span "RSVP Form" at bounding box center [756, 231] width 96 height 20
click at [1193, 171] on icon "button" at bounding box center [1193, 177] width 19 height 19
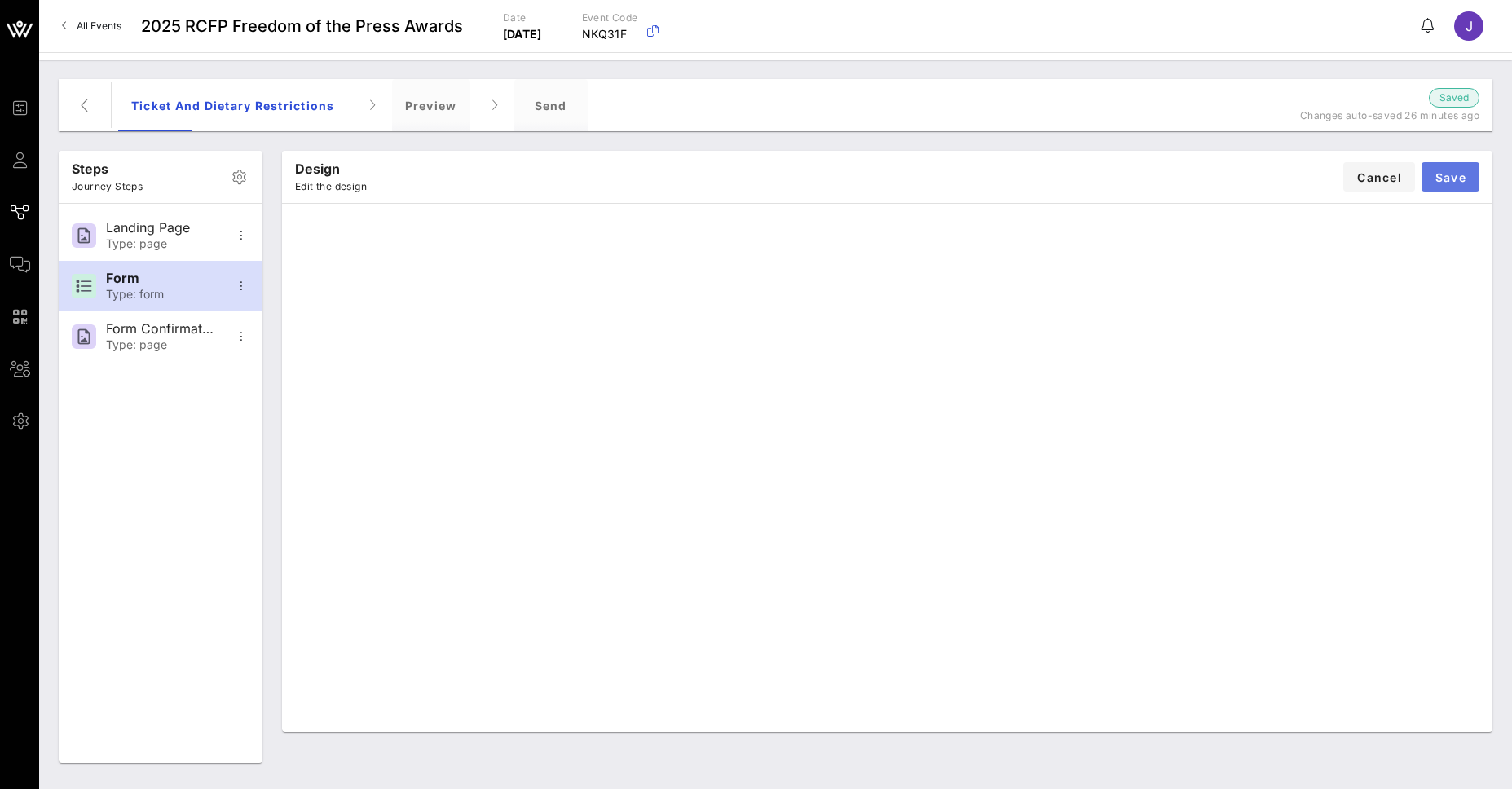
click at [1444, 173] on span "Save" at bounding box center [1451, 178] width 32 height 14
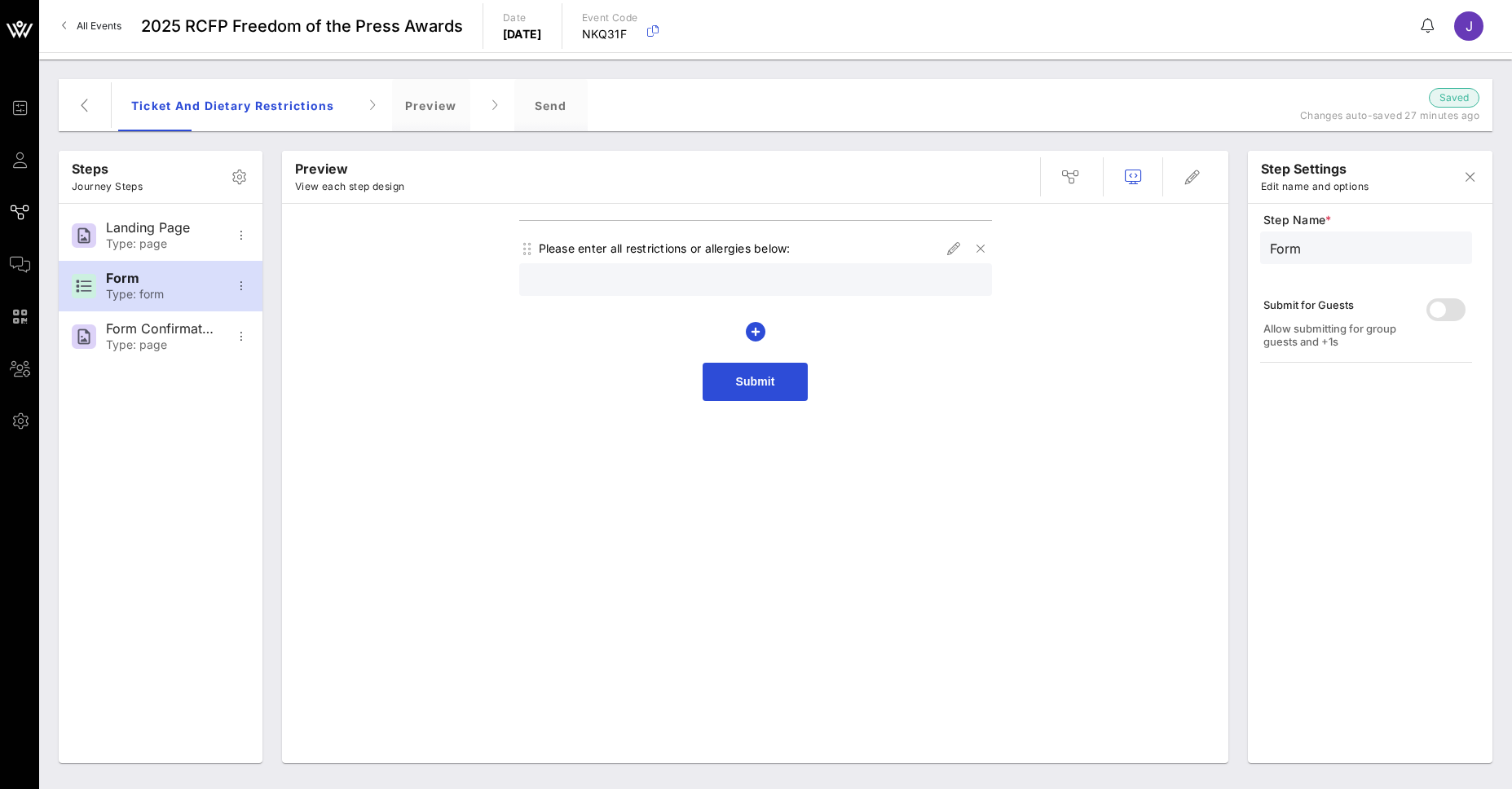
click at [628, 249] on div "Please enter all restrictions or allergies below:" at bounding box center [665, 248] width 252 height 16
click at [960, 239] on icon "button" at bounding box center [954, 248] width 19 height 19
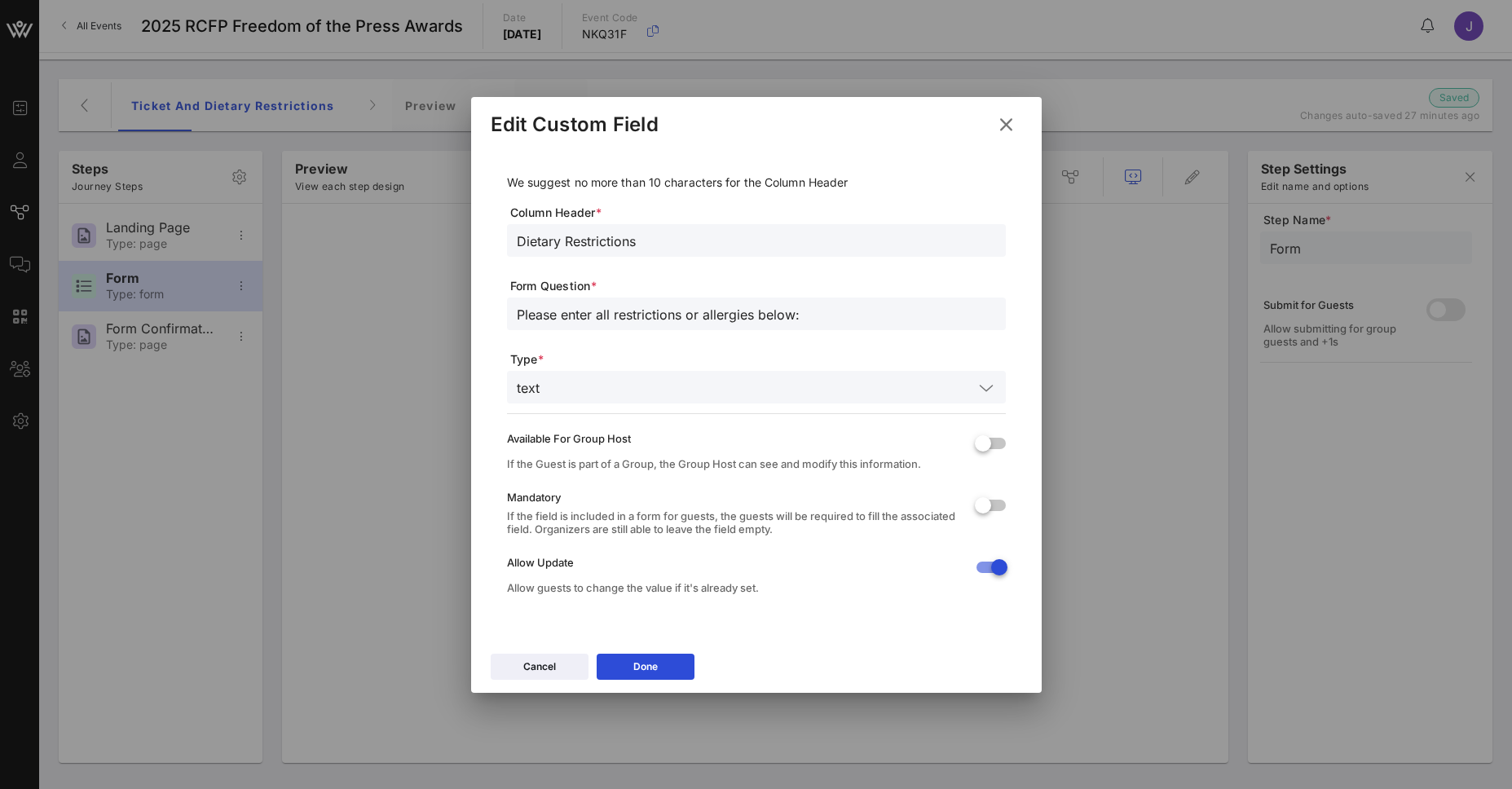
click at [615, 310] on input "Please enter all restrictions or allergies below:" at bounding box center [756, 314] width 479 height 21
type input "Please enter all dietary restrictions or allergies below:"
click at [648, 671] on icon at bounding box center [645, 666] width 11 height 10
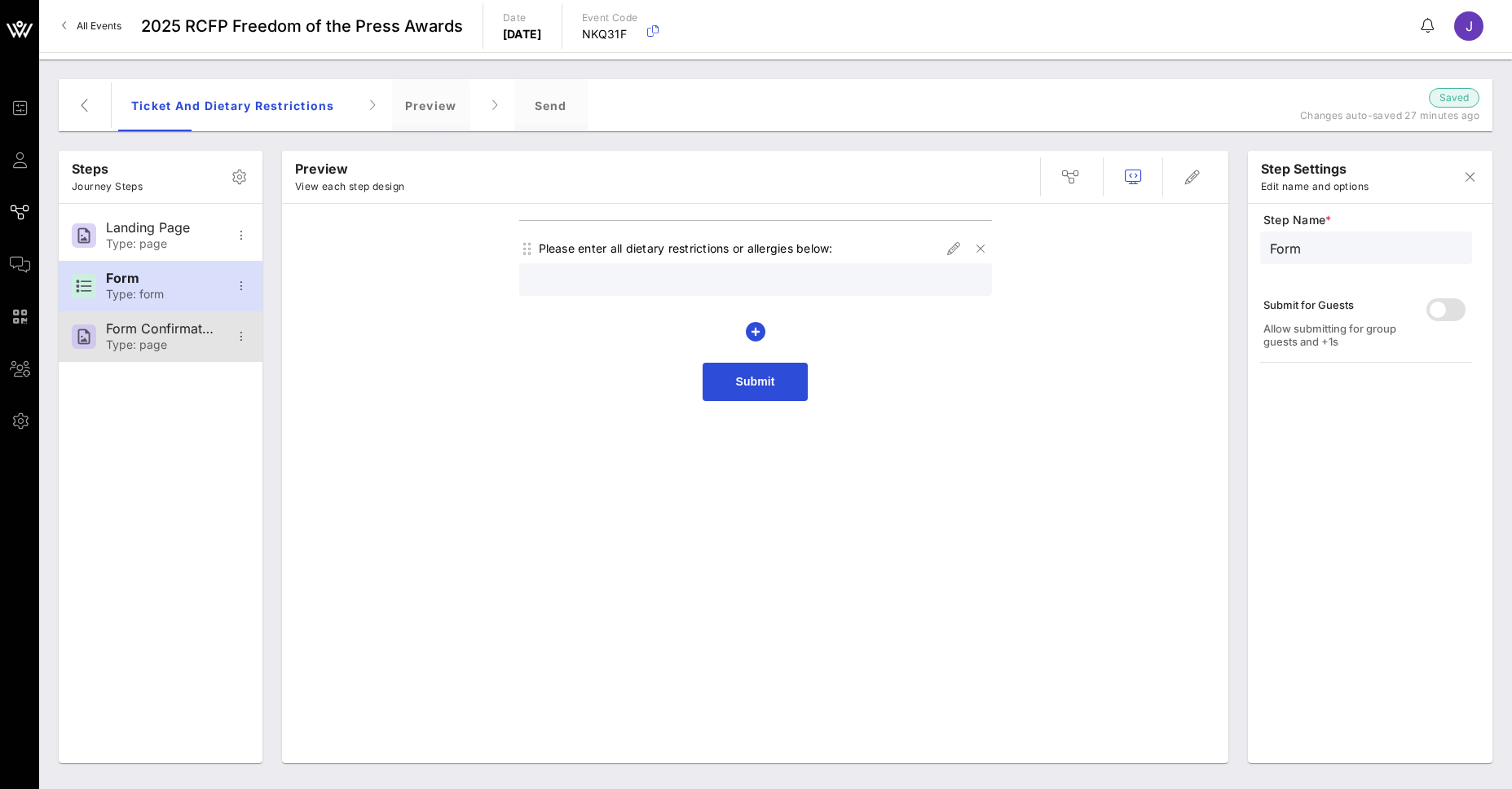
click at [169, 323] on div "Form Confirmation" at bounding box center [160, 330] width 108 height 16
type input "Form Confirmation"
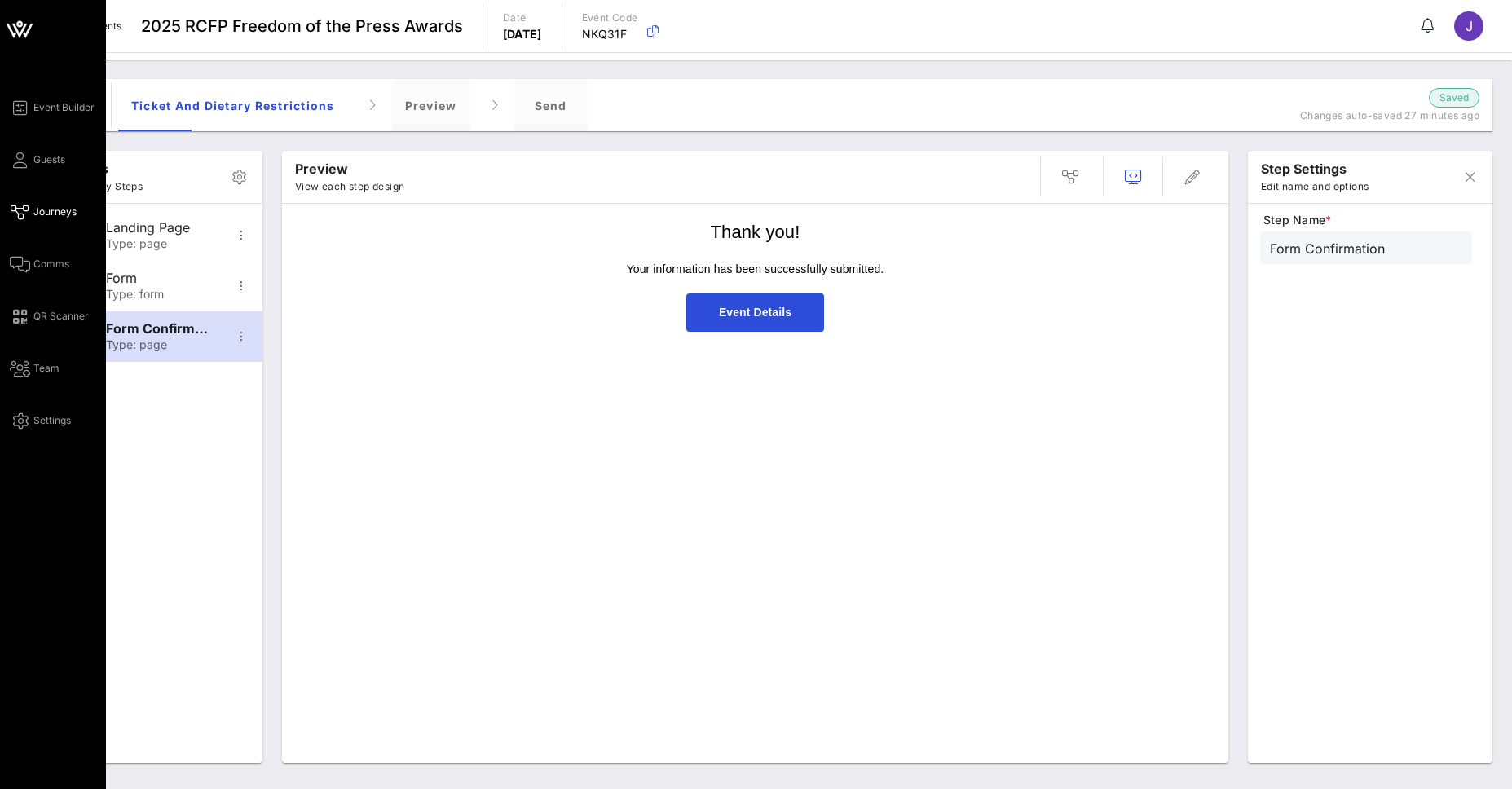
click at [29, 203] on link "Journeys" at bounding box center [43, 212] width 67 height 19
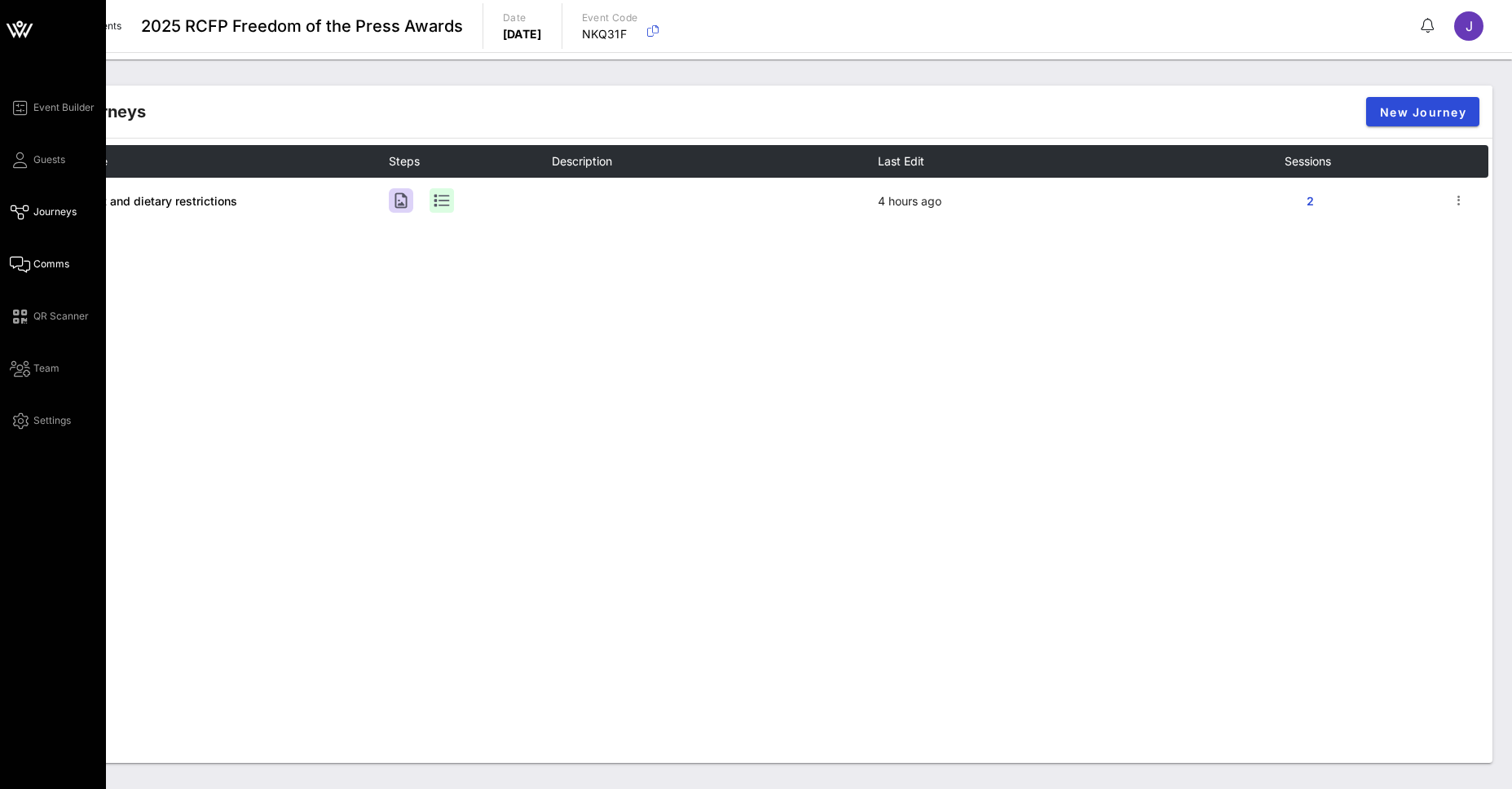
click at [53, 264] on span "Comms" at bounding box center [51, 264] width 36 height 15
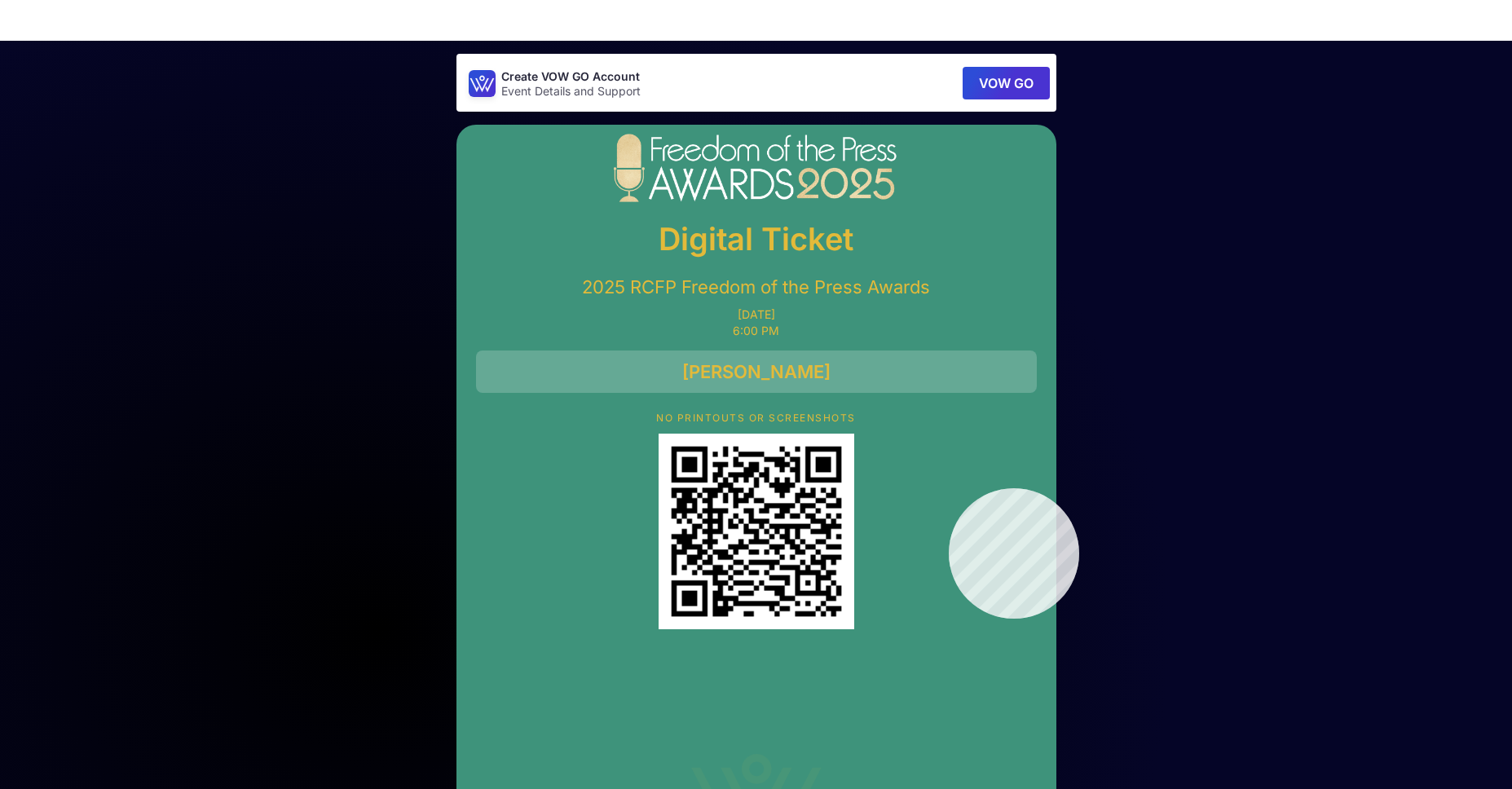
click at [949, 489] on div at bounding box center [756, 531] width 561 height 195
